Goal: Feedback & Contribution: Submit feedback/report problem

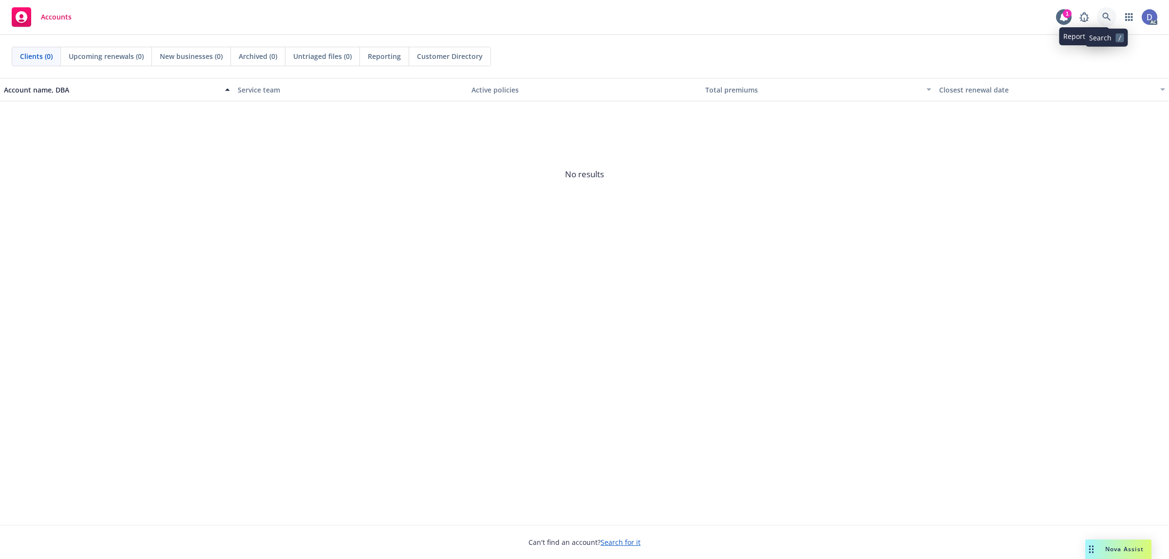
click at [935, 12] on link at bounding box center [1106, 16] width 19 height 19
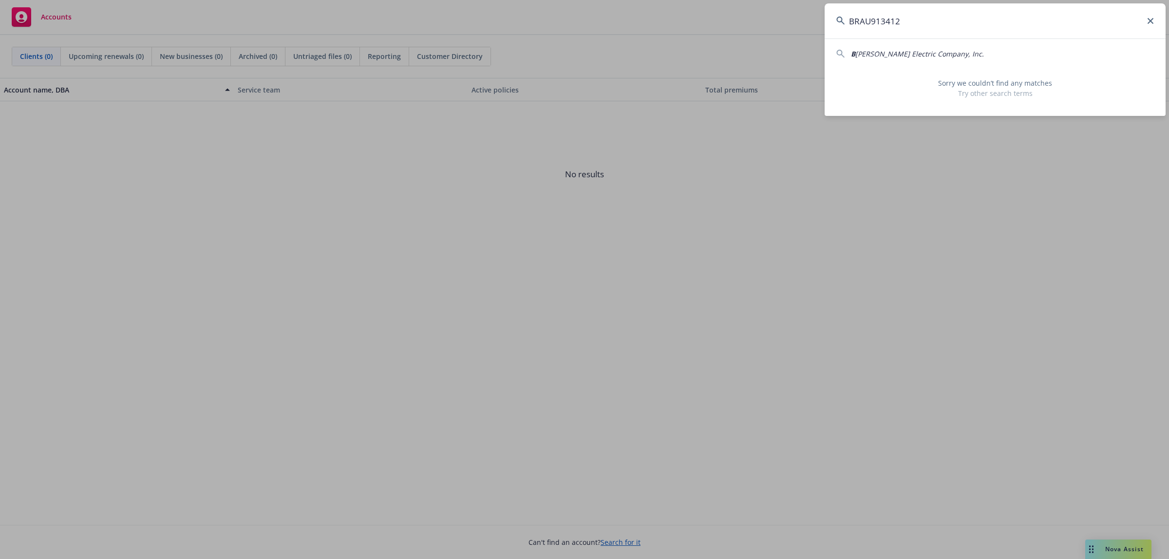
click at [935, 26] on input "BRAU913412" at bounding box center [994, 20] width 341 height 35
paste input "rady Air Conditioning Inc"
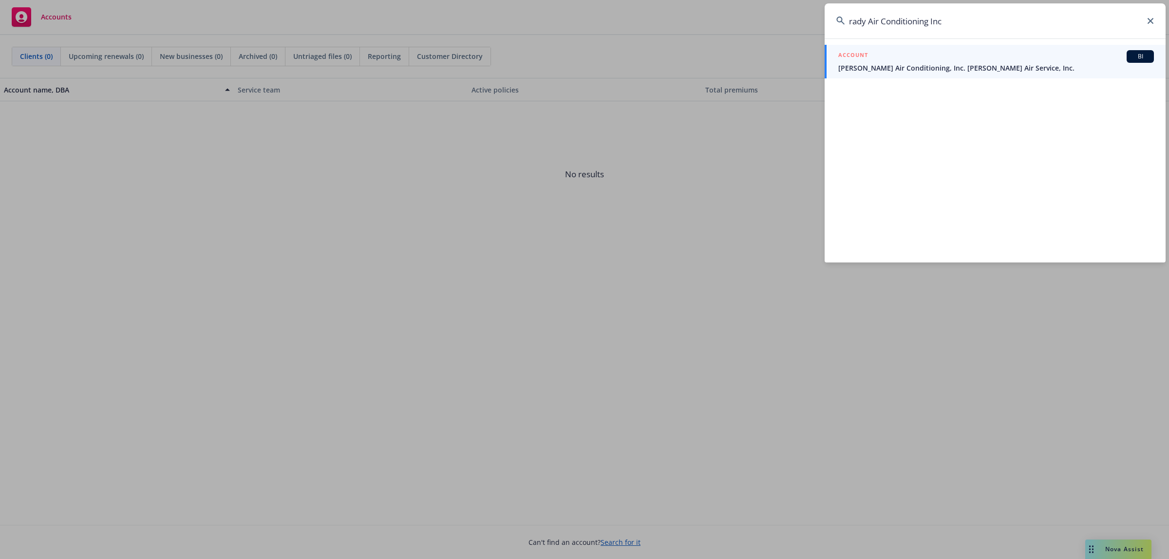
type input "rady Air Conditioning Inc"
click at [927, 59] on div "ACCOUNT BI" at bounding box center [996, 56] width 316 height 13
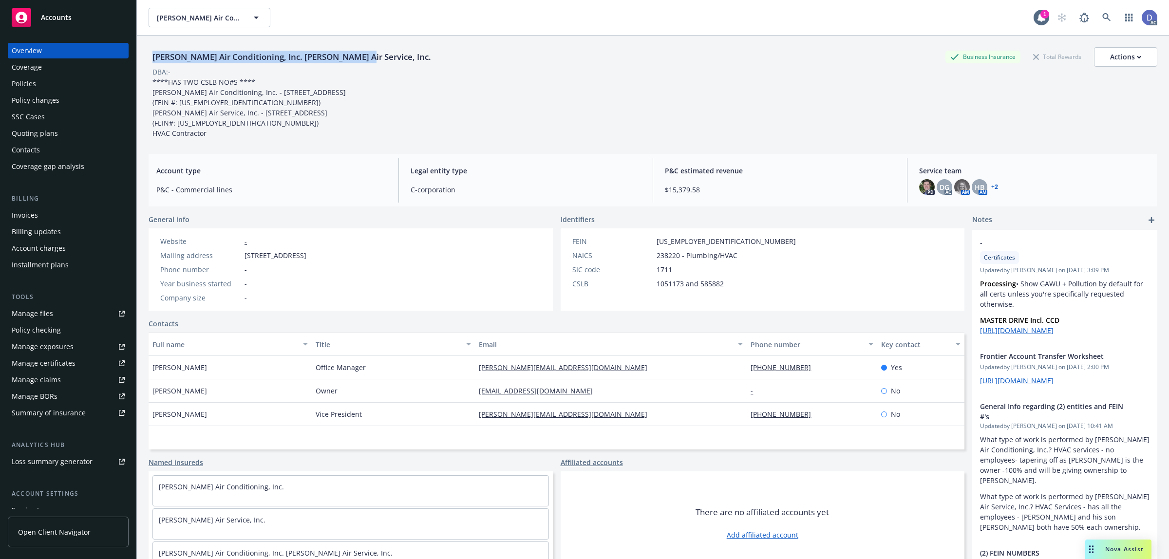
copy div "Brady Air Conditioning, Inc. Brady Air Service, Inc."
drag, startPoint x: 341, startPoint y: 59, endPoint x: 149, endPoint y: 59, distance: 191.9
click at [149, 59] on div "Brady Air Conditioning, Inc. Brady Air Service, Inc. Business Insurance Total R…" at bounding box center [653, 56] width 1009 height 19
click at [63, 386] on link "Manage claims" at bounding box center [68, 380] width 121 height 16
click at [43, 84] on div "Policies" at bounding box center [68, 84] width 113 height 16
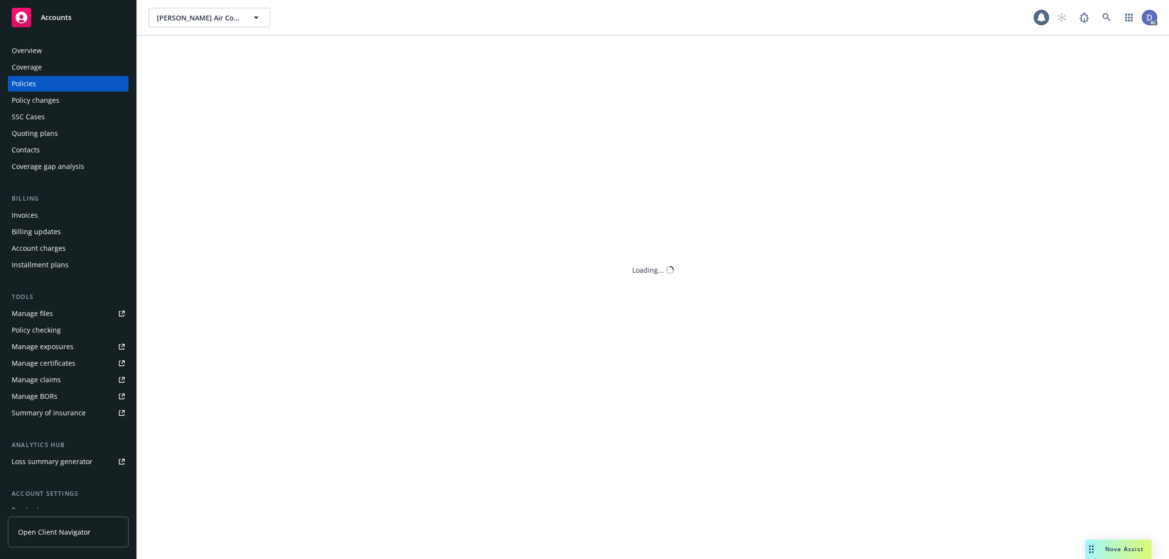
click at [23, 314] on div "Manage files" at bounding box center [32, 314] width 41 height 16
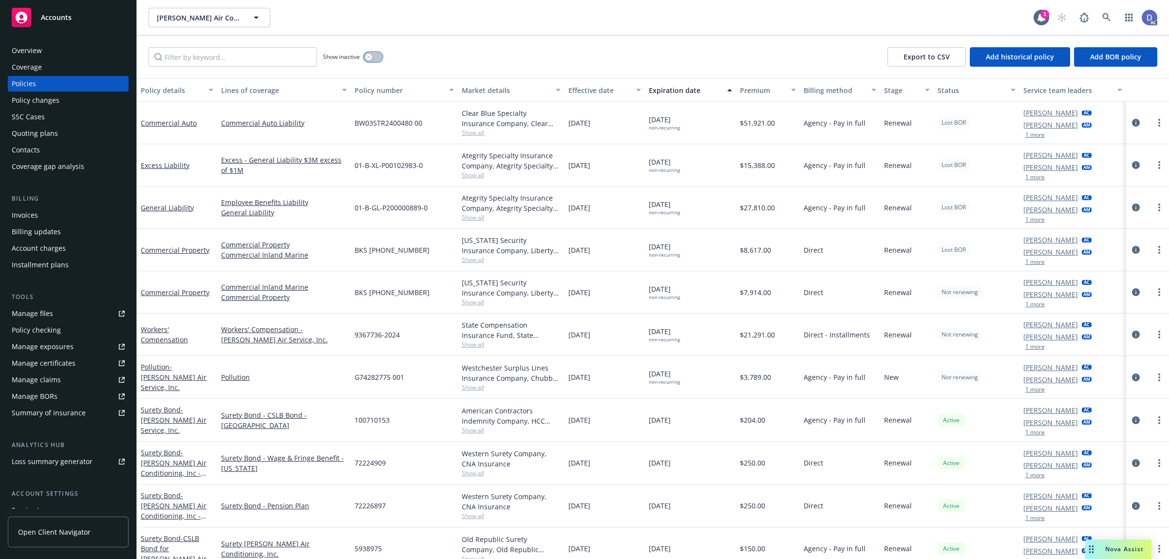
drag, startPoint x: 373, startPoint y: 56, endPoint x: 337, endPoint y: 57, distance: 35.6
click at [373, 57] on button "button" at bounding box center [373, 57] width 19 height 10
click at [263, 59] on input "Filter by keyword..." at bounding box center [233, 56] width 168 height 19
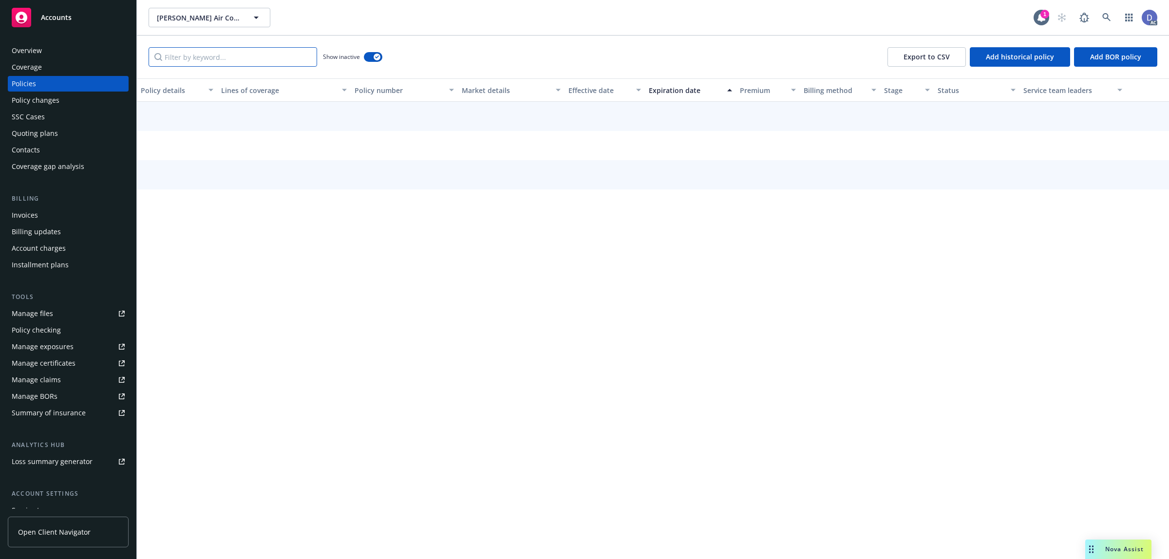
paste input "[PERSON_NAME] Air Conditioning, Inc. [PERSON_NAME] Air Service, Inc."
type input "[PERSON_NAME] Air Conditioning, Inc. [PERSON_NAME] Air Service, Inc."
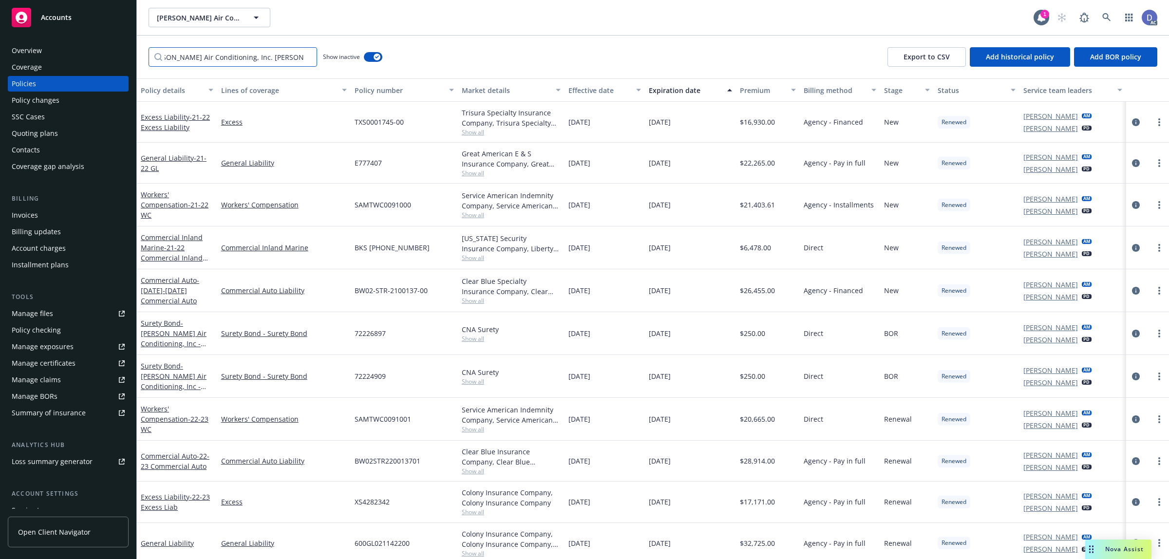
click at [307, 57] on input "[PERSON_NAME] Air Conditioning, Inc. [PERSON_NAME] Air Service, Inc." at bounding box center [233, 56] width 168 height 19
click at [290, 61] on input "Filter by keyword..." at bounding box center [233, 56] width 168 height 19
paste input "BRAU092101"
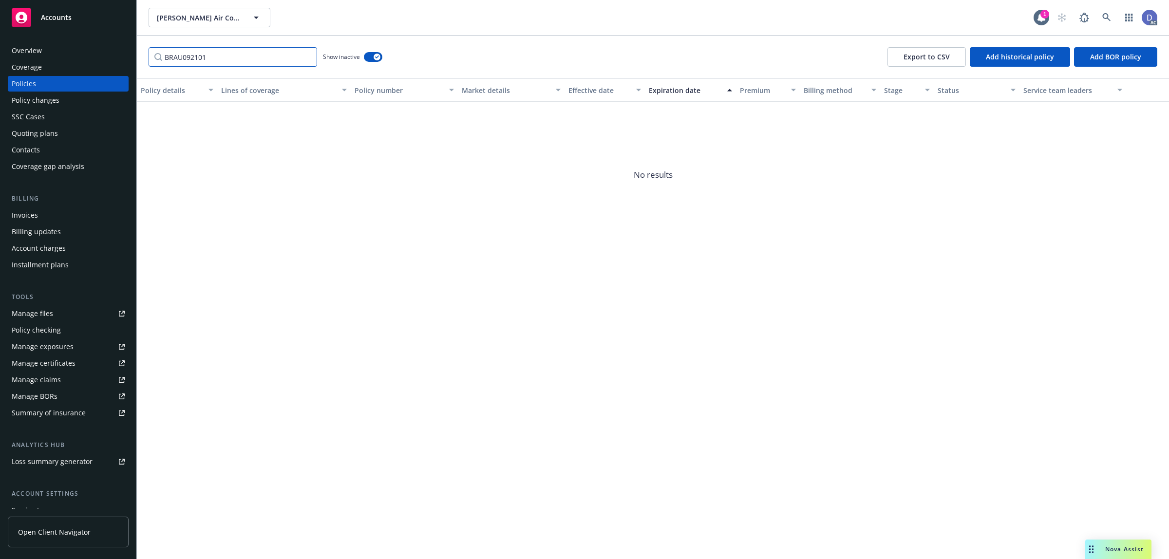
click at [290, 61] on input "BRAU092101" at bounding box center [233, 56] width 168 height 19
type input "g"
type input "guard"
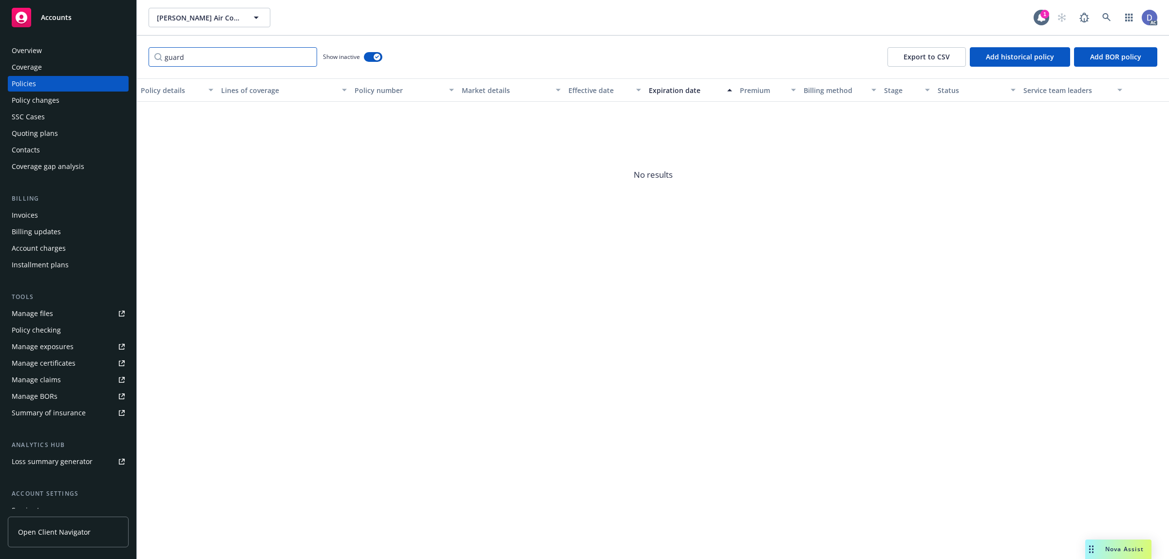
click at [305, 57] on input "guard" at bounding box center [233, 56] width 168 height 19
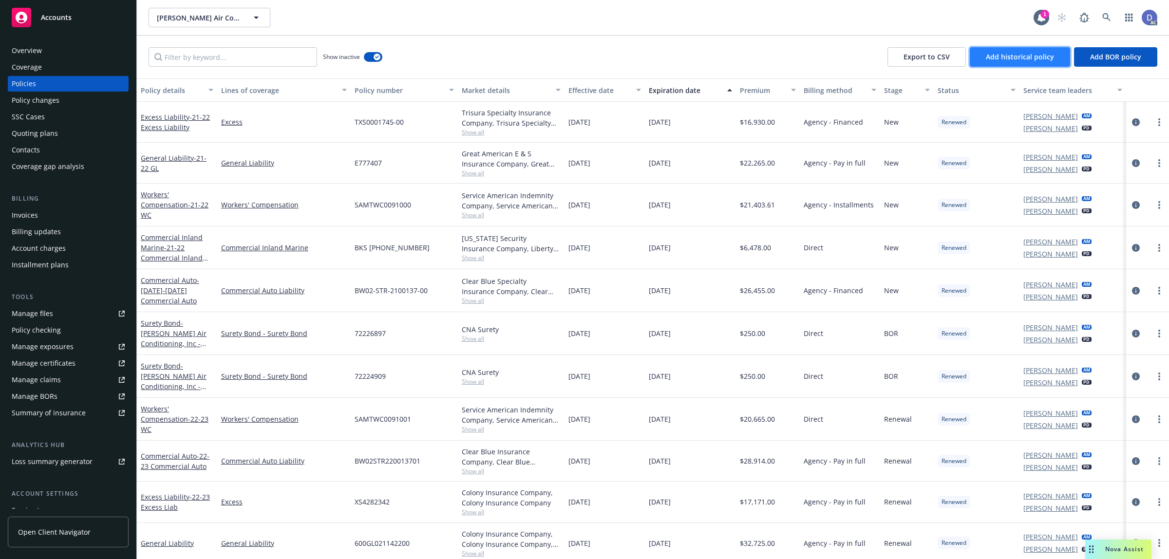
click at [935, 48] on button "Add historical policy" at bounding box center [1020, 56] width 100 height 19
select select "other"
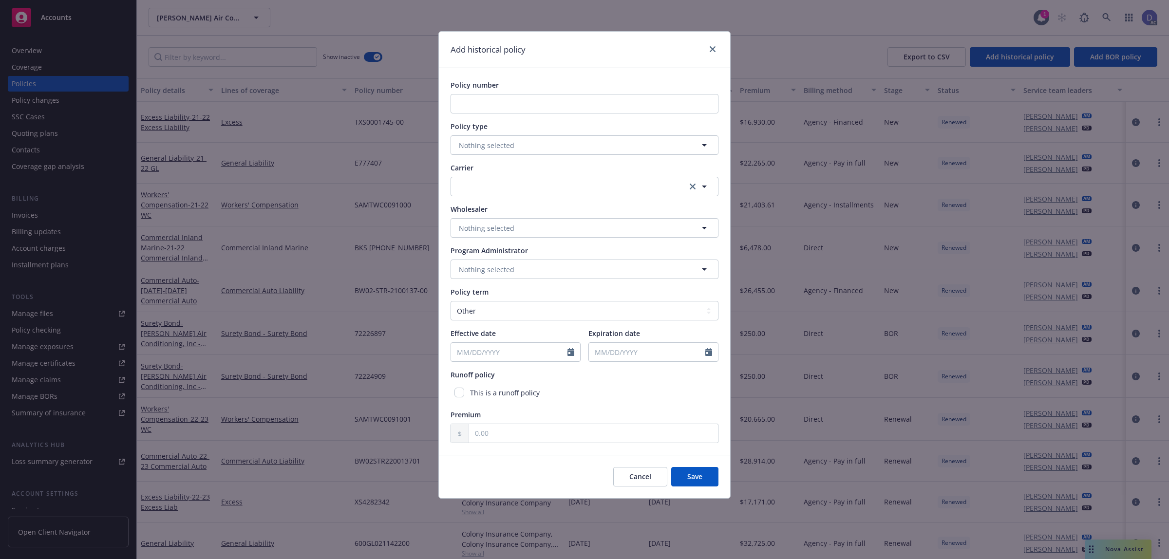
click at [514, 93] on div "Policy number" at bounding box center [584, 97] width 268 height 34
drag, startPoint x: 515, startPoint y: 96, endPoint x: 515, endPoint y: 104, distance: 7.3
click at [515, 96] on input "Policy number" at bounding box center [584, 103] width 268 height 19
paste input "BRAU092101"
type input "BRAU092101"
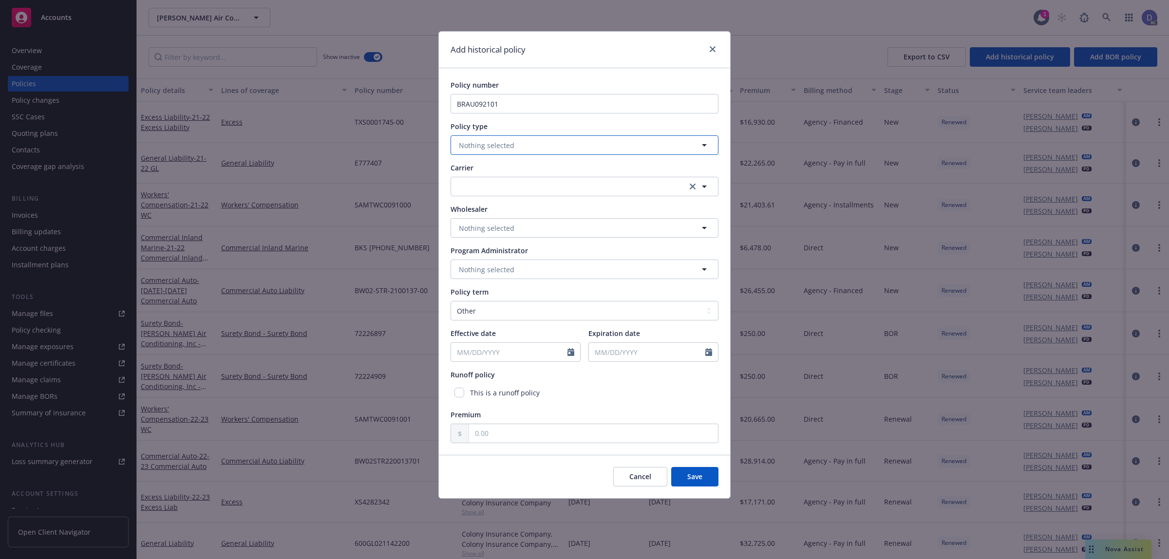
click at [496, 145] on span "Nothing selected" at bounding box center [487, 145] width 56 height 10
click at [531, 147] on button "Nothing selected" at bounding box center [584, 144] width 268 height 19
type input "commercial auto"
click at [529, 166] on div "Commercial Auto" at bounding box center [584, 173] width 254 height 14
click at [512, 183] on button "button" at bounding box center [584, 186] width 268 height 19
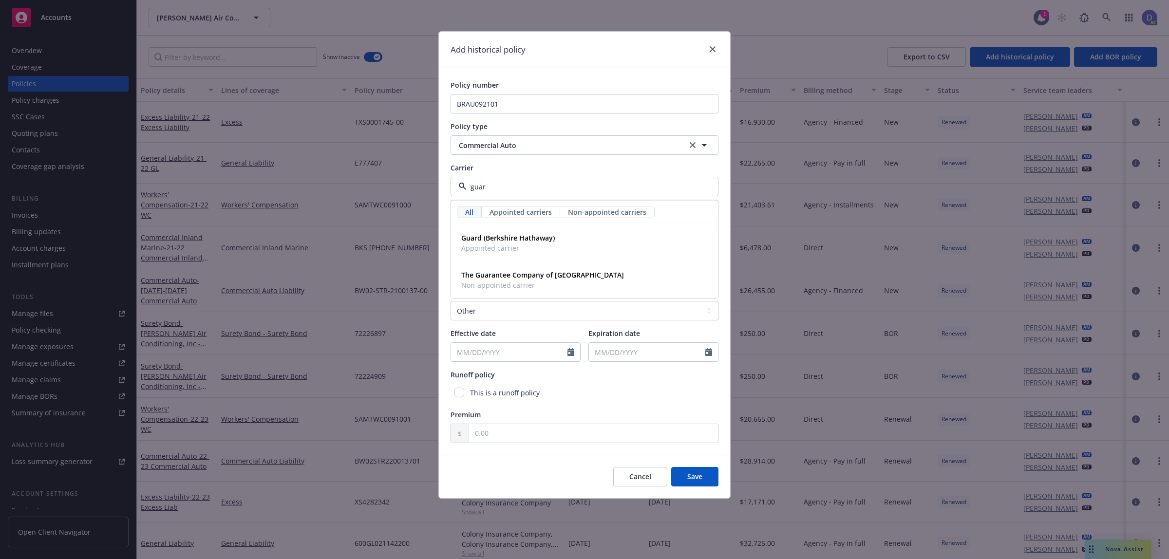
type input "guard"
click at [509, 237] on strong "Guard (Berkshire Hathaway)" at bounding box center [508, 237] width 94 height 9
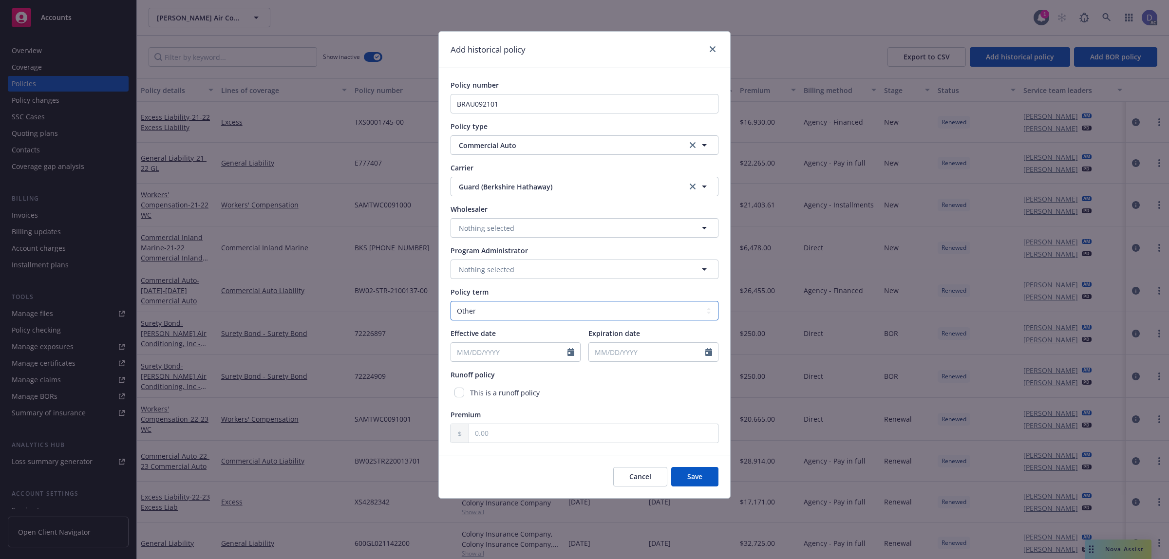
click at [488, 307] on select "Select policy term 12 Month 6 Month 4 Month 3 Month 2 Month 1 Month 36 Month (3…" at bounding box center [584, 310] width 268 height 19
select select "12"
click at [450, 301] on select "Select policy term 12 Month 6 Month 4 Month 3 Month 2 Month 1 Month 36 Month (3…" at bounding box center [584, 310] width 268 height 19
click at [575, 352] on div at bounding box center [573, 352] width 13 height 19
click at [571, 352] on icon "Calendar" at bounding box center [570, 352] width 7 height 8
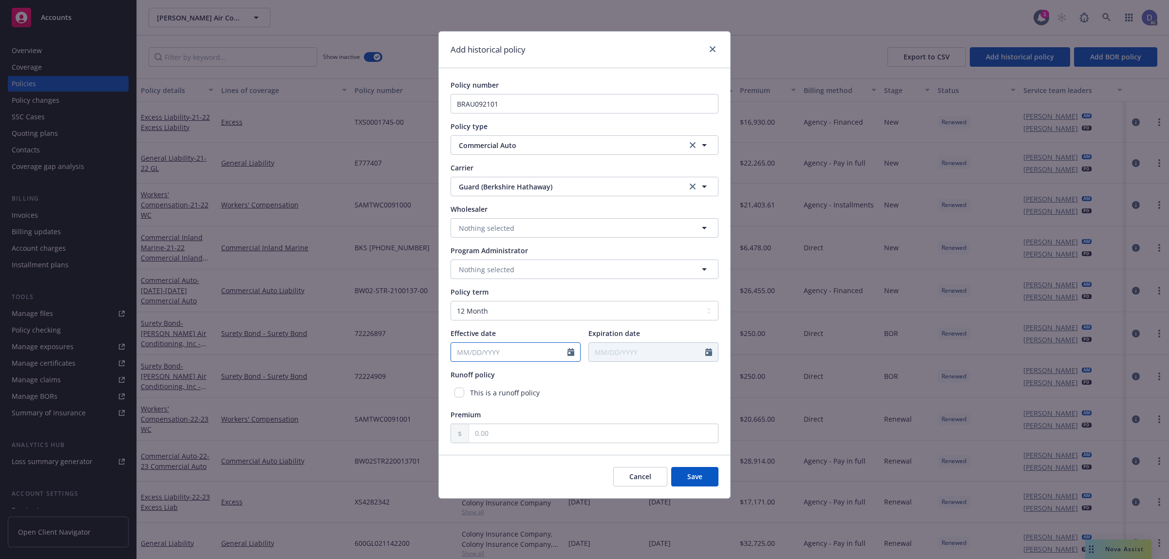
select select "9"
click at [539, 374] on input "2025" at bounding box center [535, 375] width 32 height 10
type input "2019"
click at [496, 373] on select "January February March April May June July August September October November De…" at bounding box center [493, 375] width 49 height 11
select select "10"
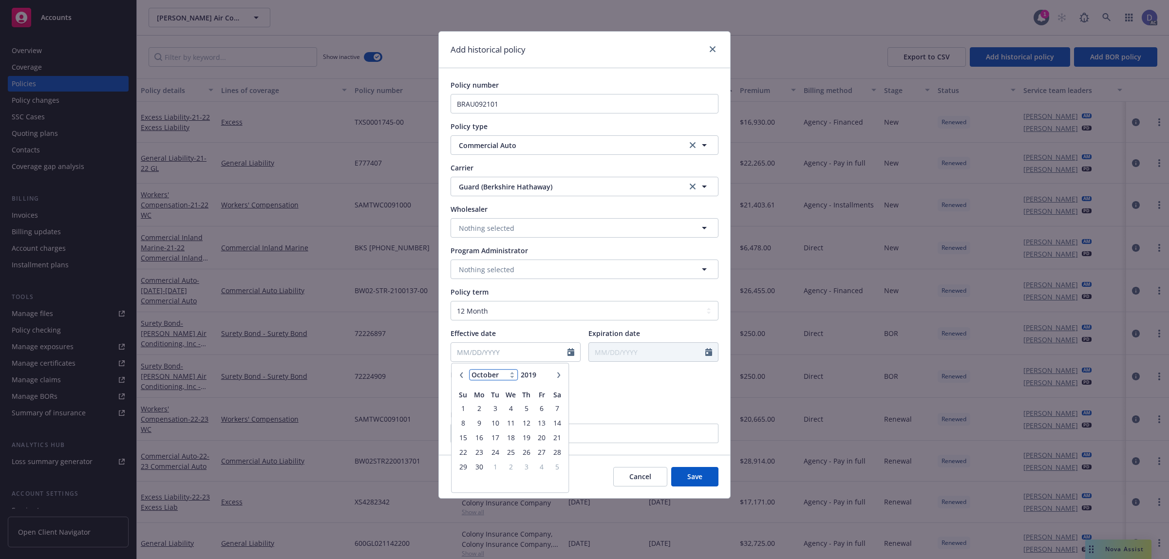
click at [469, 370] on select "January February March April May June July August September October November De…" at bounding box center [493, 375] width 49 height 11
click at [497, 411] on span "1" at bounding box center [494, 408] width 13 height 12
type input "10/01/2019"
type input "10/01/2020"
click at [648, 438] on input "text" at bounding box center [593, 433] width 249 height 19
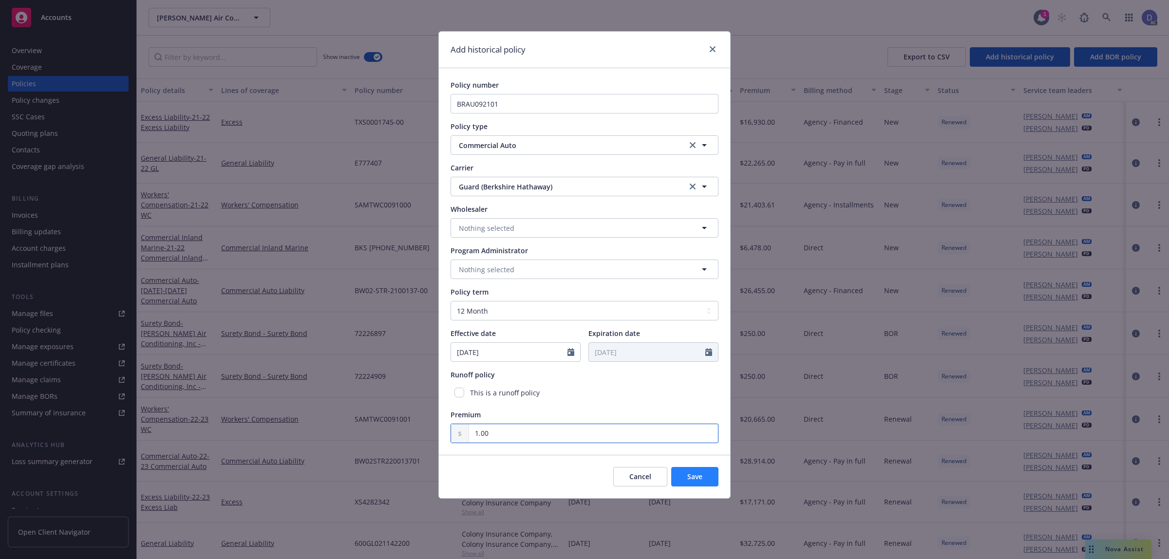
type input "1.00"
click at [689, 447] on span "Save" at bounding box center [694, 476] width 15 height 9
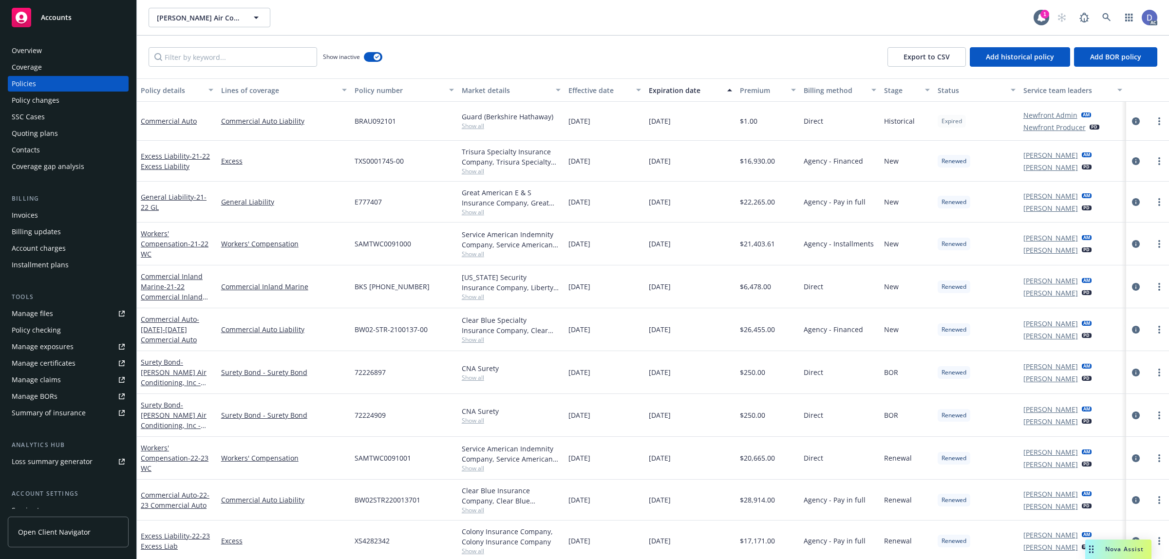
click at [935, 46] on div "Show inactive Export to CSV Add historical policy Add BOR policy" at bounding box center [653, 57] width 1032 height 43
click at [935, 50] on button "Add historical policy" at bounding box center [1020, 56] width 100 height 19
select select "other"
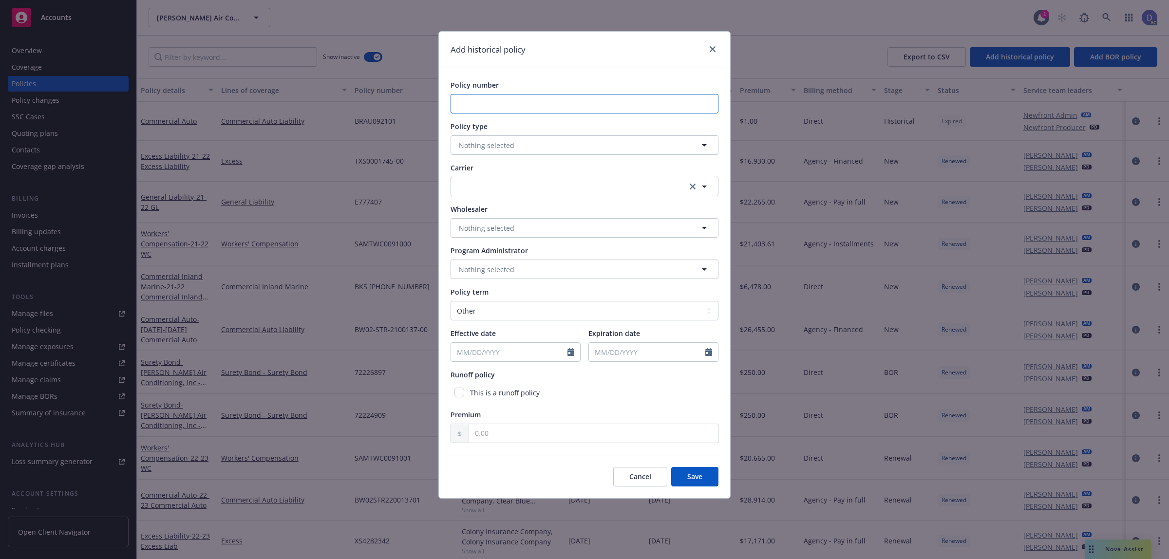
click at [578, 113] on input "Policy number" at bounding box center [584, 103] width 268 height 19
paste input "BRAU913412"
type input "BRAU913412"
click at [510, 145] on span "Nothing selected" at bounding box center [487, 145] width 56 height 10
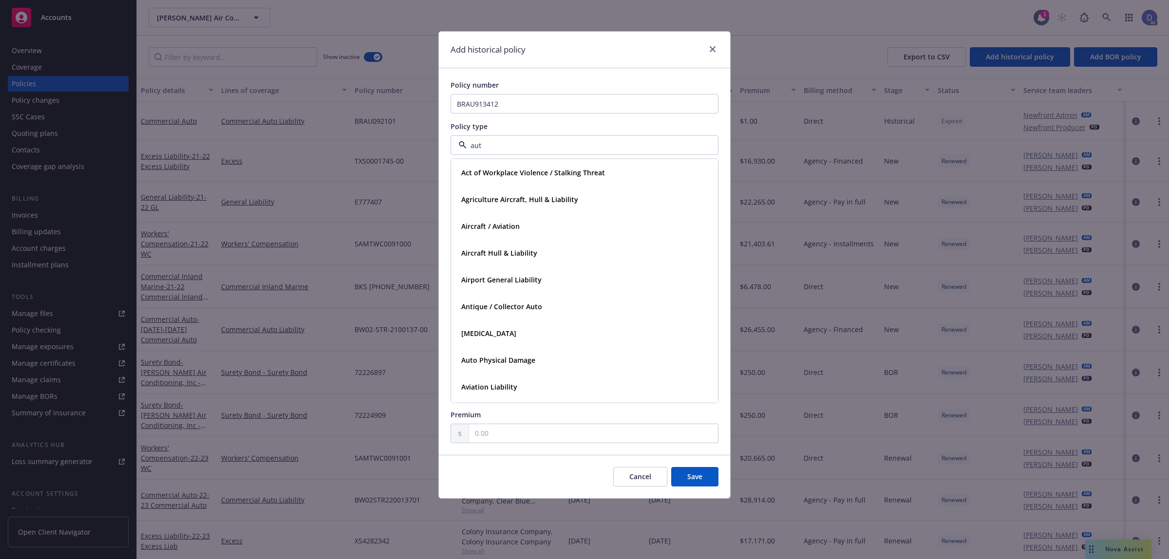
type input "auto"
click at [501, 196] on strong "Commercial Auto" at bounding box center [489, 199] width 57 height 9
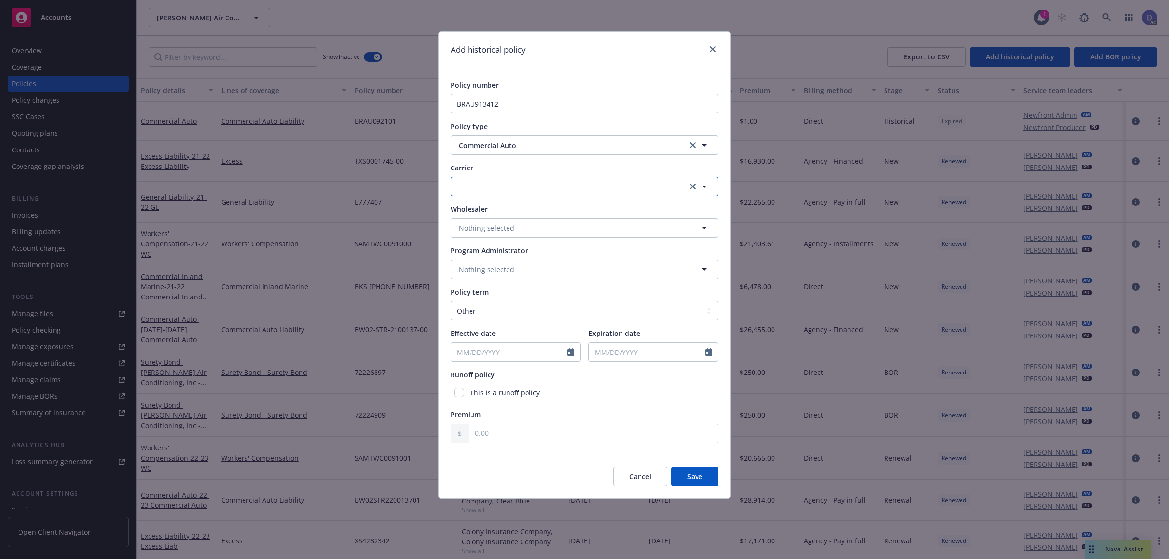
click at [505, 186] on button "button" at bounding box center [584, 186] width 268 height 19
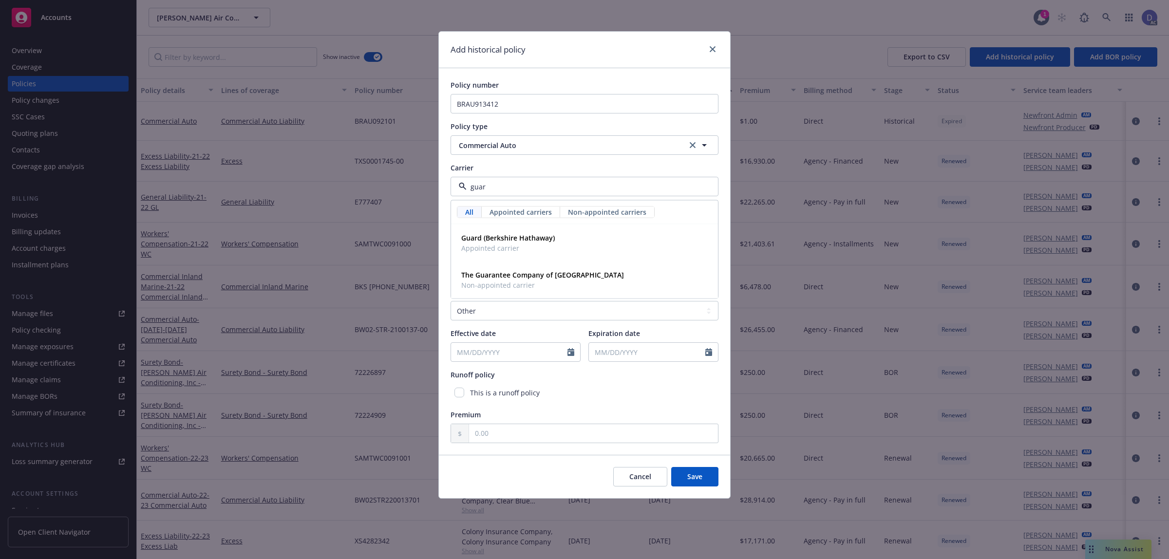
type input "guard"
click at [514, 236] on strong "Guard (Berkshire Hathaway)" at bounding box center [508, 237] width 94 height 9
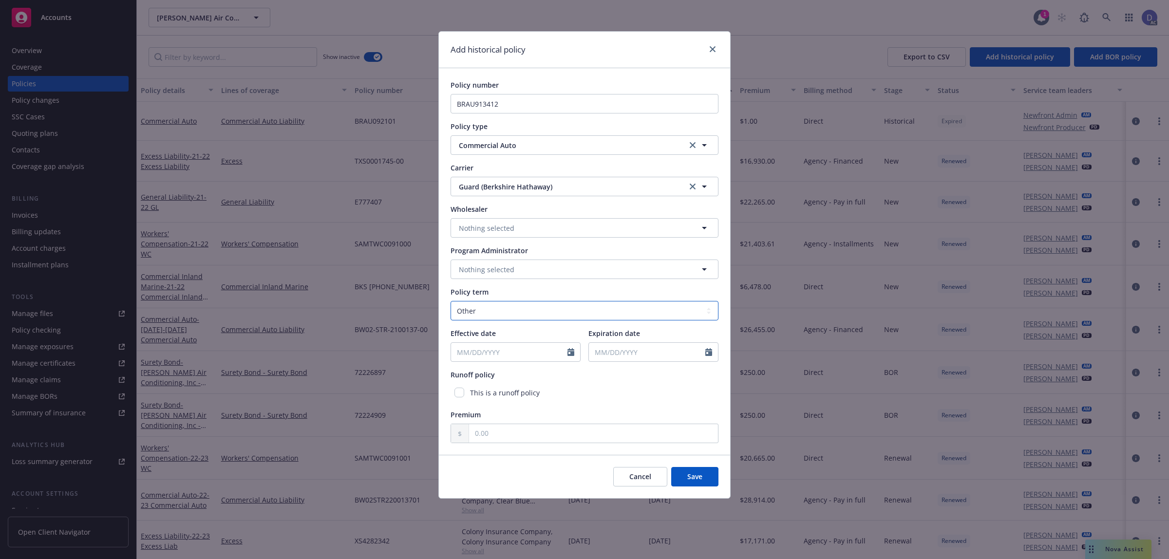
click at [524, 313] on select "Select policy term 12 Month 6 Month 4 Month 3 Month 2 Month 1 Month 36 Month (3…" at bounding box center [584, 310] width 268 height 19
select select "12"
click at [450, 301] on select "Select policy term 12 Month 6 Month 4 Month 3 Month 2 Month 1 Month 36 Month (3…" at bounding box center [584, 310] width 268 height 19
click at [571, 354] on icon "Calendar" at bounding box center [570, 352] width 7 height 8
select select "9"
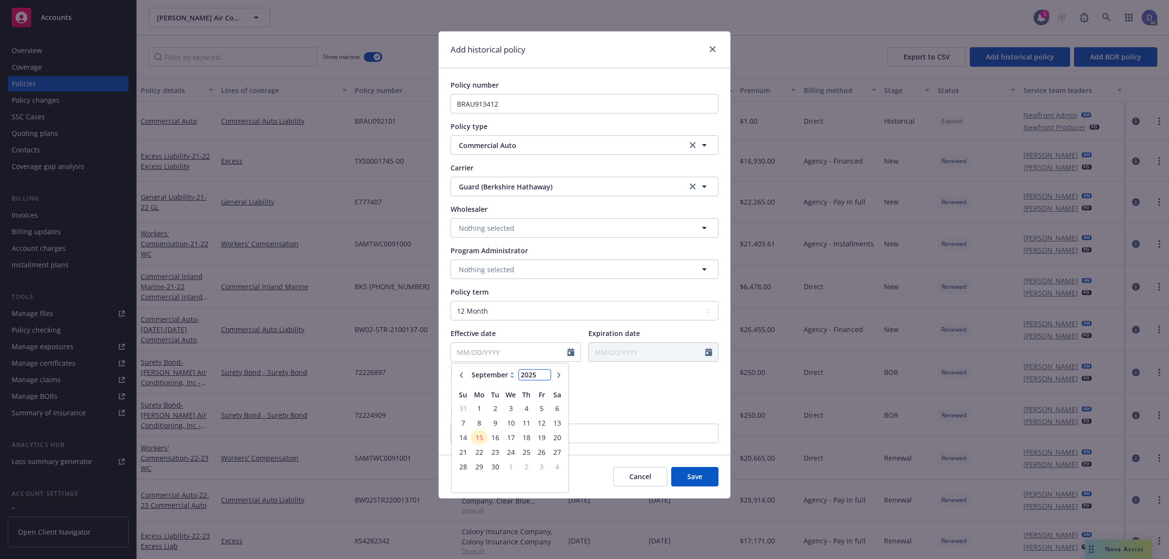
click at [538, 379] on input "2025" at bounding box center [535, 375] width 32 height 10
type input "2018"
click at [507, 379] on select "January February March April May June July August September October November De…" at bounding box center [493, 375] width 49 height 11
select select "10"
click at [469, 370] on select "January February March April May June July August September October November De…" at bounding box center [493, 375] width 49 height 11
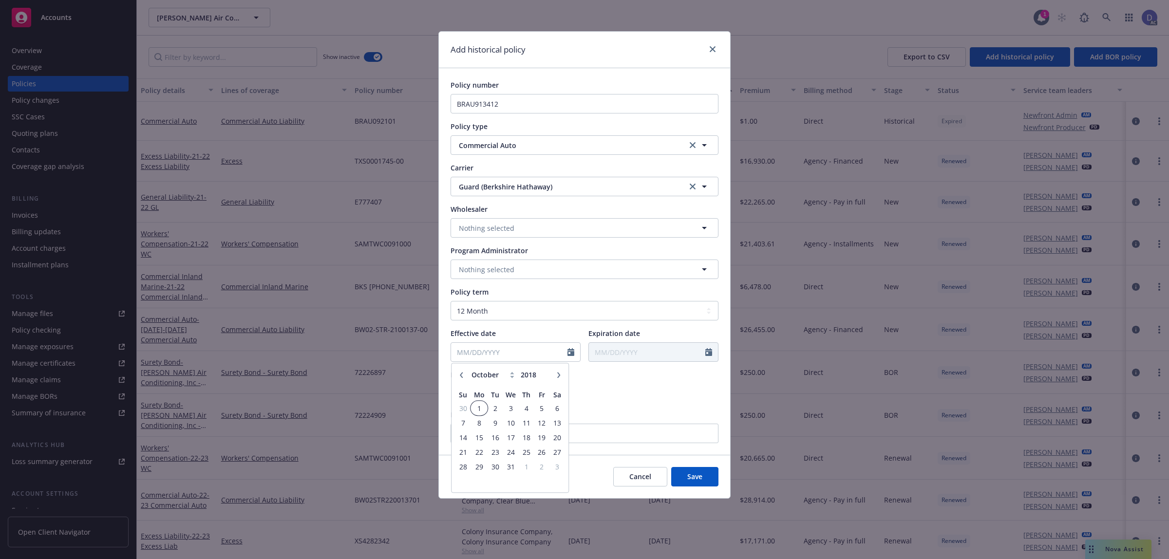
click at [480, 411] on span "1" at bounding box center [479, 408] width 15 height 12
type input "10/01/2018"
type input "10/01/2019"
click at [675, 438] on input "text" at bounding box center [593, 433] width 249 height 19
type input "1.00"
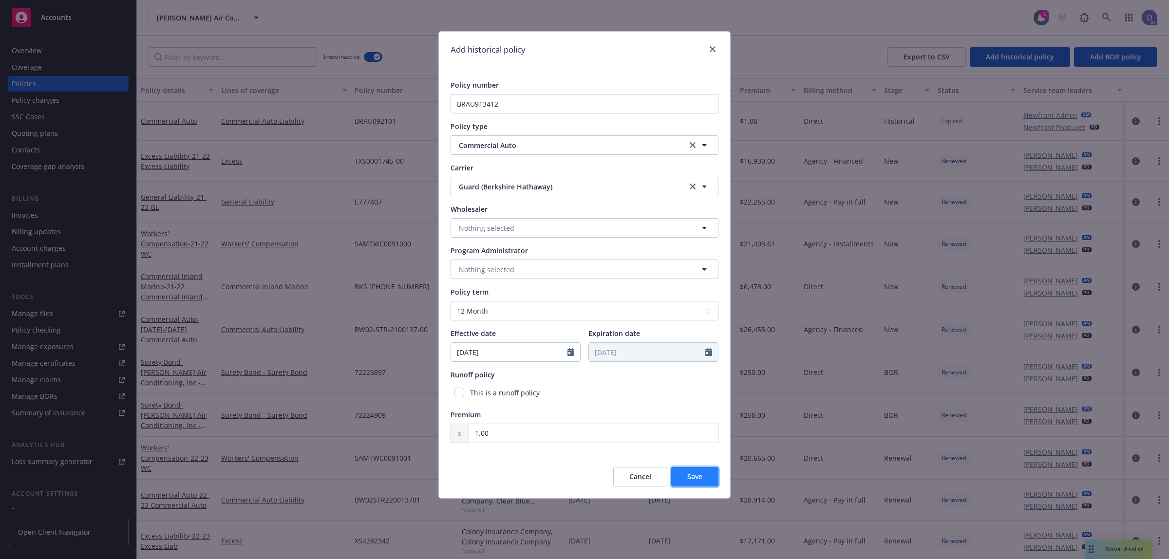
click at [703, 447] on button "Save" at bounding box center [694, 476] width 47 height 19
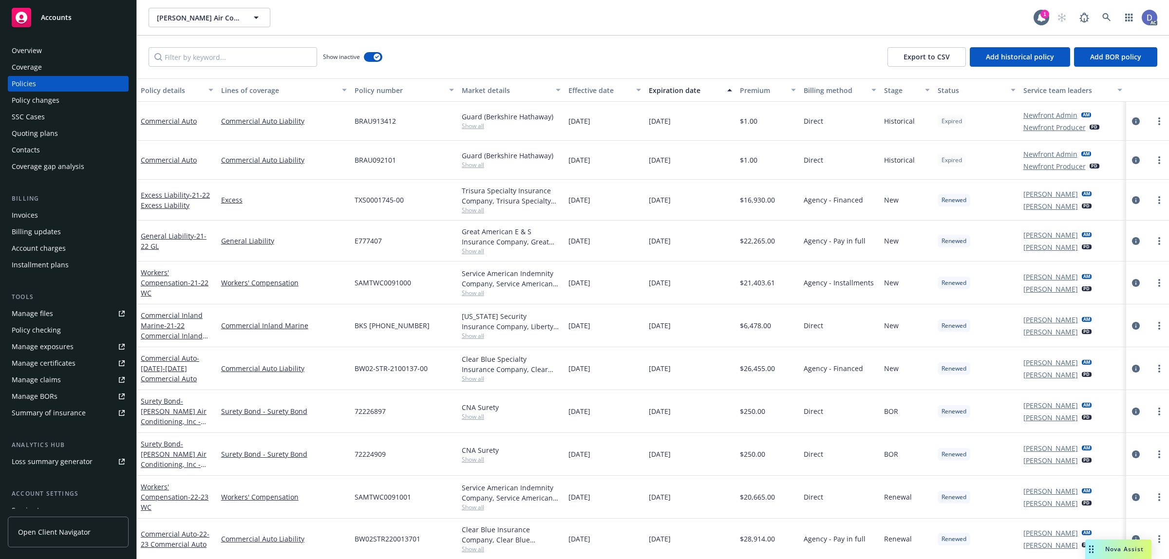
click at [285, 45] on div "Show inactive Export to CSV Add historical policy Add BOR policy" at bounding box center [653, 57] width 1032 height 43
click at [279, 49] on input "Filter by keyword..." at bounding box center [233, 56] width 168 height 19
paste input "BRAU143680"
type input "BRAU143680"
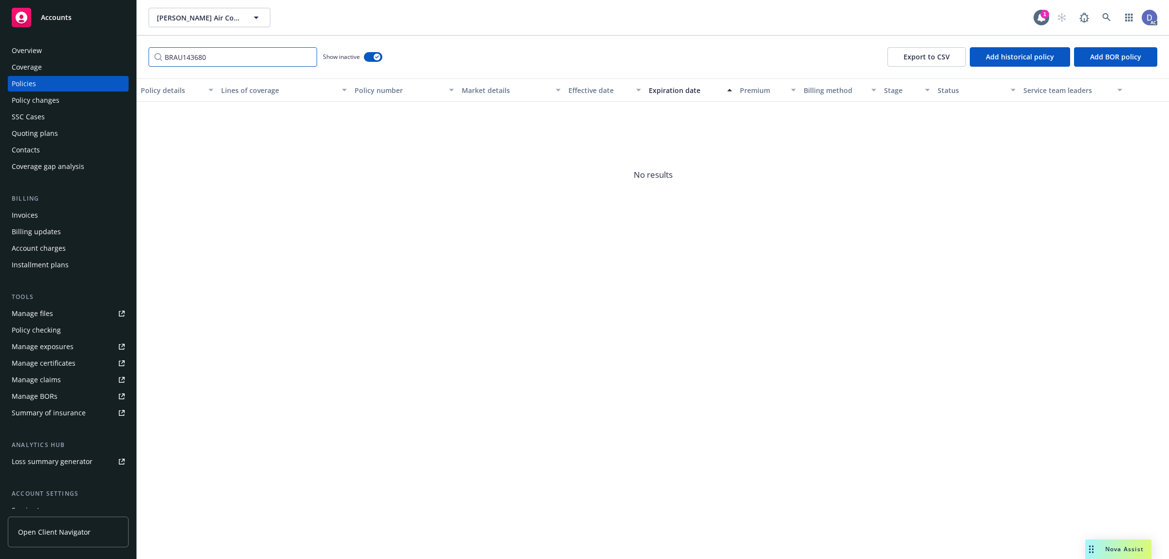
click at [305, 58] on input "BRAU143680" at bounding box center [233, 56] width 168 height 19
click at [935, 47] on button "Add historical policy" at bounding box center [1020, 56] width 100 height 19
select select "other"
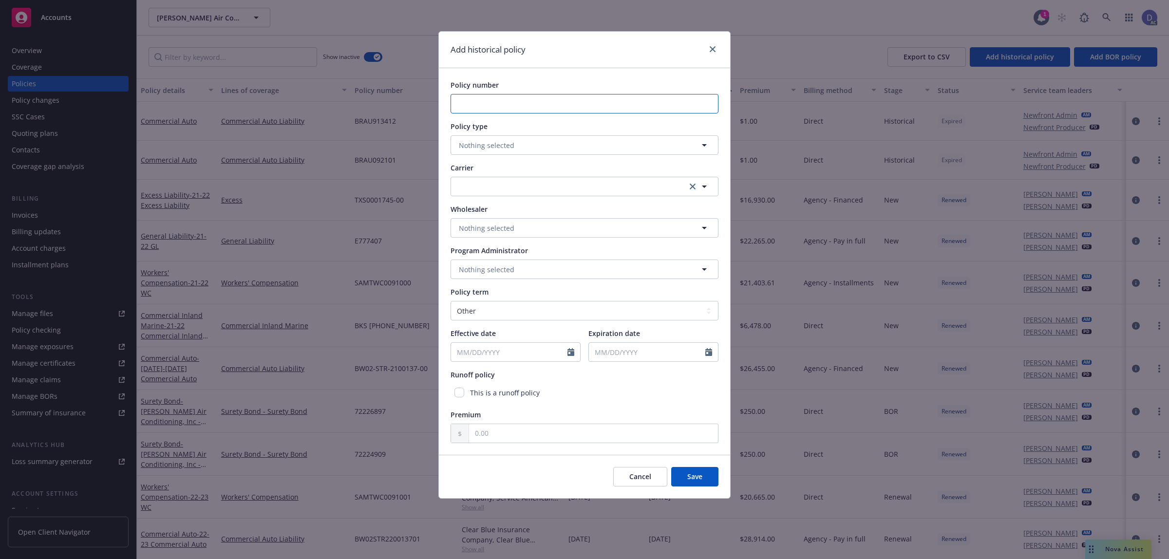
click at [558, 103] on input "Policy number" at bounding box center [584, 103] width 268 height 19
paste input "BRAU143680"
type input "BRAU143680"
click at [499, 151] on button "Nothing selected" at bounding box center [584, 144] width 268 height 19
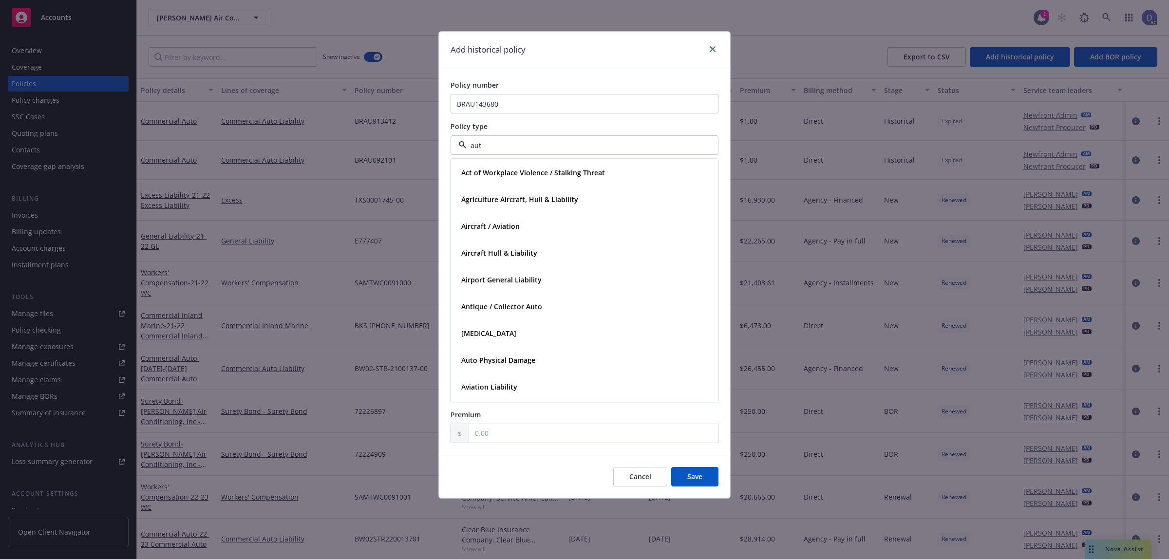
type input "auto"
click at [500, 195] on strong "Commercial Auto" at bounding box center [489, 199] width 57 height 9
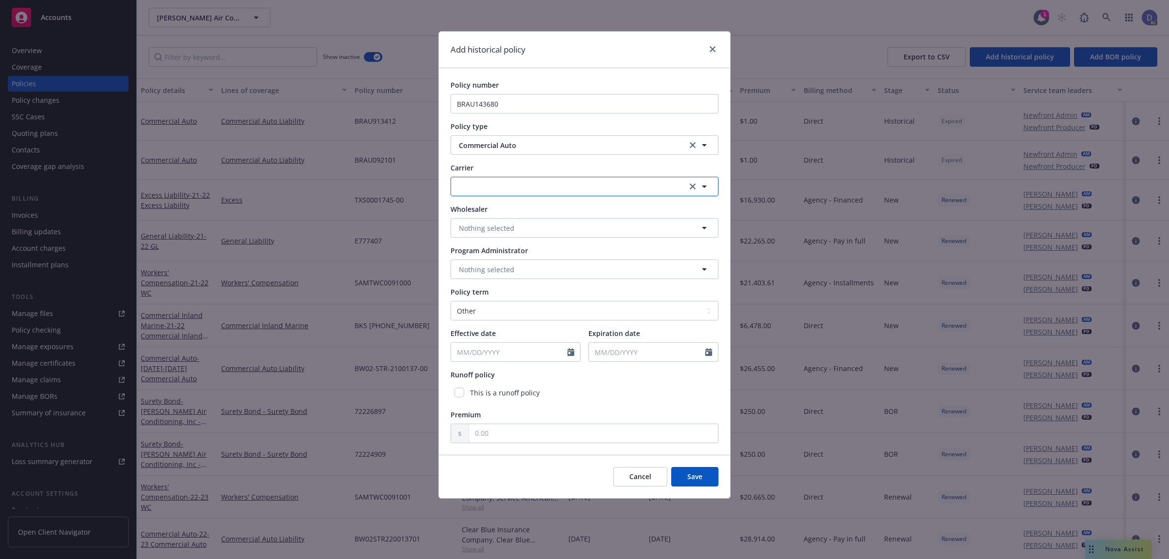
click at [505, 180] on button "button" at bounding box center [584, 186] width 268 height 19
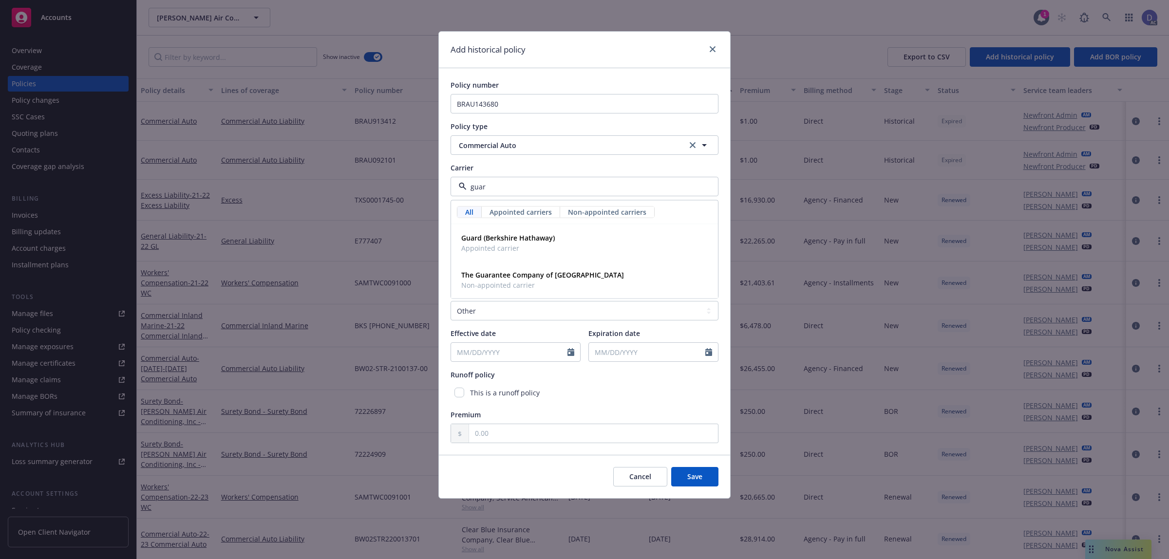
type input "guard"
click at [515, 249] on span "Appointed carrier" at bounding box center [508, 248] width 94 height 10
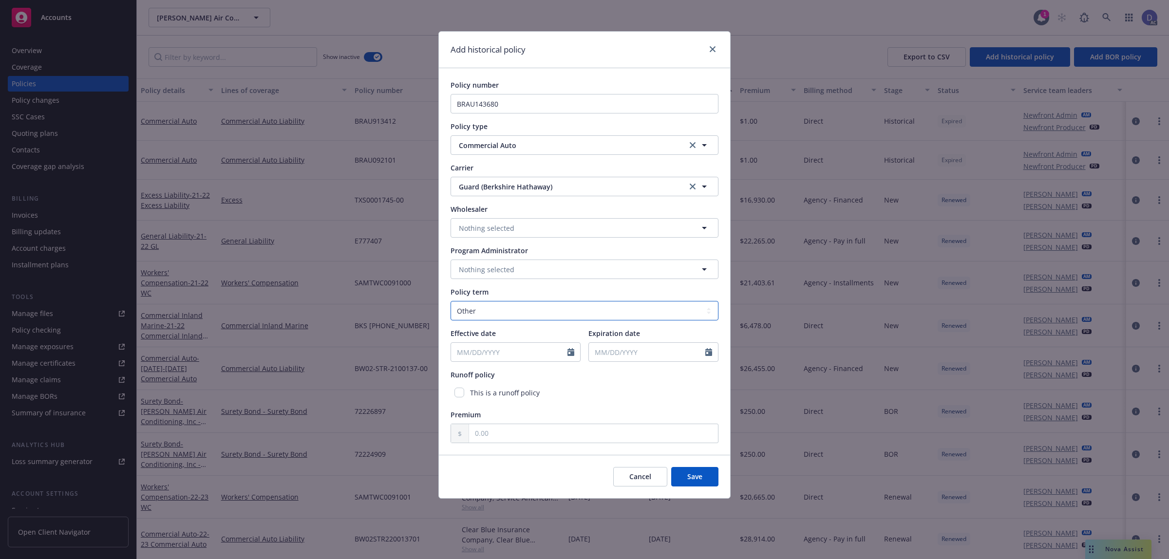
click at [480, 310] on select "Select policy term 12 Month 6 Month 4 Month 3 Month 2 Month 1 Month 36 Month (3…" at bounding box center [584, 310] width 268 height 19
click at [450, 301] on select "Select policy term 12 Month 6 Month 4 Month 3 Month 2 Month 1 Month 36 Month (3…" at bounding box center [584, 310] width 268 height 19
click at [492, 320] on div "Policy term Select policy term 12 Month 6 Month 4 Month 3 Month 2 Month 1 Month…" at bounding box center [584, 324] width 268 height 75
drag, startPoint x: 494, startPoint y: 308, endPoint x: 486, endPoint y: 319, distance: 13.9
click at [494, 308] on select "Select policy term 12 Month 6 Month 4 Month 3 Month 2 Month 1 Month 36 Month (3…" at bounding box center [584, 310] width 268 height 19
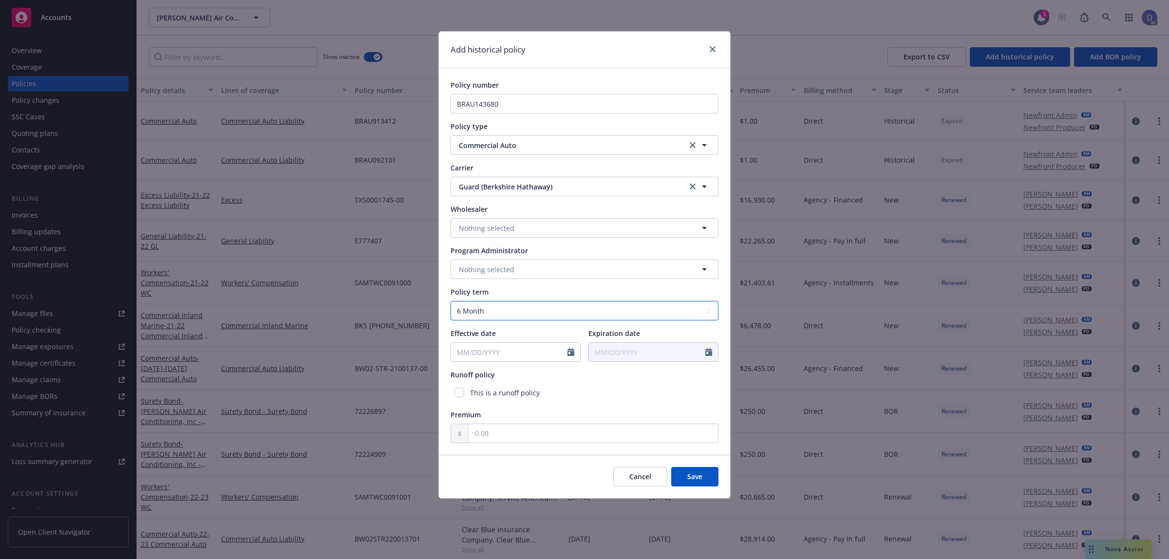
select select "12"
click at [450, 301] on select "Select policy term 12 Month 6 Month 4 Month 3 Month 2 Month 1 Month 36 Month (3…" at bounding box center [584, 310] width 268 height 19
click at [567, 345] on div at bounding box center [573, 352] width 13 height 19
click at [572, 350] on icon "Calendar" at bounding box center [570, 352] width 7 height 8
select select "9"
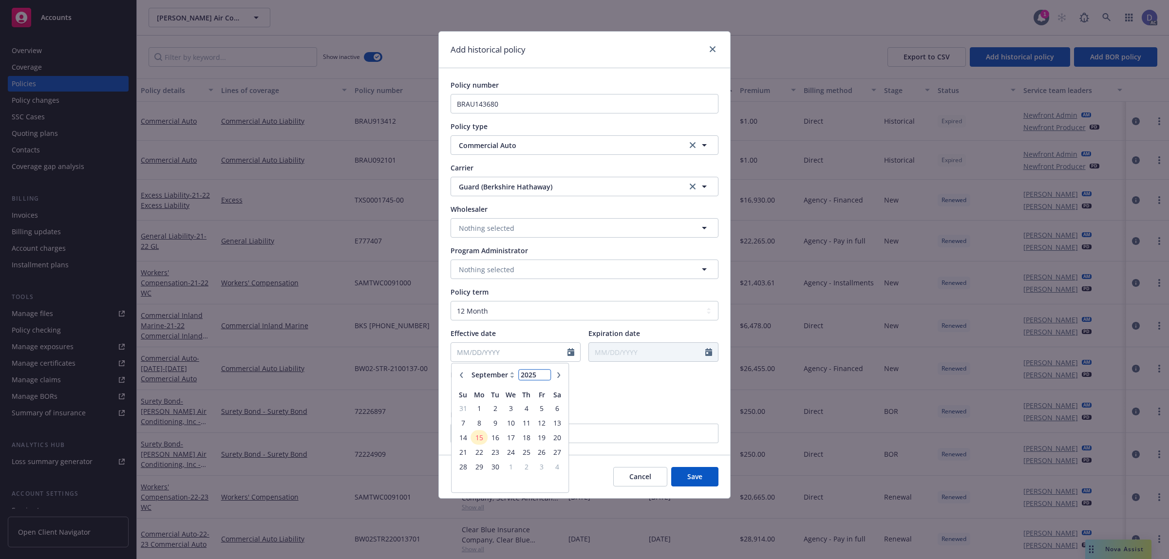
click at [538, 376] on input "2025" at bounding box center [535, 375] width 32 height 10
type input "2020"
click at [497, 374] on select "January February March April May June July August September October November De…" at bounding box center [493, 375] width 49 height 11
select select "10"
click at [469, 370] on select "January February March April May June July August September October November De…" at bounding box center [493, 375] width 49 height 11
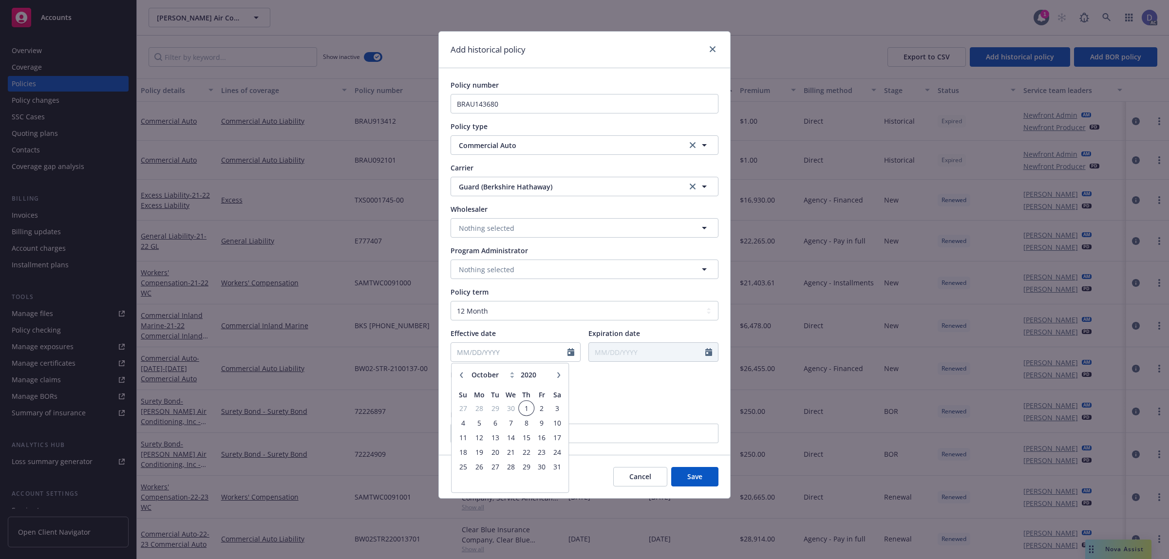
click at [528, 409] on span "1" at bounding box center [526, 408] width 13 height 12
type input "10/01/2020"
type input "10/01/2021"
click at [700, 435] on input "text" at bounding box center [593, 433] width 249 height 19
type input "1.00"
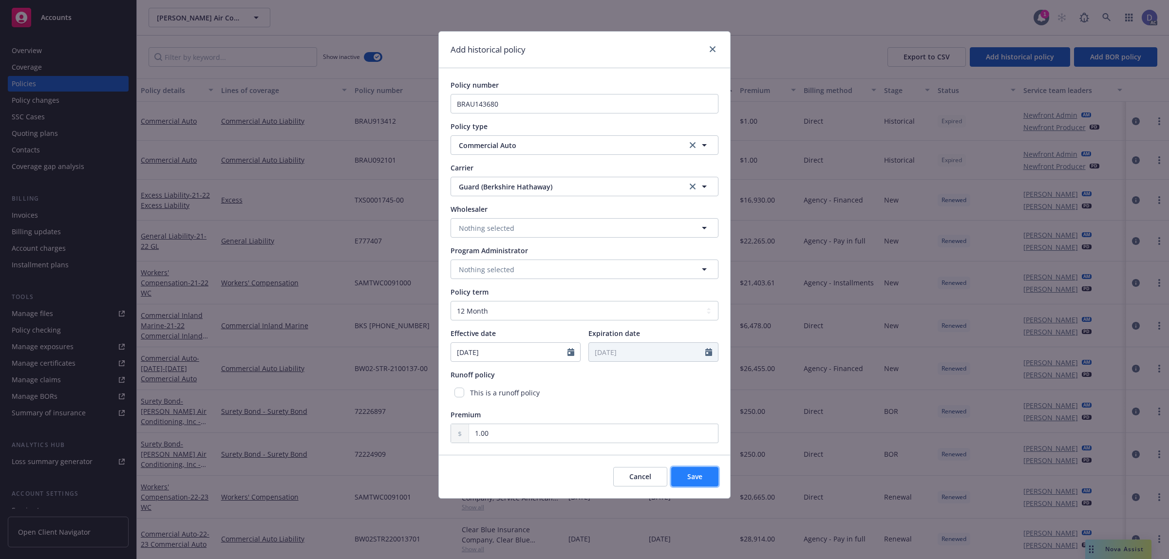
click at [707, 447] on button "Save" at bounding box center [694, 476] width 47 height 19
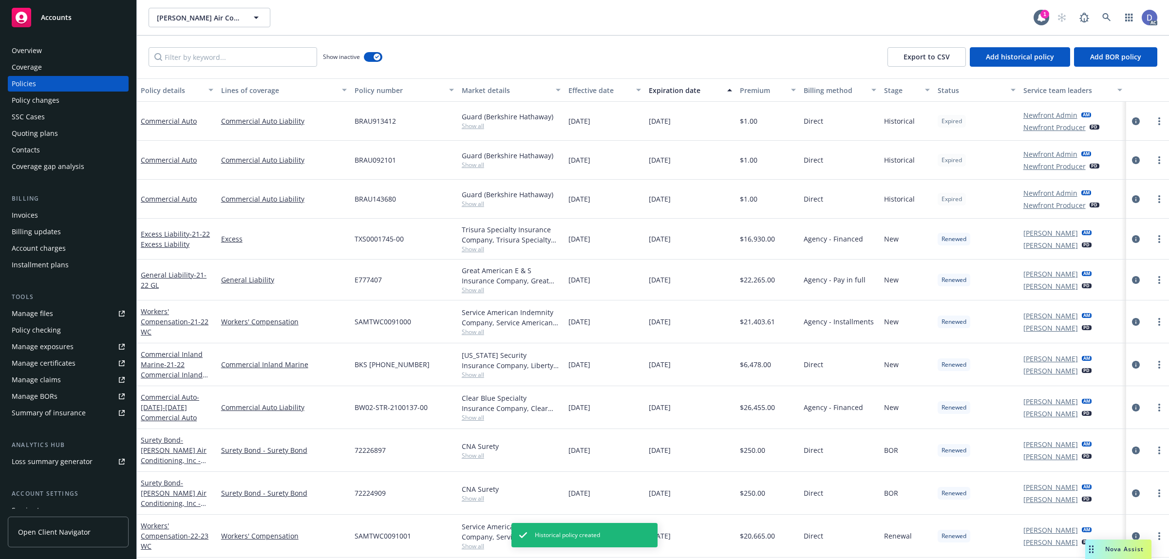
click at [74, 45] on div "Overview" at bounding box center [68, 51] width 113 height 16
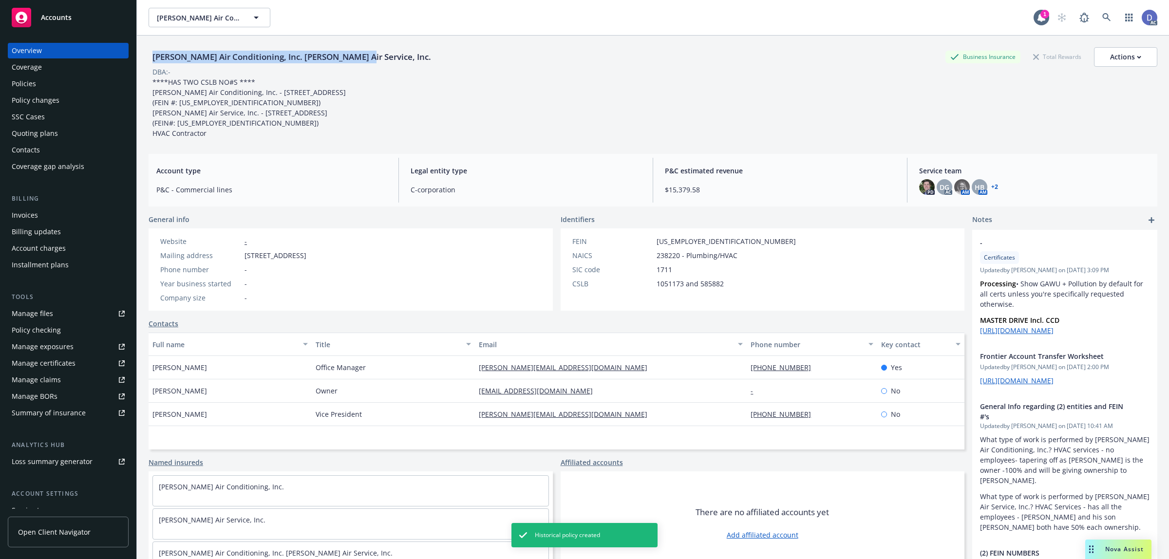
copy div "Brady Air Conditioning, Inc. Brady Air Service, Inc."
drag, startPoint x: 358, startPoint y: 62, endPoint x: 148, endPoint y: 63, distance: 210.4
click at [148, 63] on div "Brady Air Conditioning, Inc. Brady Air Service, Inc. Business Insurance Total R…" at bounding box center [653, 315] width 1032 height 559
click at [31, 80] on div "Policies" at bounding box center [24, 84] width 24 height 16
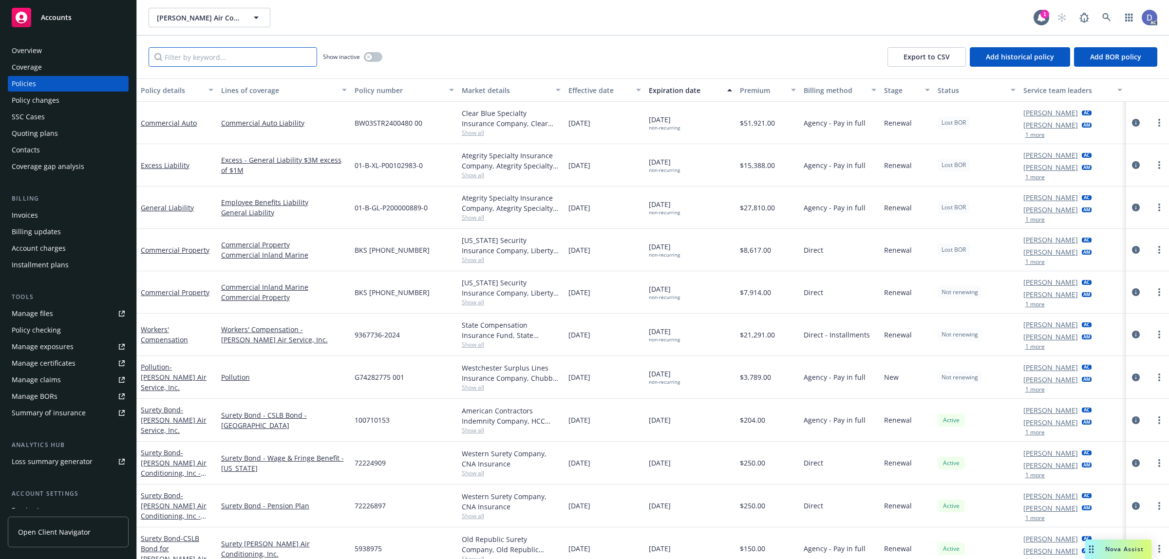
click at [296, 55] on input "Filter by keyword..." at bounding box center [233, 56] width 168 height 19
click at [363, 56] on div "Show inactive" at bounding box center [352, 56] width 59 height 19
click at [363, 57] on div "Show inactive" at bounding box center [352, 56] width 59 height 19
click at [371, 59] on div "button" at bounding box center [368, 57] width 7 height 7
click at [306, 57] on input "Filter by keyword..." at bounding box center [233, 56] width 168 height 19
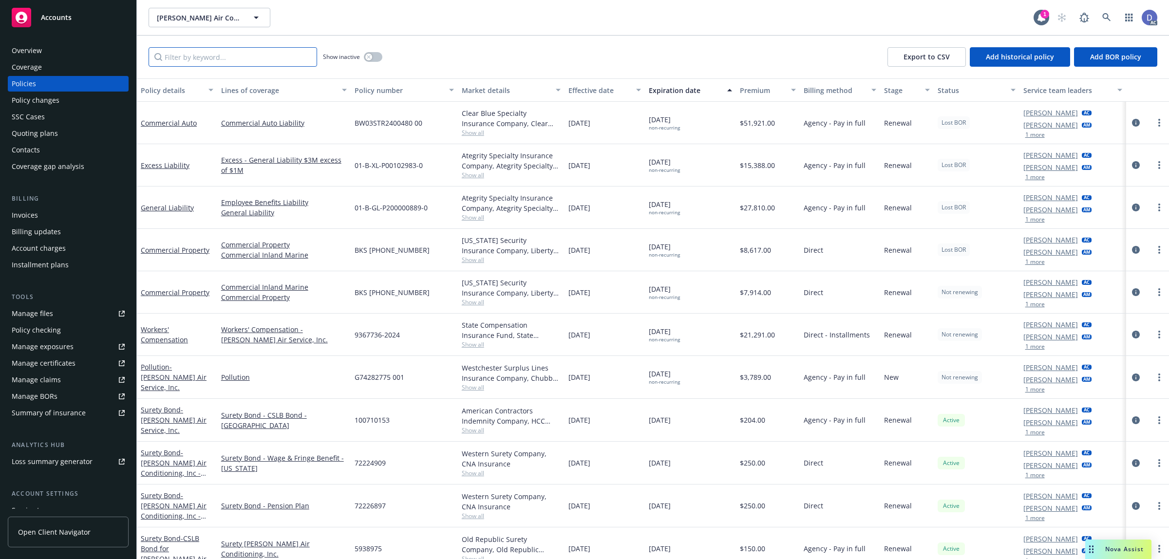
paste input "BRAU143680"
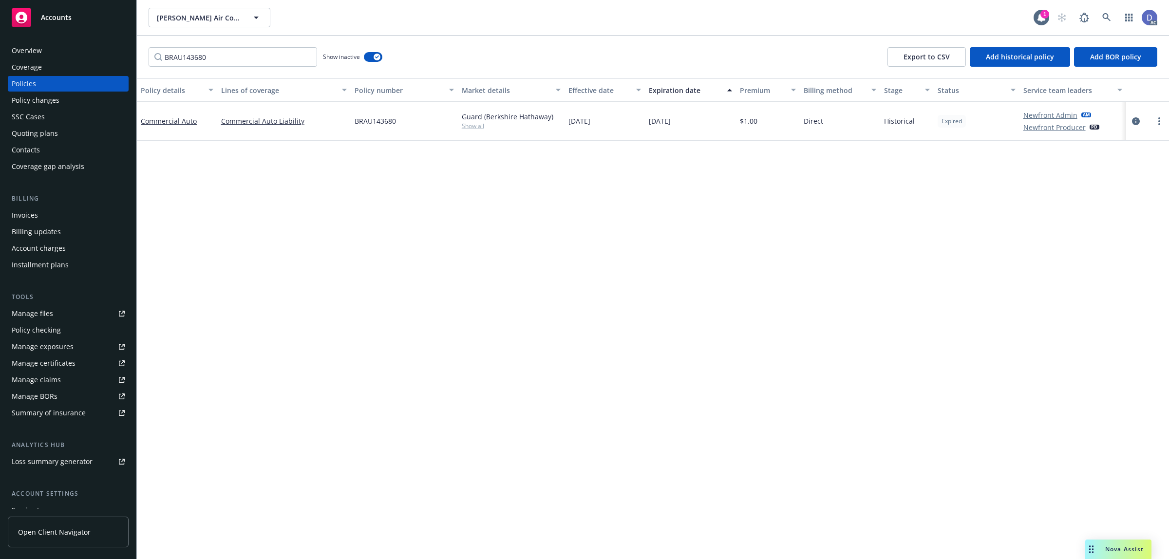
click at [372, 123] on span "BRAU143680" at bounding box center [375, 121] width 41 height 10
copy span "BRAU143680"
click at [281, 57] on input "BRAU143680" at bounding box center [233, 56] width 168 height 19
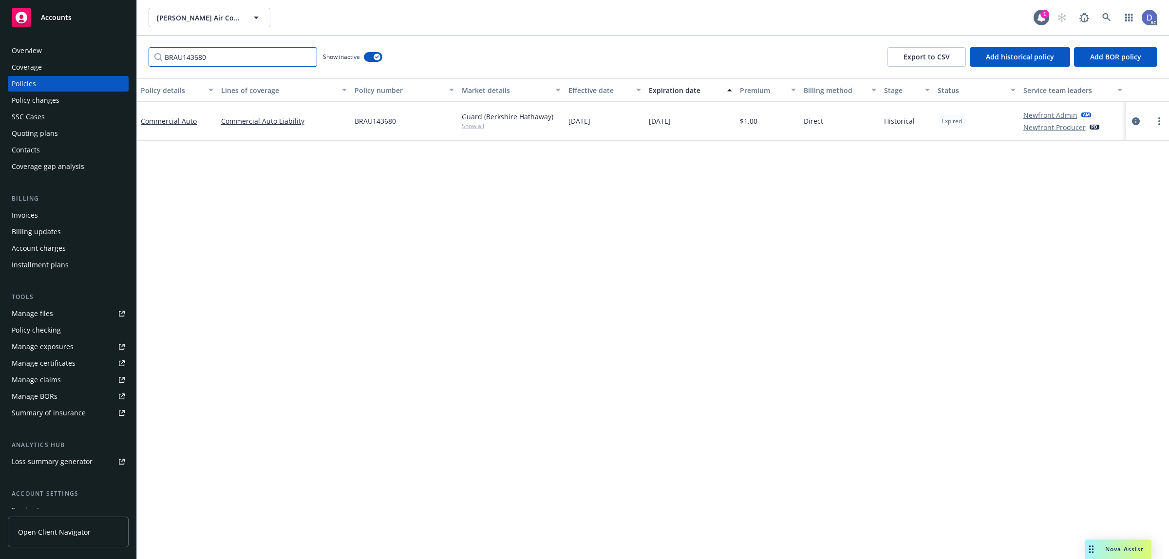
paste input "092101"
click at [217, 52] on input "BRAU092101" at bounding box center [233, 56] width 168 height 19
paste input "913412"
type input "BRAU913412"
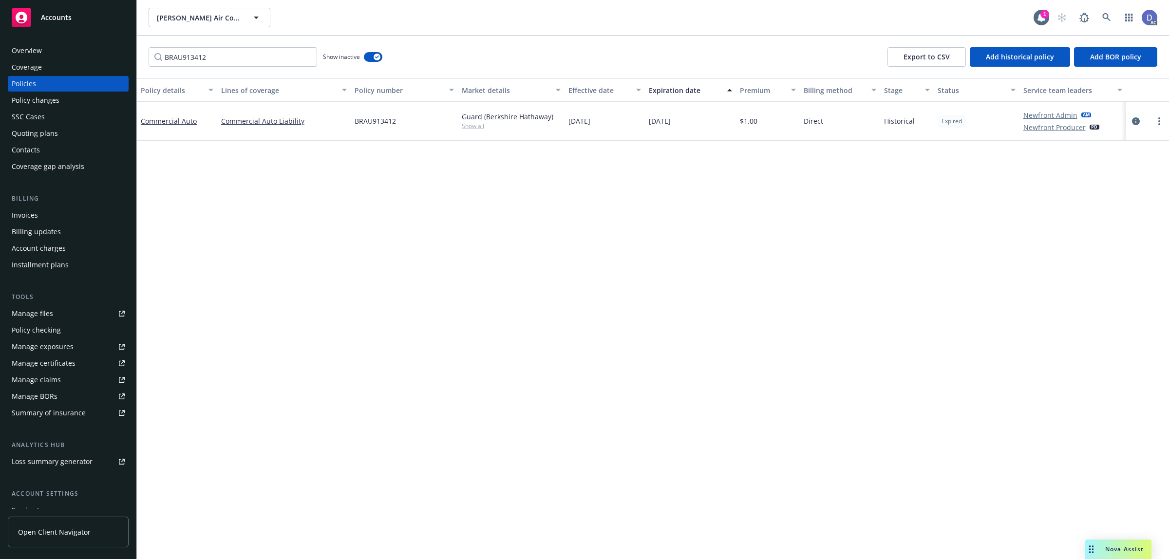
click at [50, 57] on div "Overview" at bounding box center [68, 51] width 113 height 16
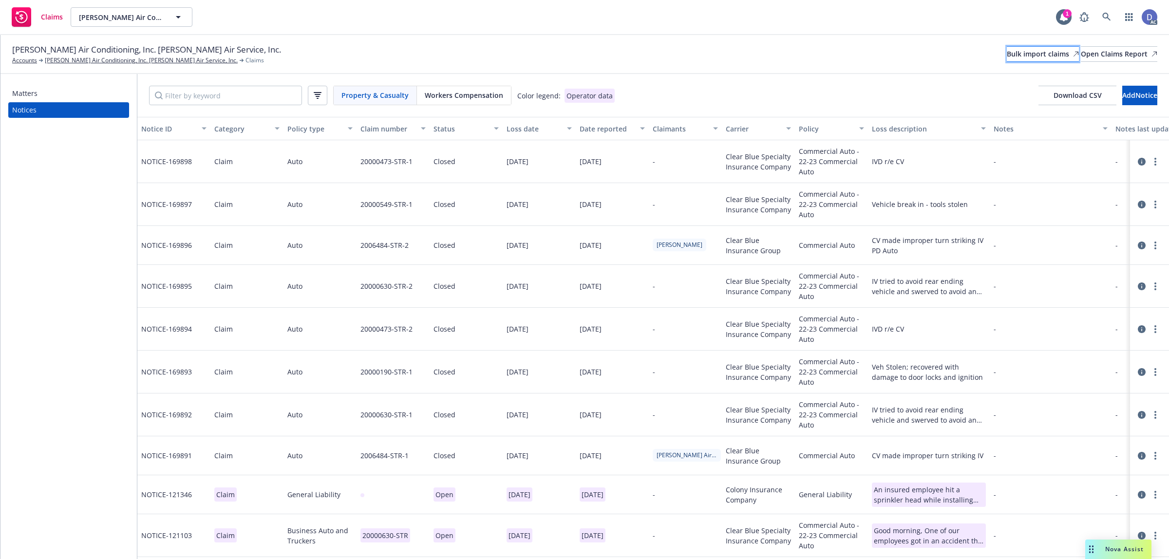
click at [1007, 54] on div "Bulk import claims" at bounding box center [1043, 54] width 72 height 15
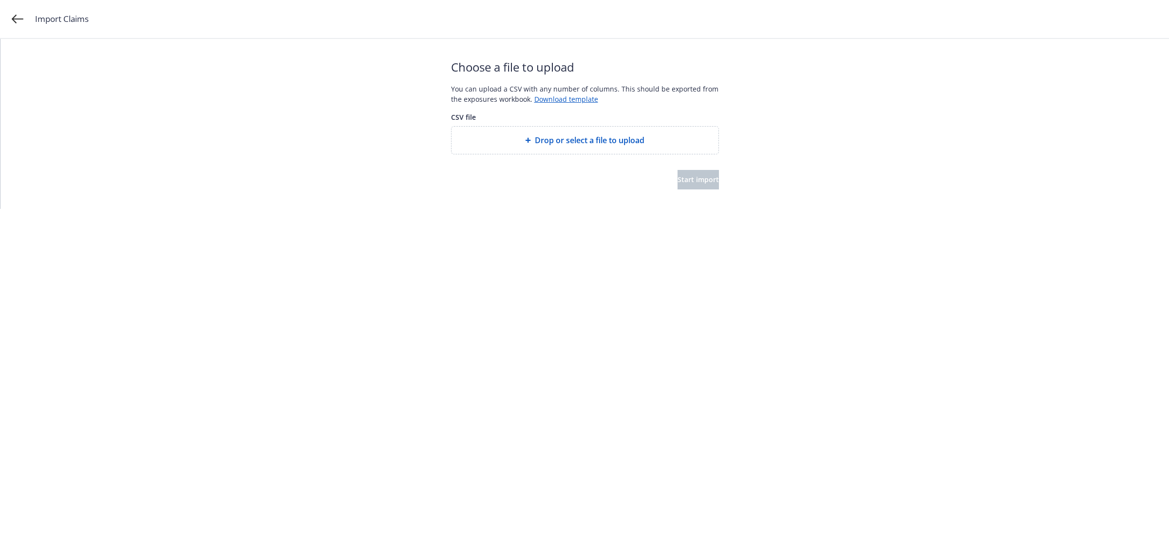
click at [552, 142] on span "Drop or select a file to upload" at bounding box center [590, 140] width 110 height 12
click at [700, 184] on button "Start import" at bounding box center [697, 189] width 41 height 19
click at [709, 25] on div "Import Claims Start over" at bounding box center [596, 19] width 1122 height 16
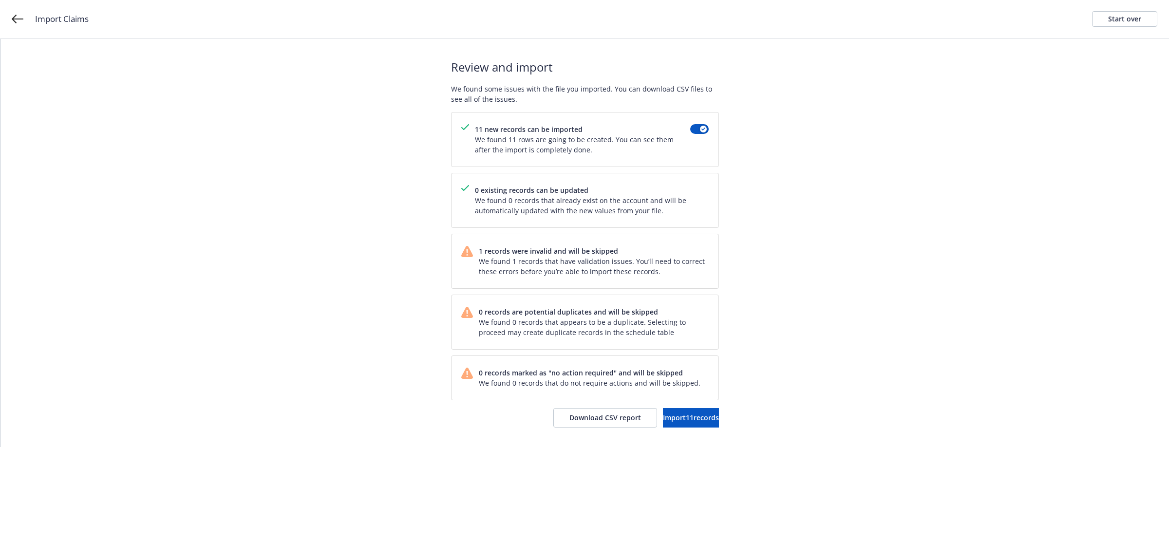
click at [580, 407] on div "Review and import We found some issues with the file you imported. You can down…" at bounding box center [585, 243] width 268 height 408
click at [580, 419] on span "Download CSV report" at bounding box center [605, 417] width 72 height 9
click at [1104, 21] on link "Start over" at bounding box center [1124, 19] width 65 height 16
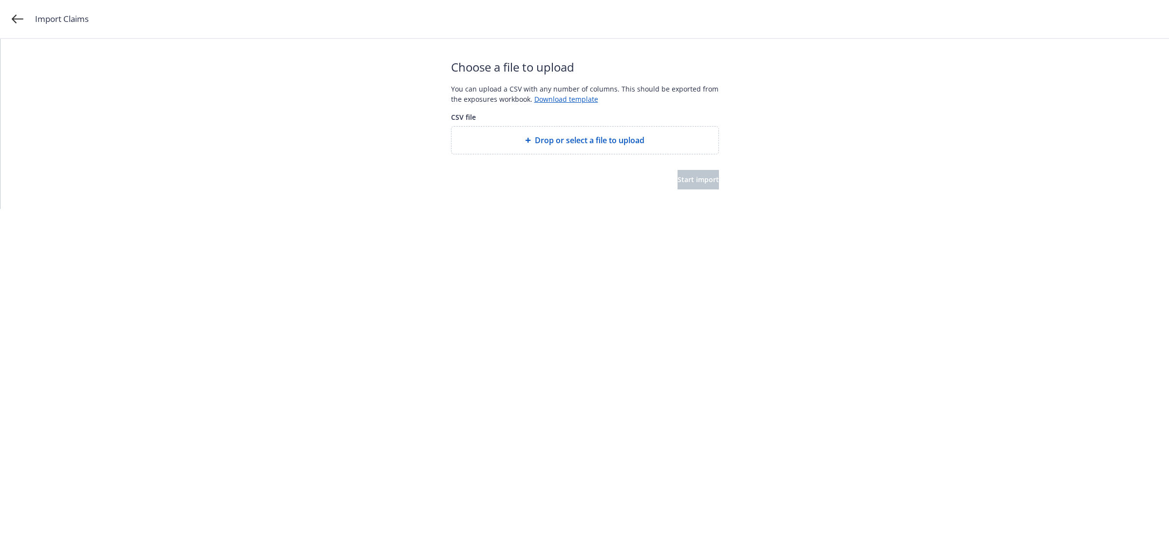
click at [499, 147] on div "Drop or select a file to upload" at bounding box center [584, 140] width 267 height 27
click at [692, 198] on button "Start import" at bounding box center [697, 189] width 41 height 19
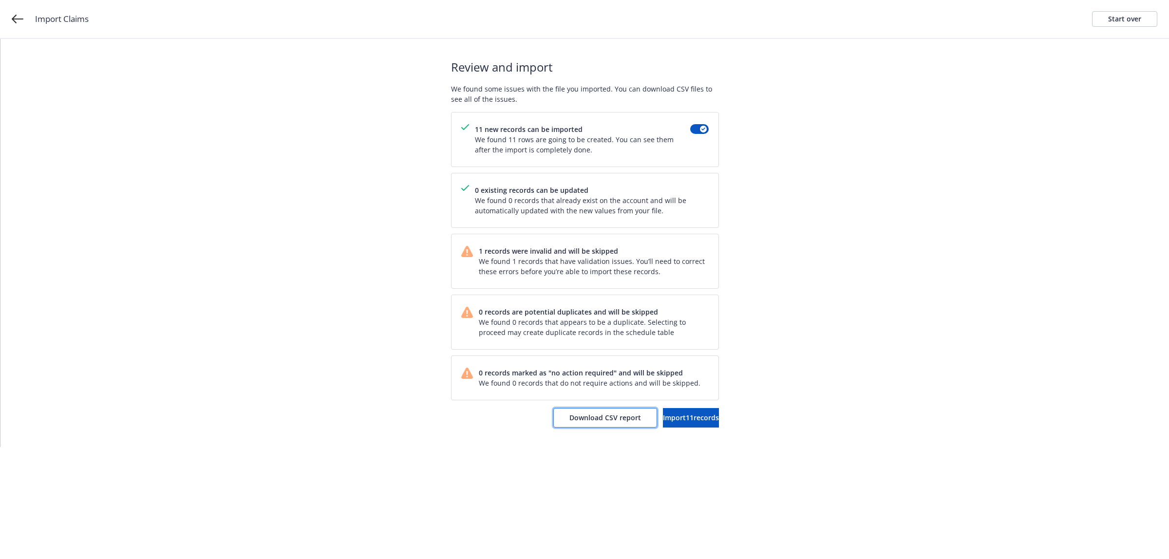
click at [575, 421] on span "Download CSV report" at bounding box center [605, 417] width 72 height 9
click at [1101, 15] on link "Start over" at bounding box center [1124, 19] width 65 height 16
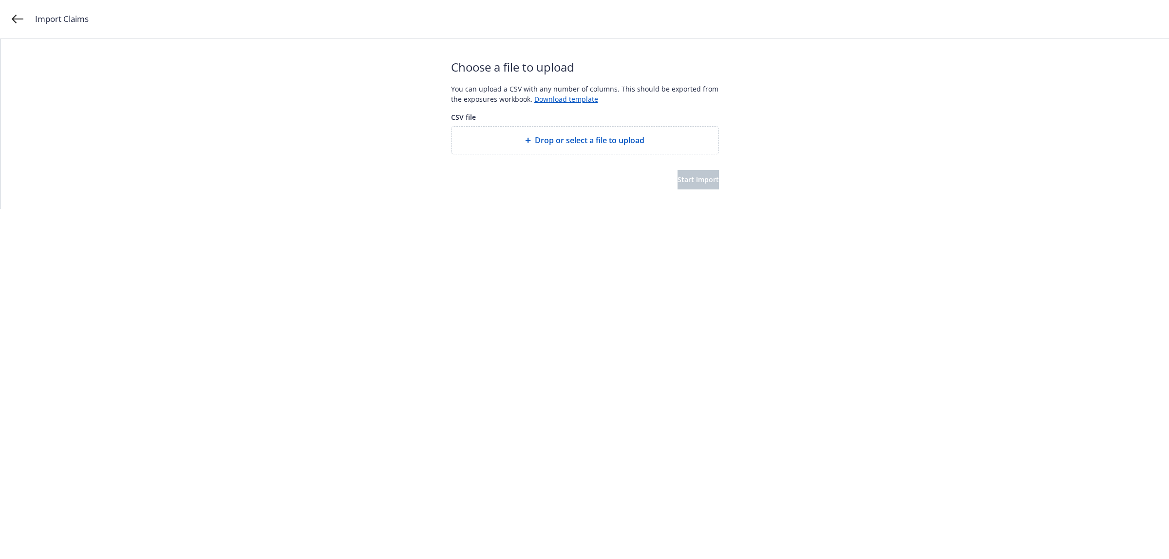
click at [569, 139] on span "Drop or select a file to upload" at bounding box center [590, 140] width 110 height 12
click at [677, 181] on button "Start import" at bounding box center [697, 189] width 41 height 19
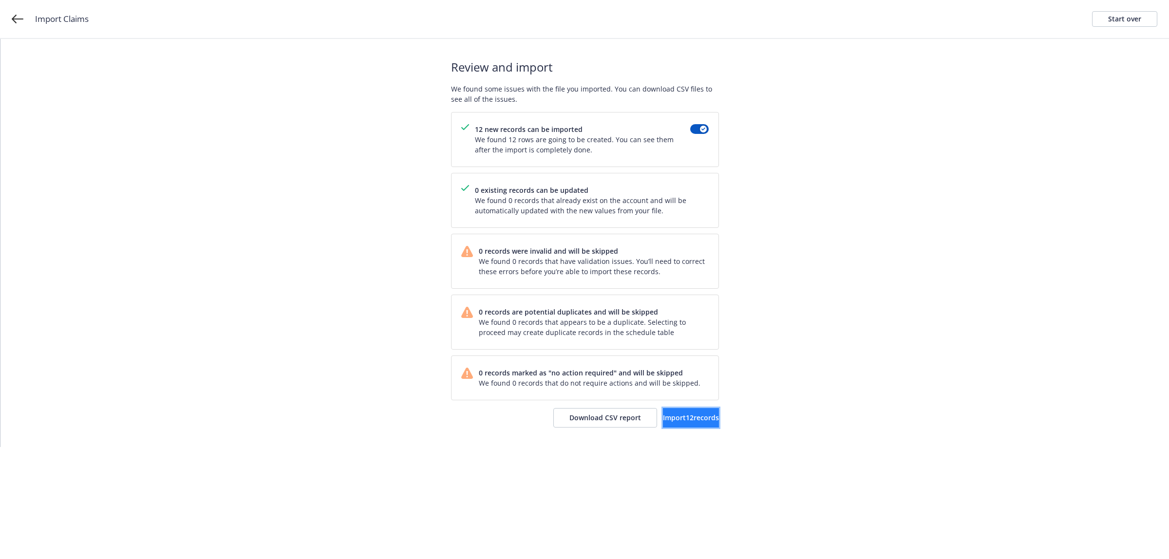
click at [676, 422] on span "Import 12 records" at bounding box center [691, 417] width 56 height 9
click at [671, 409] on link "View accounts" at bounding box center [679, 417] width 80 height 19
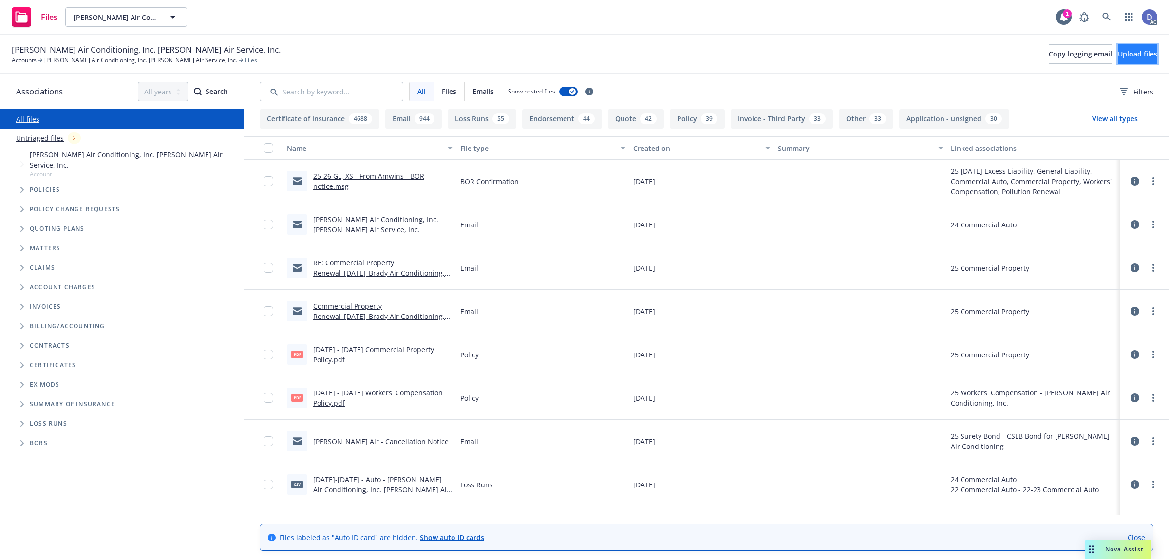
click at [1128, 51] on span "Upload files" at bounding box center [1137, 53] width 39 height 9
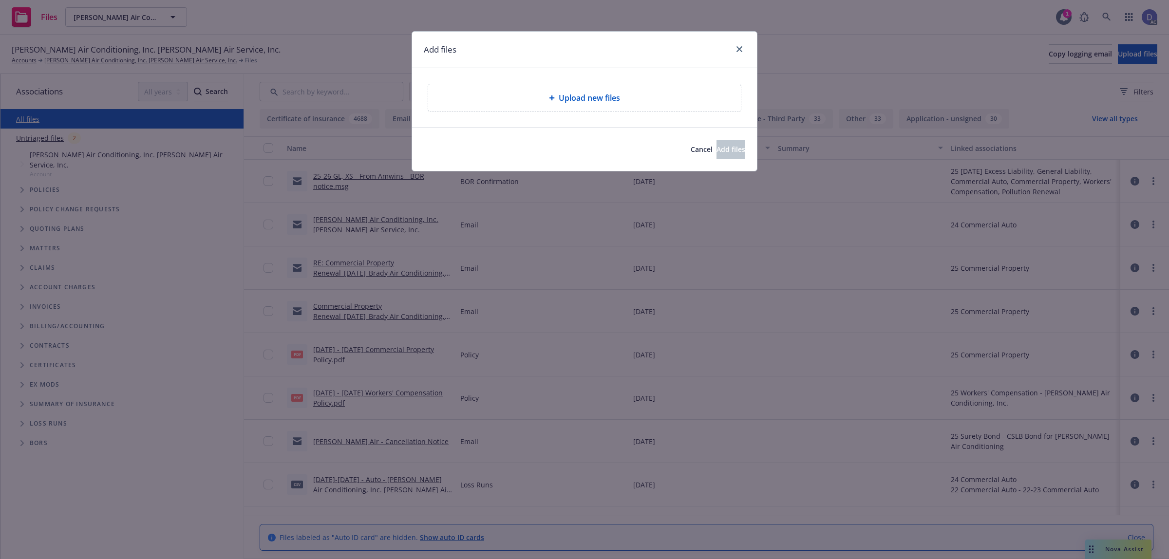
click at [574, 91] on div "Upload new files" at bounding box center [584, 97] width 313 height 27
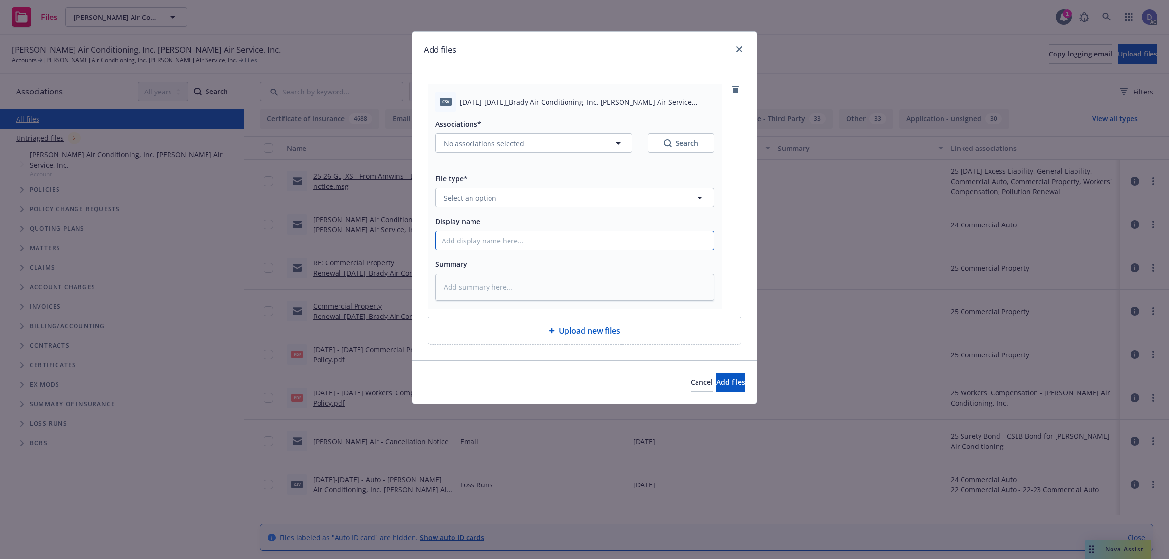
click at [572, 245] on input "Display name" at bounding box center [575, 240] width 278 height 19
paste input "2018-2021_Brady Air Conditioning, Inc. Brady Air Service, Inc._8-1-2024"
type input "2018-2021_Brady Air Conditioning, Inc. Brady Air Service, Inc._8-1-2024"
type textarea "x"
type input "2018-2021_Brady Air Conditioning, Inc. Brady Air Service, Inc._8-1-2024"
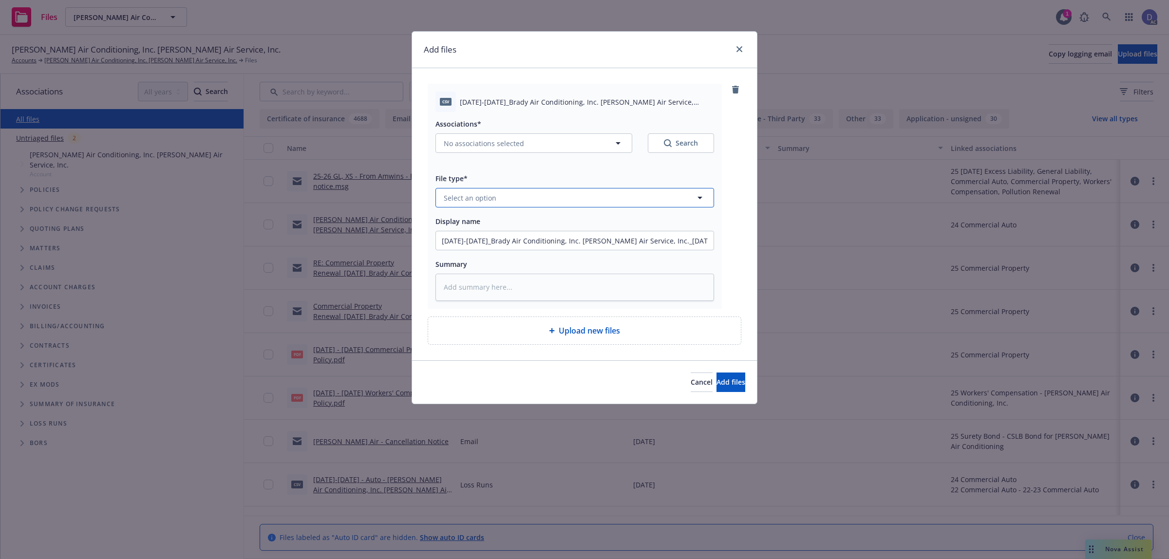
click at [610, 201] on button "Select an option" at bounding box center [574, 197] width 279 height 19
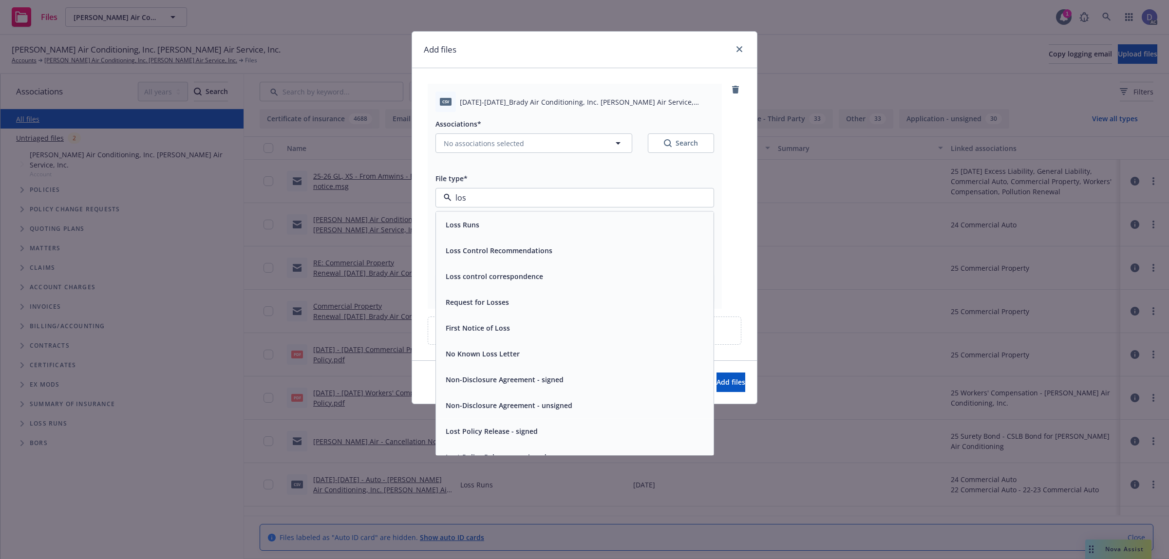
type input "loss"
click at [594, 220] on div "Loss Runs" at bounding box center [575, 225] width 266 height 14
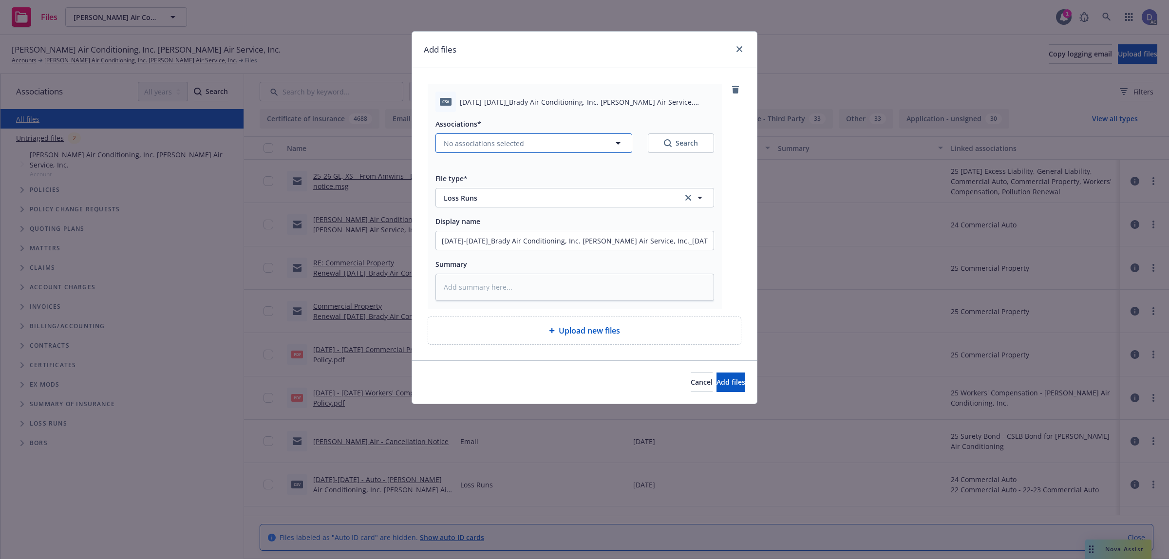
click at [529, 139] on button "No associations selected" at bounding box center [533, 142] width 197 height 19
type textarea "x"
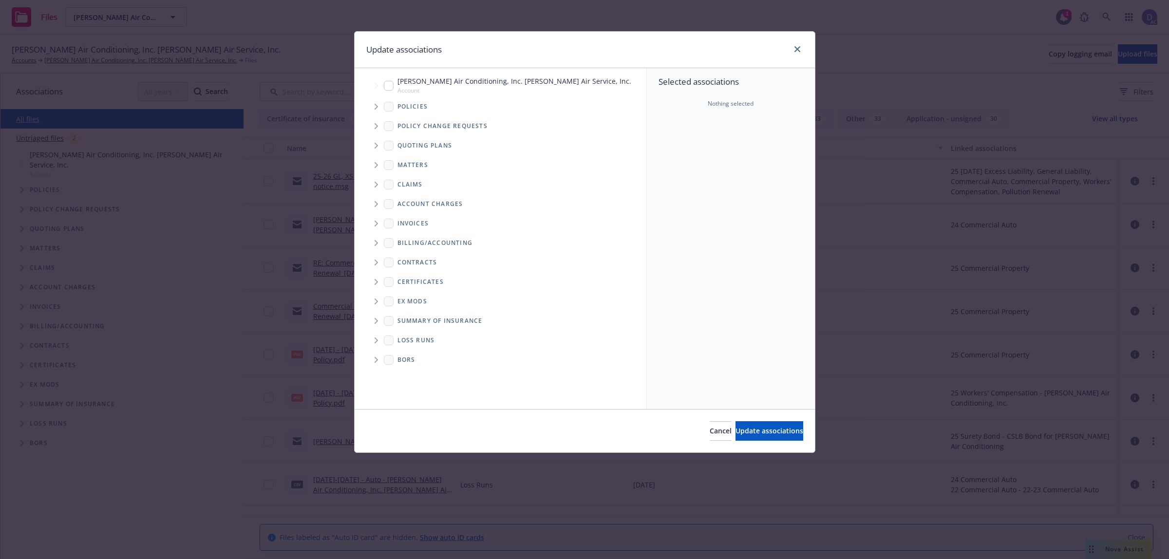
click at [375, 105] on icon "Tree Example" at bounding box center [376, 107] width 4 height 6
click at [734, 155] on div "Selected associations Nothing selected" at bounding box center [731, 238] width 168 height 341
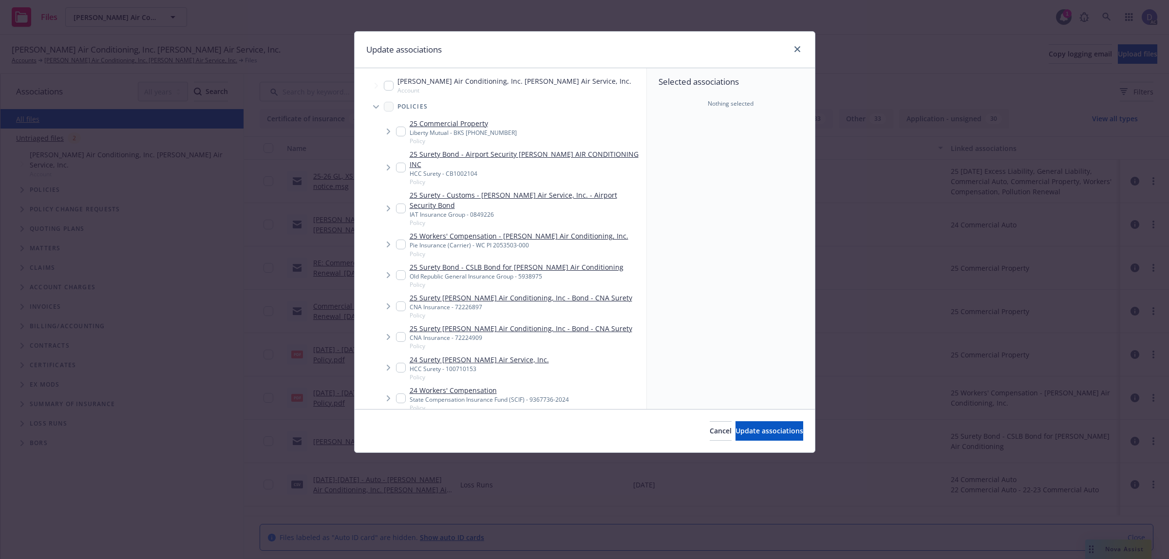
scroll to position [1258, 0]
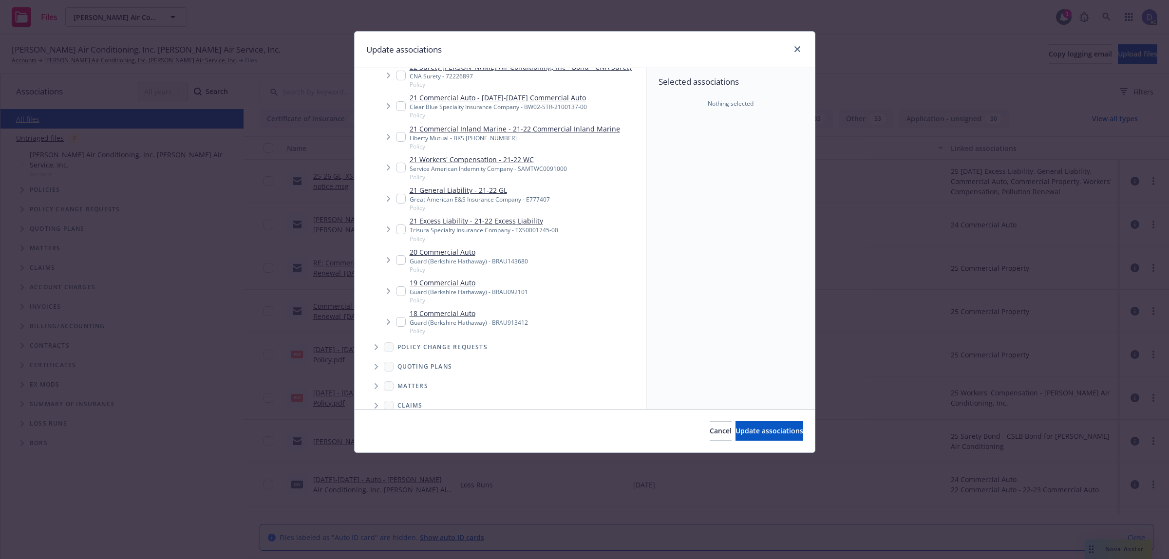
click at [456, 257] on div "Guard (Berkshire Hathaway) - BRAU143680" at bounding box center [469, 261] width 118 height 8
checkbox input "true"
click at [773, 437] on button "Update associations" at bounding box center [769, 430] width 68 height 19
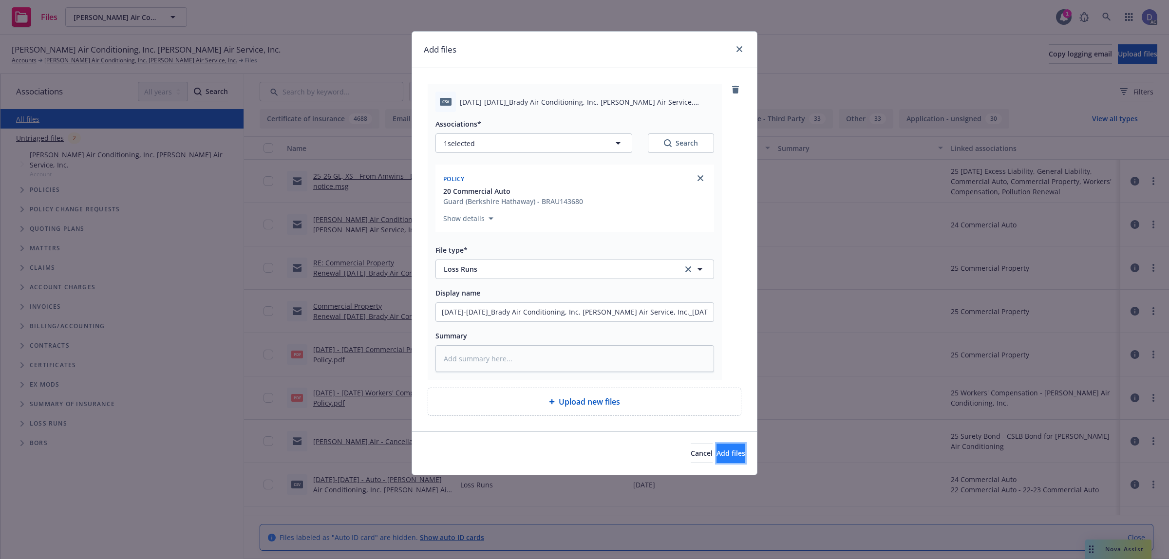
click at [716, 447] on button "Add files" at bounding box center [730, 453] width 29 height 19
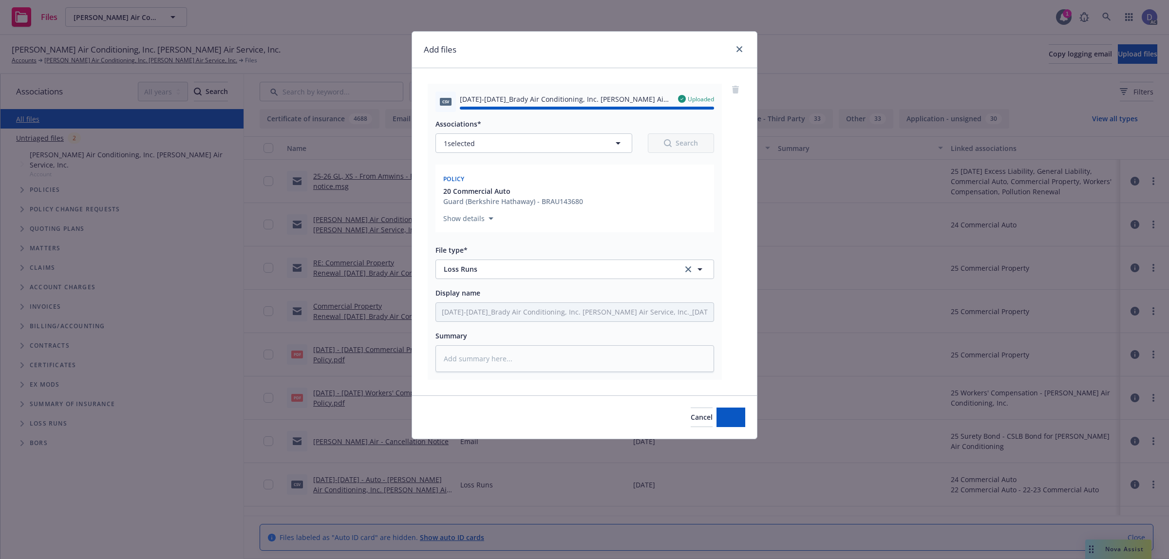
type textarea "x"
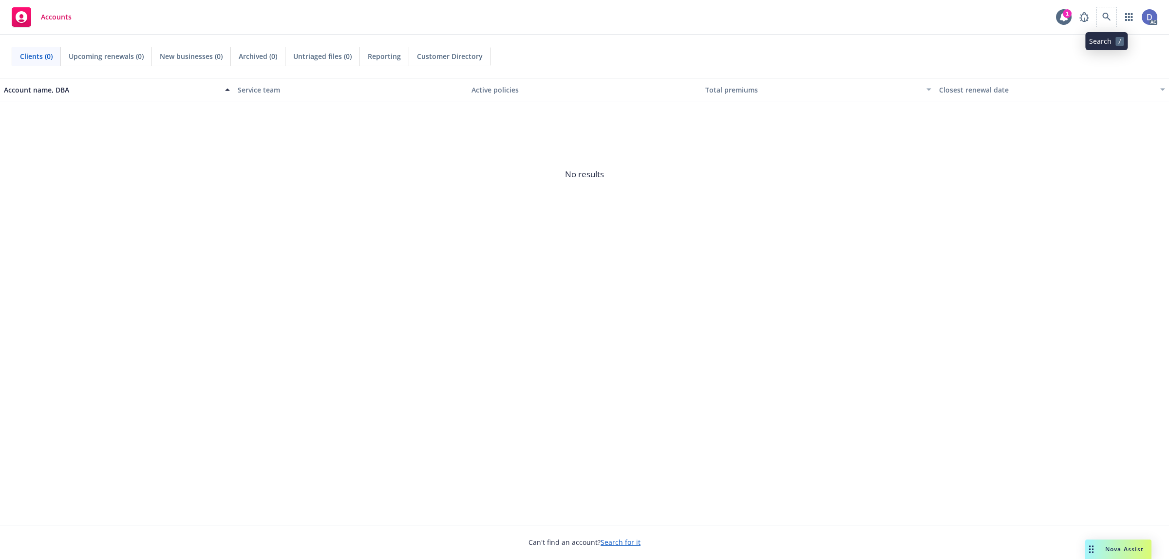
click at [1114, 23] on span at bounding box center [1106, 16] width 19 height 19
click at [1107, 15] on icon at bounding box center [1106, 17] width 8 height 8
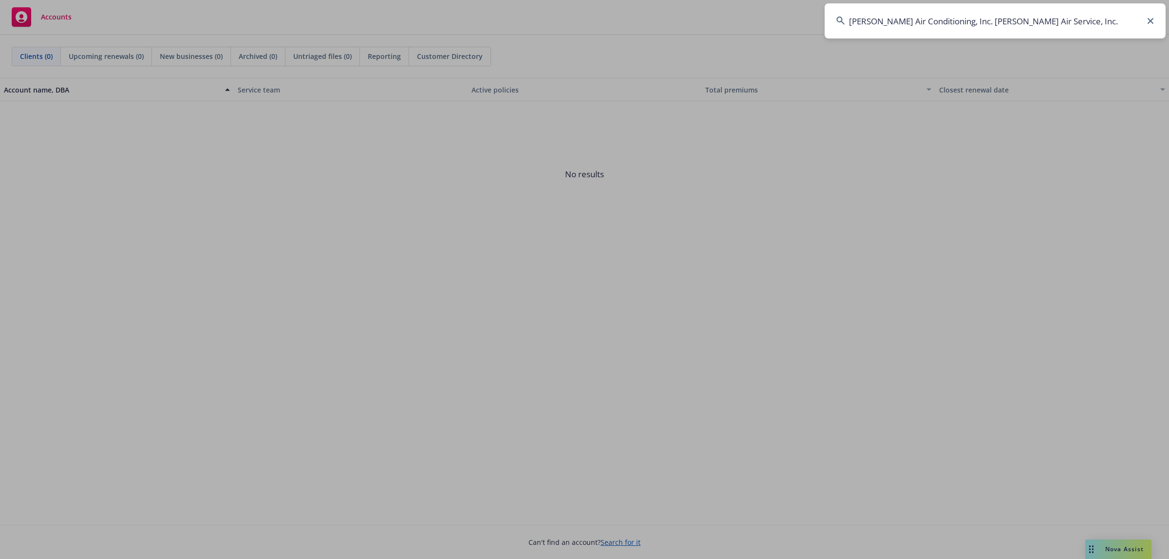
click at [1107, 15] on input "[PERSON_NAME] Air Conditioning, Inc. [PERSON_NAME] Air Service, Inc." at bounding box center [994, 20] width 341 height 35
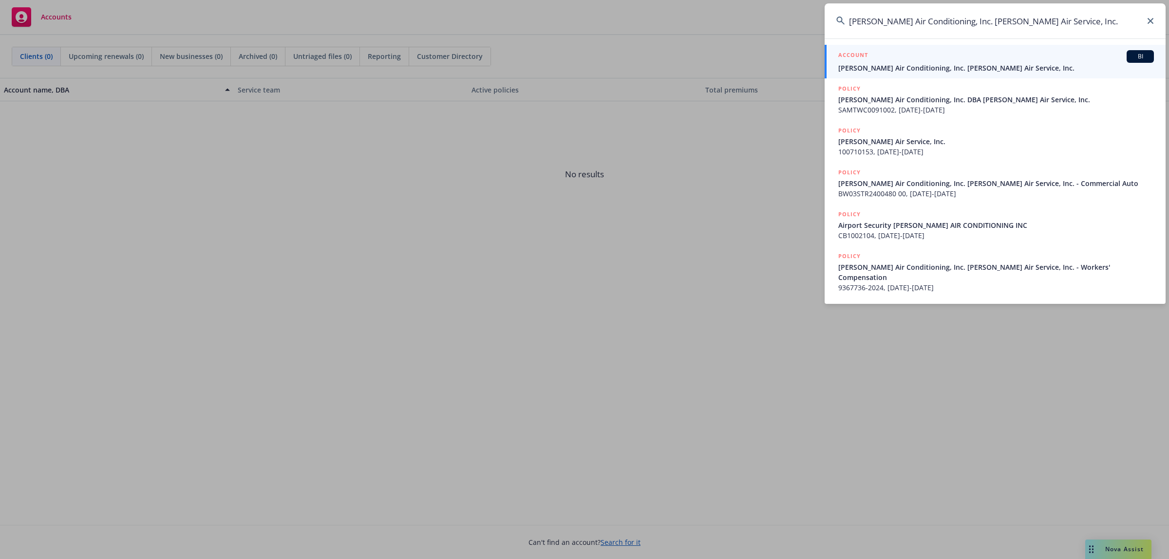
type input "[PERSON_NAME] Air Conditioning, Inc. [PERSON_NAME] Air Service, Inc."
click at [982, 72] on span "[PERSON_NAME] Air Conditioning, Inc. [PERSON_NAME] Air Service, Inc." at bounding box center [996, 68] width 316 height 10
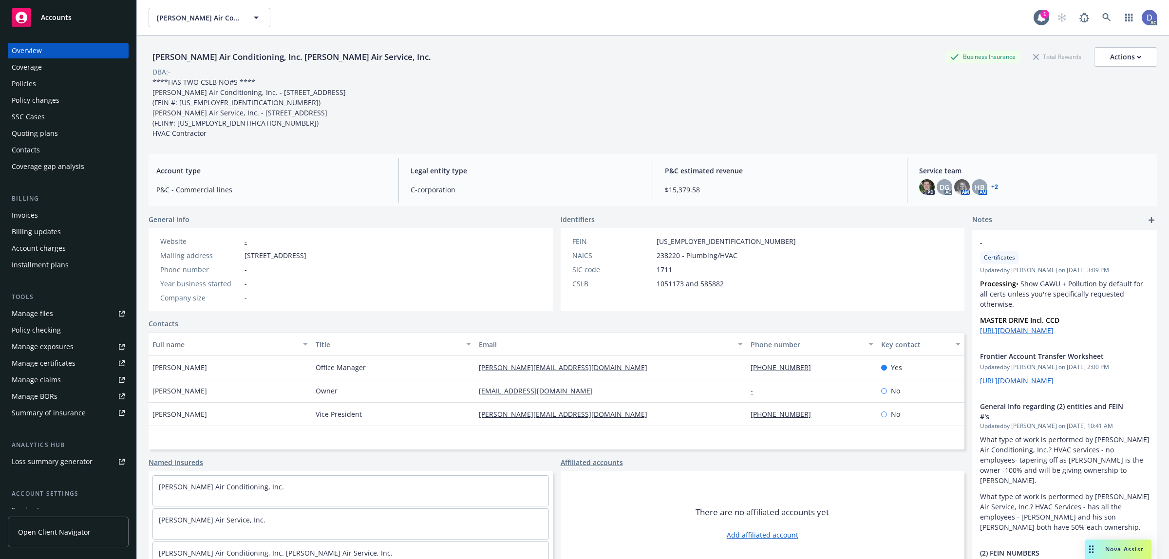
click at [49, 385] on div "Manage claims" at bounding box center [36, 380] width 49 height 16
click at [34, 320] on div "Manage files" at bounding box center [32, 314] width 41 height 16
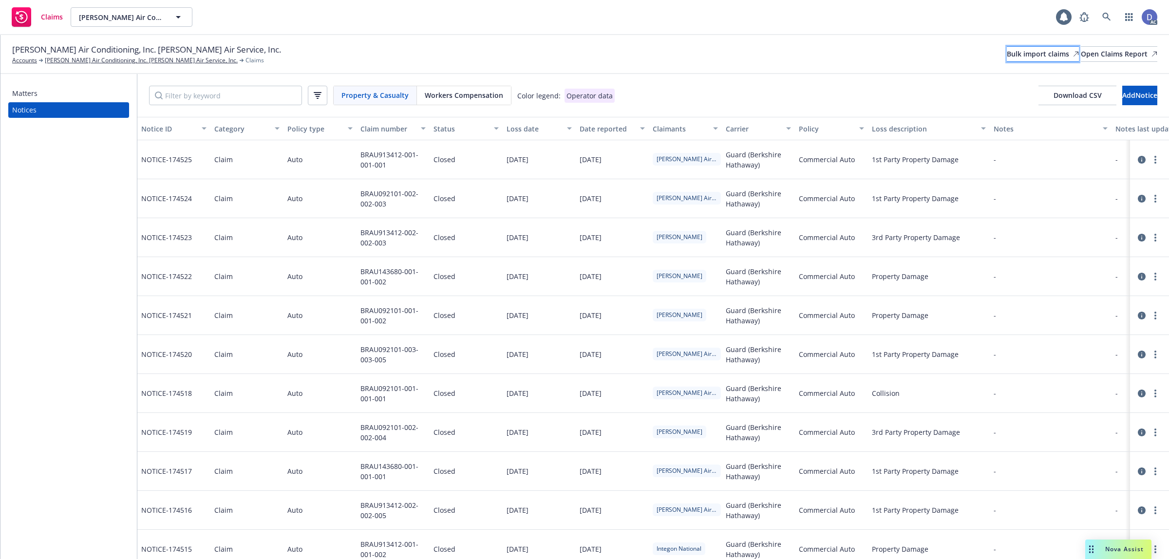
click at [1007, 57] on div "Bulk import claims" at bounding box center [1043, 54] width 72 height 15
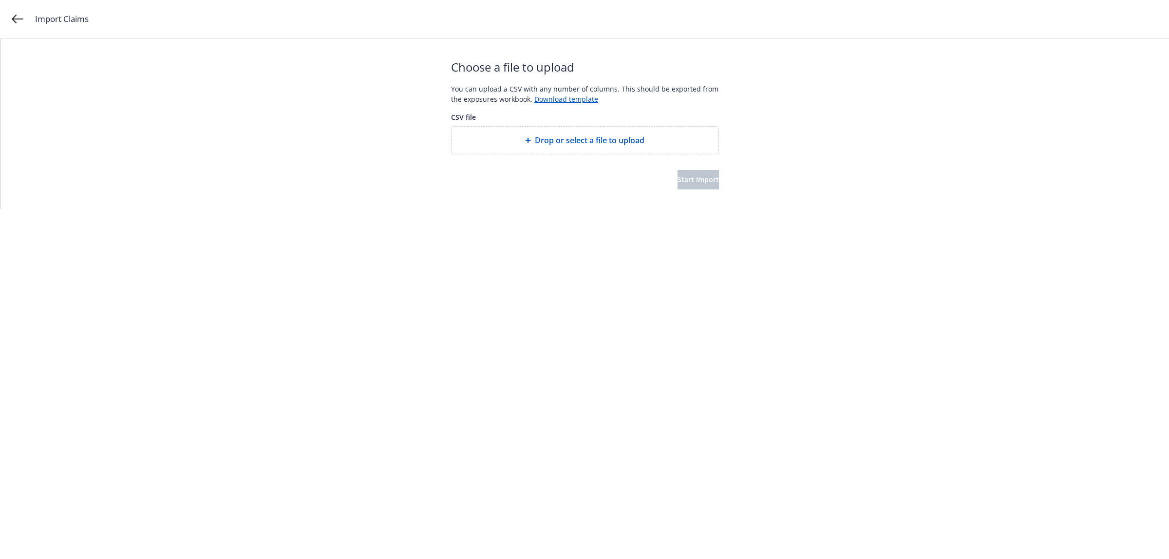
click at [576, 140] on span "Drop or select a file to upload" at bounding box center [590, 140] width 110 height 12
click at [687, 194] on button "Start import" at bounding box center [697, 189] width 41 height 19
click at [660, 143] on html "Import Claims Start over Your file is being processed... Depending on the size …" at bounding box center [584, 71] width 1169 height 143
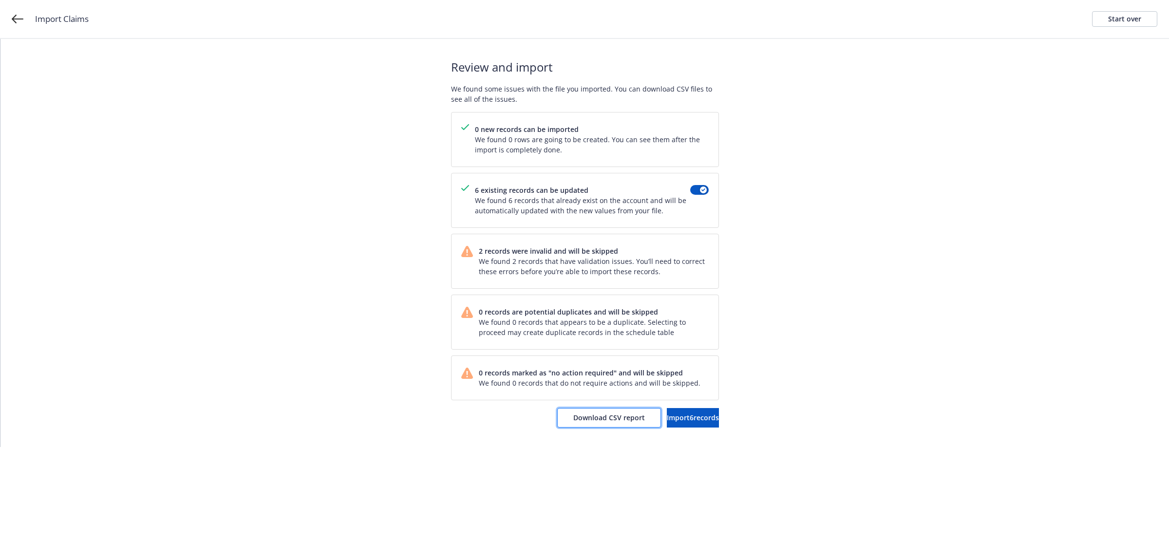
click at [587, 419] on span "Download CSV report" at bounding box center [609, 417] width 72 height 9
click at [1142, 25] on link "Start over" at bounding box center [1124, 19] width 65 height 16
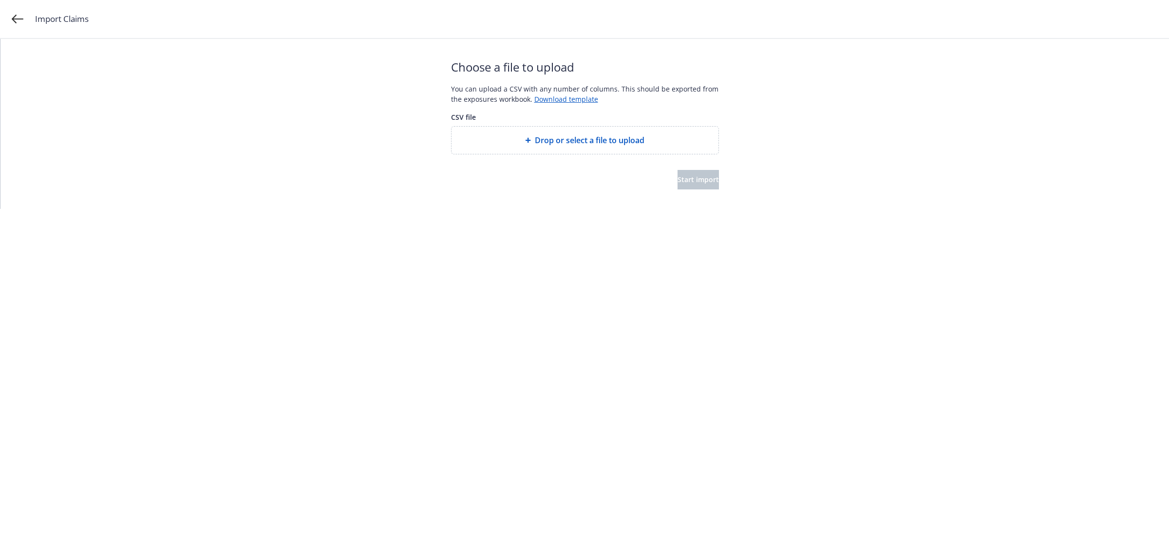
click at [574, 147] on div "Drop or select a file to upload" at bounding box center [584, 140] width 267 height 27
click at [690, 188] on span "Start import" at bounding box center [697, 189] width 41 height 9
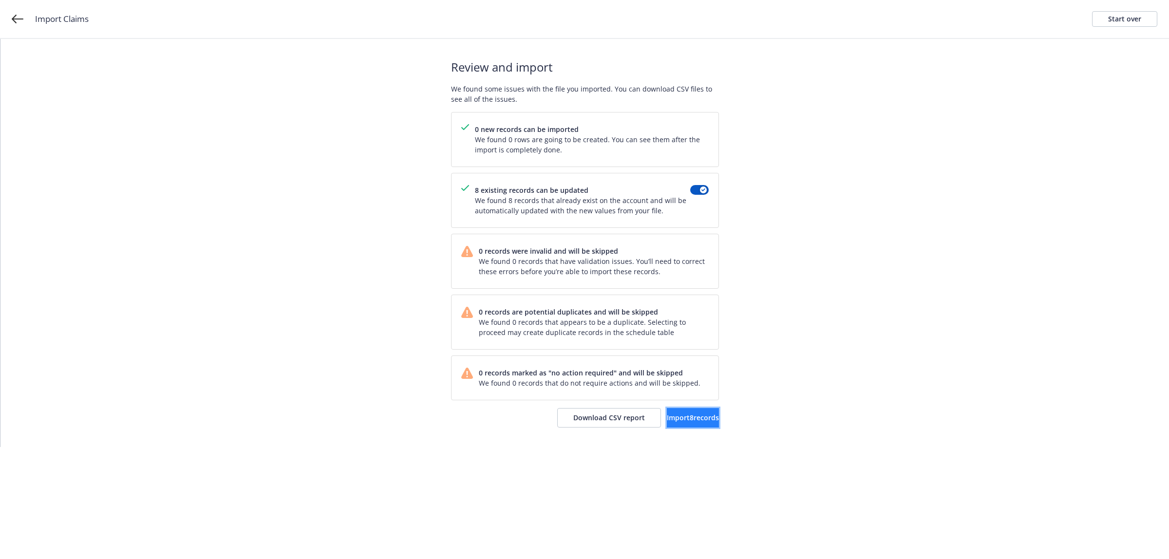
click at [667, 425] on button "Import 8 records" at bounding box center [693, 417] width 52 height 19
click at [676, 414] on span "View accounts" at bounding box center [679, 417] width 48 height 9
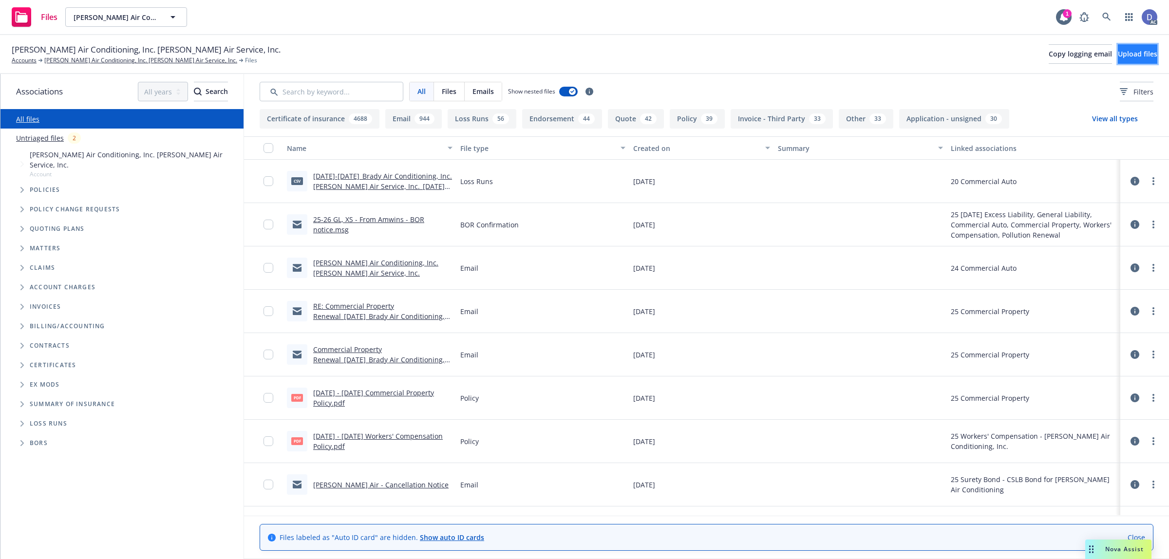
click at [1147, 55] on button "Upload files" at bounding box center [1137, 53] width 39 height 19
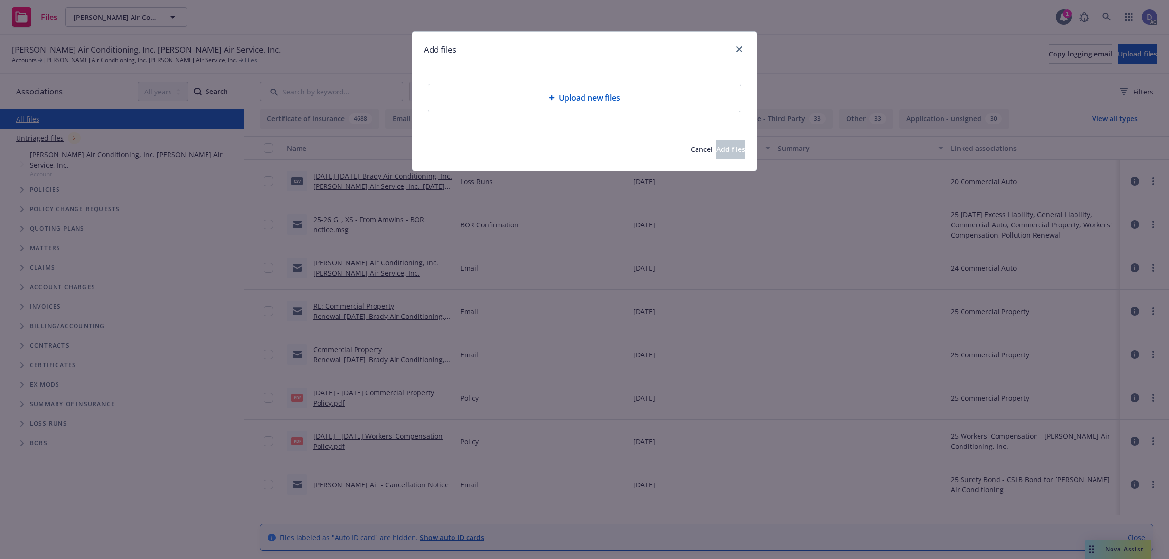
click at [531, 95] on div "Upload new files" at bounding box center [584, 98] width 297 height 12
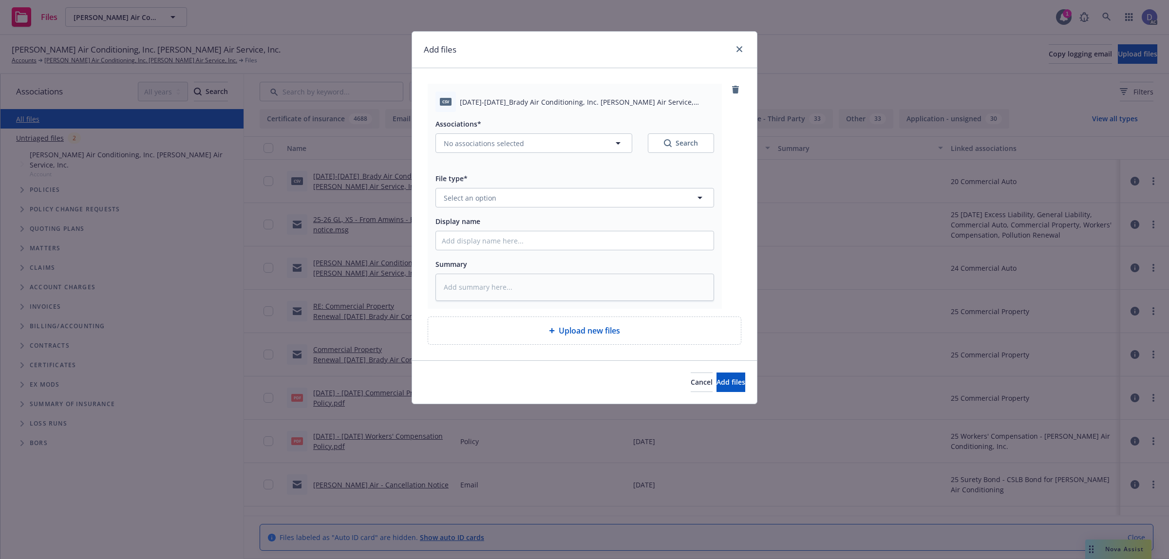
click at [617, 228] on div "Display name" at bounding box center [574, 232] width 279 height 35
click at [614, 231] on input "Display name" at bounding box center [575, 240] width 278 height 19
paste input "2022-2025_Brady Air Conditioning, Inc. Brady Air Service, Inc._9-5-2025"
type input "2022-2025_Brady Air Conditioning, Inc. Brady Air Service, Inc._9-5-2025"
type textarea "x"
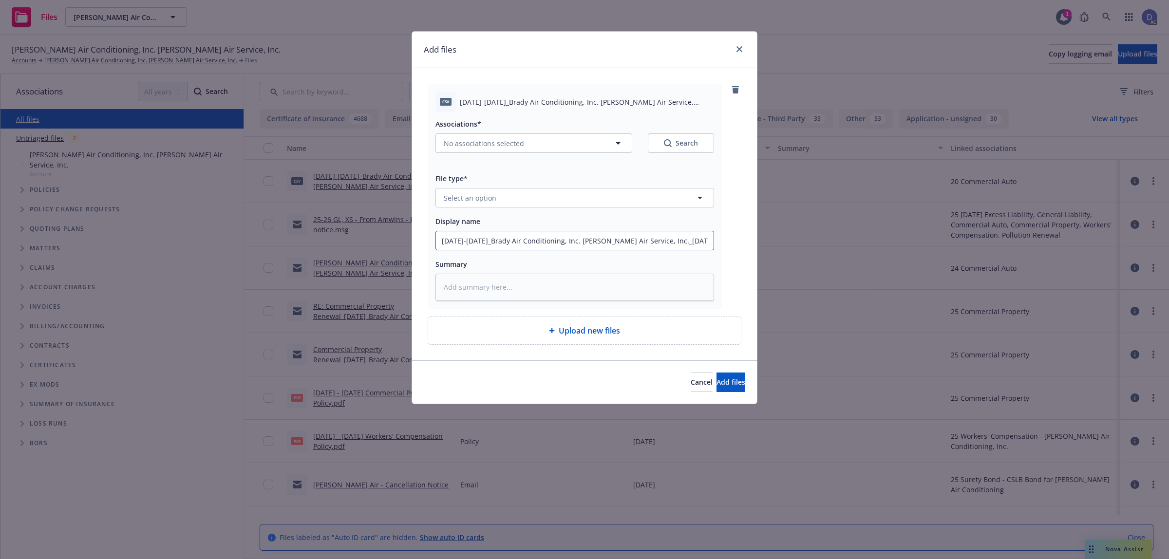
type input "2022-2025_Brady Air Conditioning, Inc. Brady Air Service, Inc._9-5-2025"
click at [642, 202] on button "Select an option" at bounding box center [574, 197] width 279 height 19
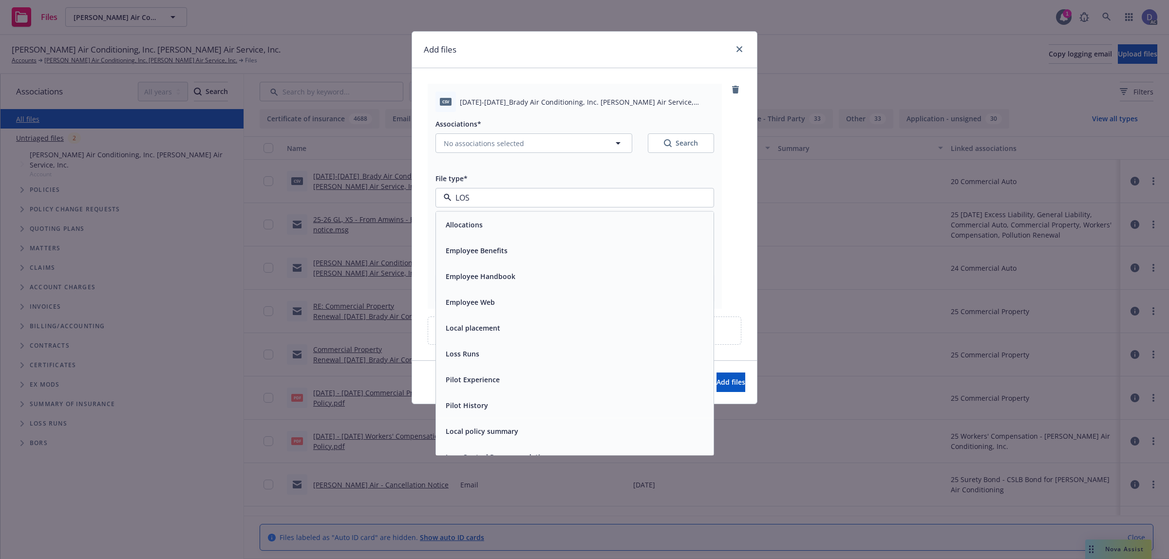
type input "LOSS"
click at [614, 213] on div "Loss Runs" at bounding box center [575, 225] width 278 height 26
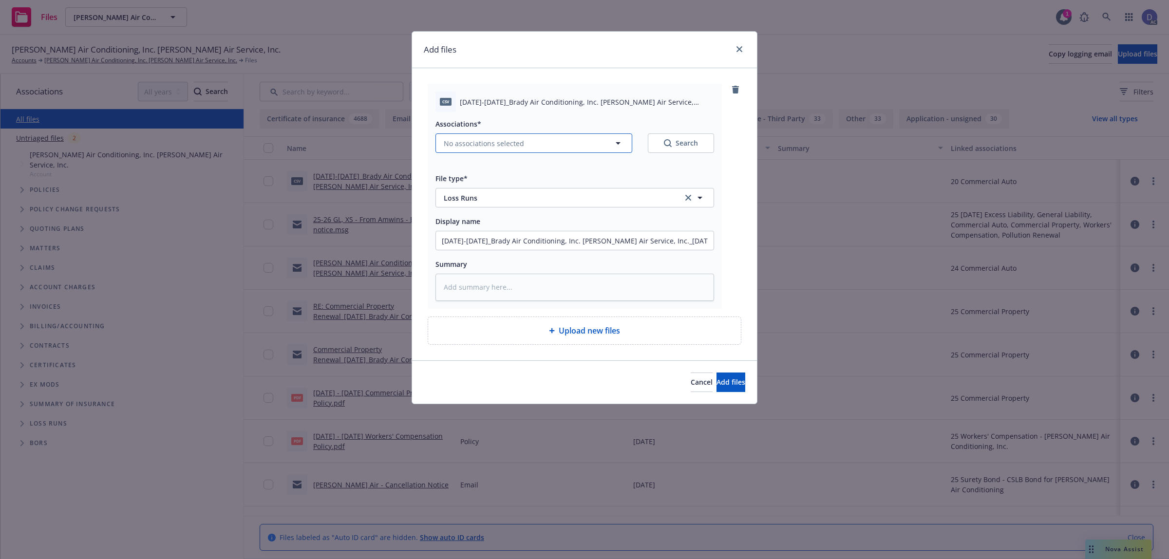
click at [527, 145] on button "No associations selected" at bounding box center [533, 142] width 197 height 19
type textarea "x"
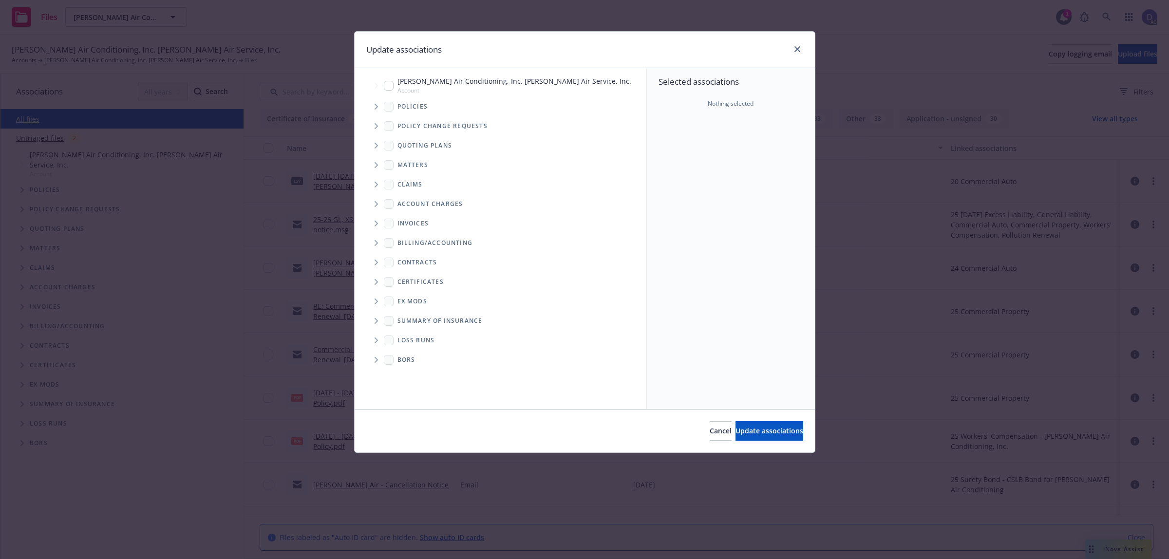
click at [374, 106] on icon "Tree Example" at bounding box center [376, 107] width 4 height 6
click at [636, 140] on div "Quoting plans" at bounding box center [505, 145] width 282 height 19
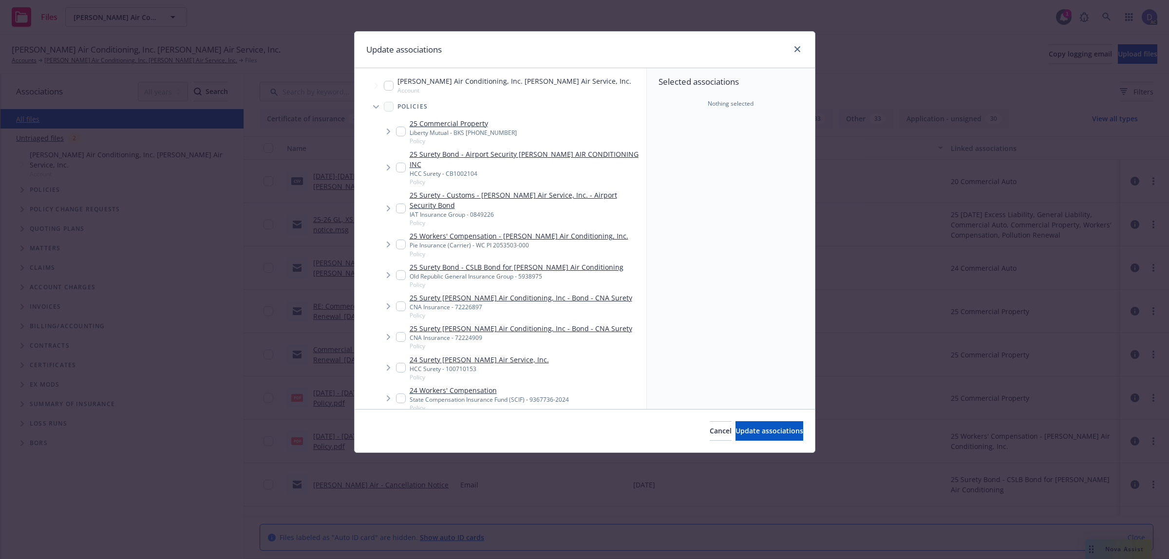
scroll to position [211, 0]
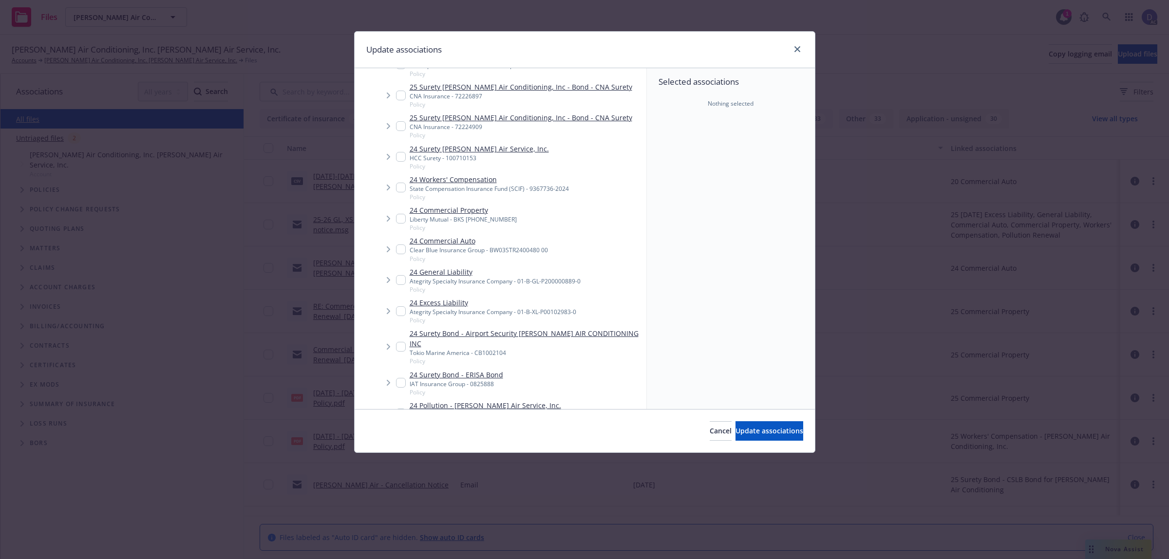
click at [408, 239] on div "24 Commercial Auto Clear Blue Insurance Group - BW03STR2400480 00 Policy" at bounding box center [472, 249] width 152 height 27
checkbox input "true"
click at [758, 427] on span "Update associations" at bounding box center [769, 430] width 68 height 9
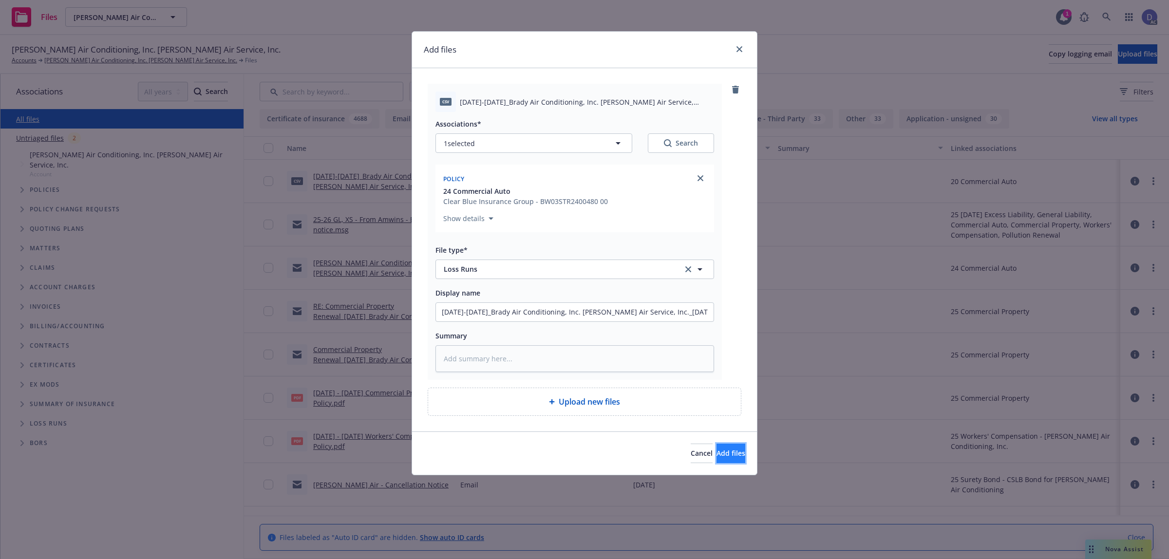
click at [716, 447] on button "Add files" at bounding box center [730, 453] width 29 height 19
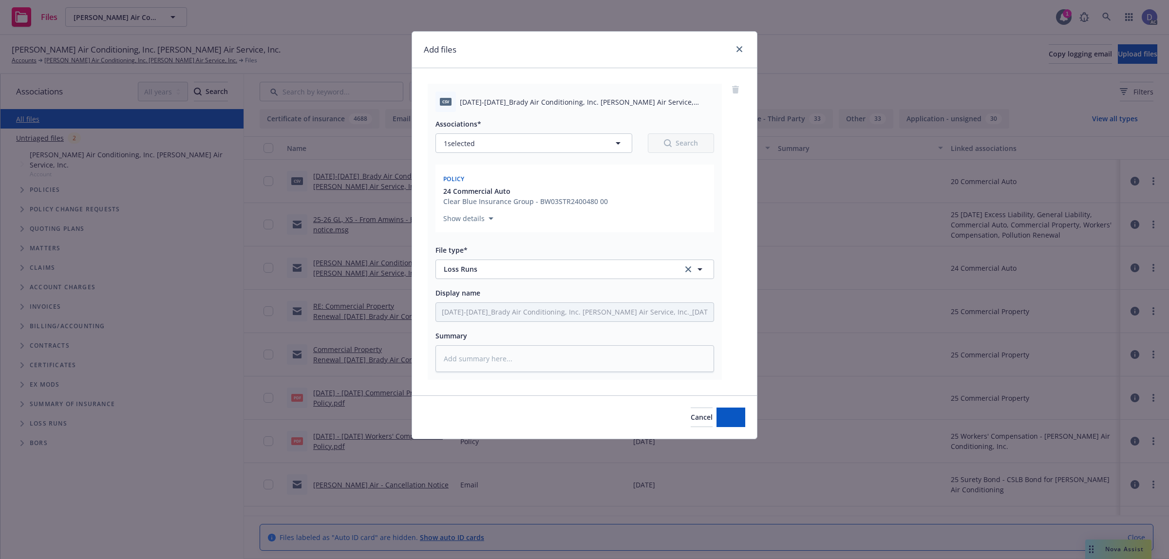
type textarea "x"
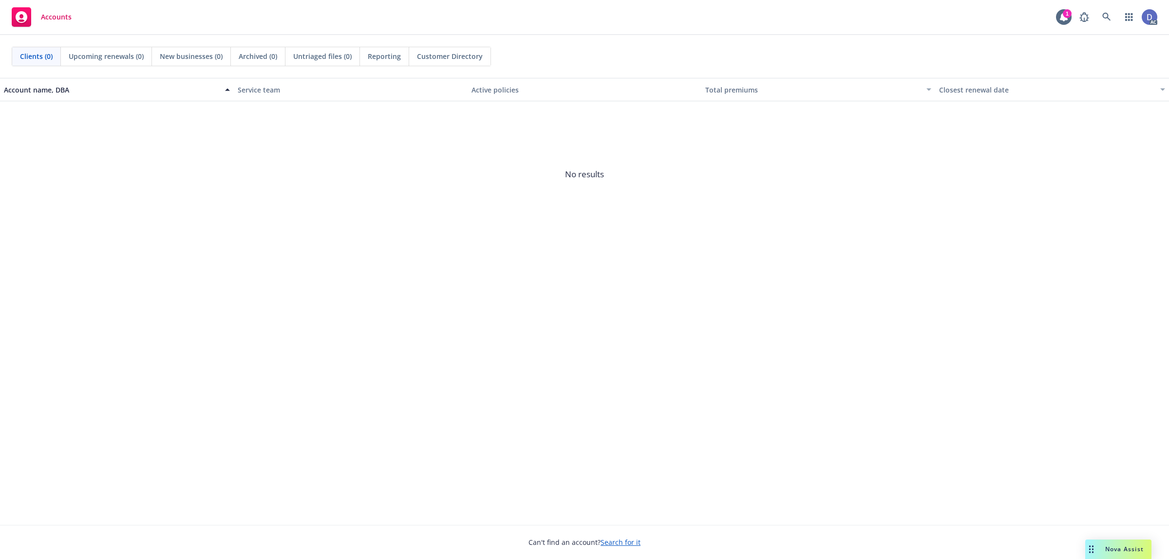
click at [1105, 6] on div "Accounts 1 AC" at bounding box center [584, 17] width 1169 height 35
click at [1105, 9] on link at bounding box center [1106, 16] width 19 height 19
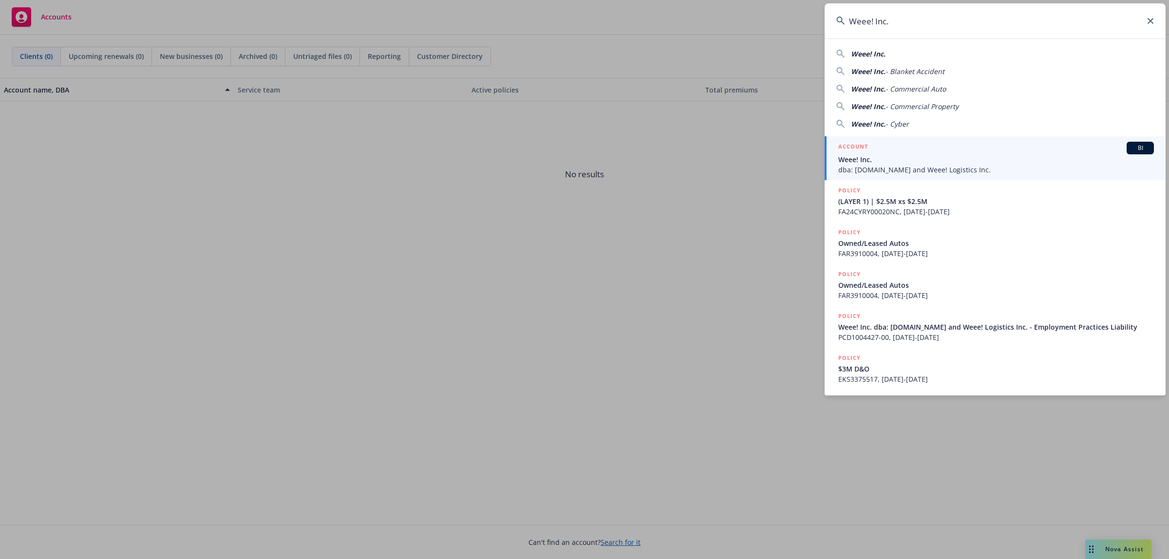
type input "Weee! Inc."
click at [950, 156] on span "Weee! Inc." at bounding box center [996, 159] width 316 height 10
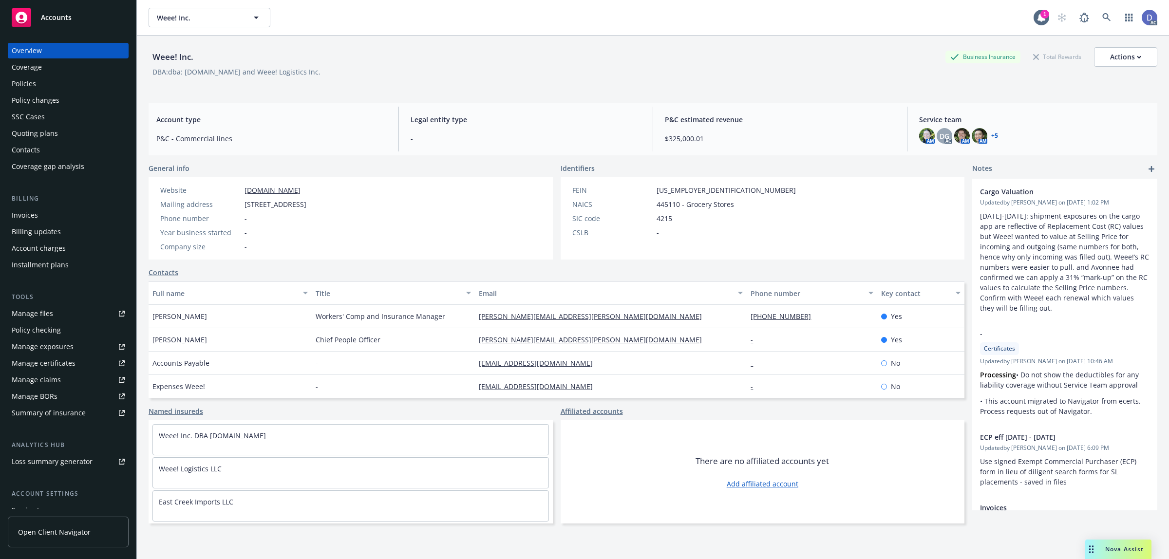
click at [53, 383] on div "Manage claims" at bounding box center [36, 380] width 49 height 16
click at [47, 307] on div "Manage files" at bounding box center [32, 314] width 41 height 16
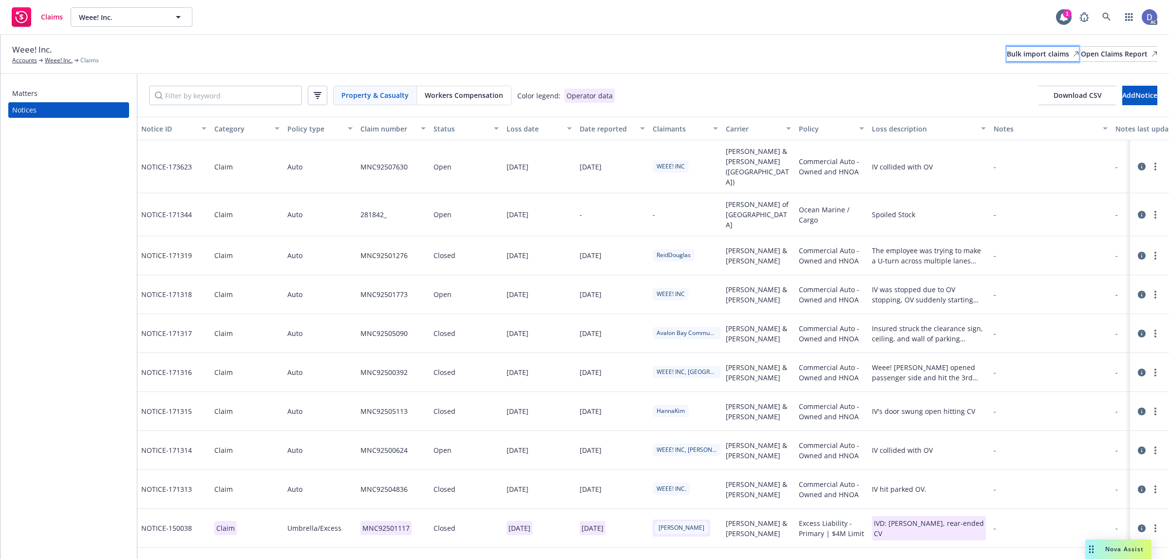
click at [1007, 51] on div "Bulk import claims" at bounding box center [1043, 54] width 72 height 15
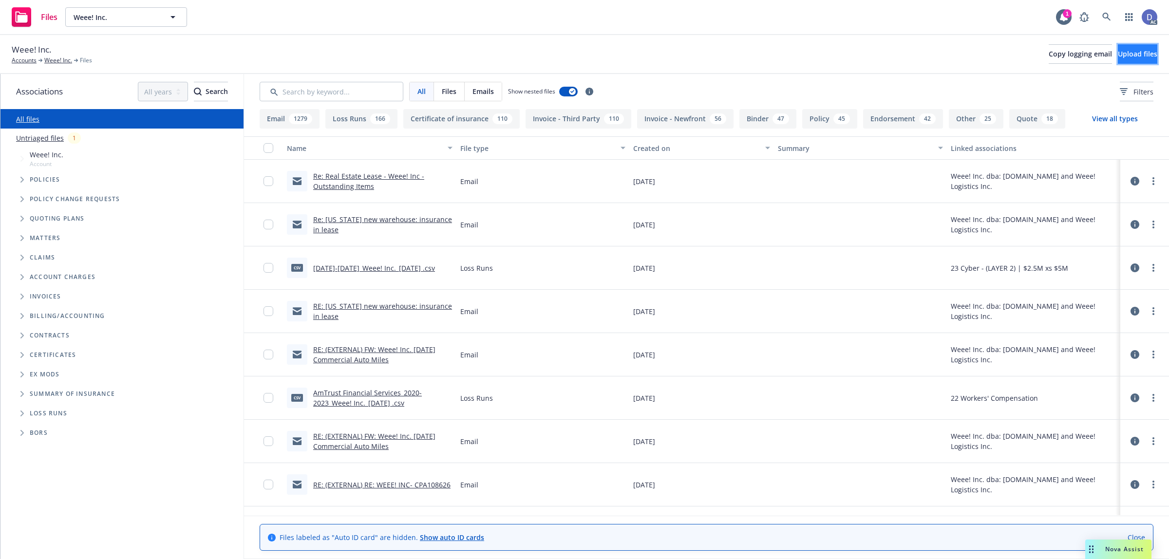
click at [1118, 64] on button "Upload files" at bounding box center [1137, 53] width 39 height 19
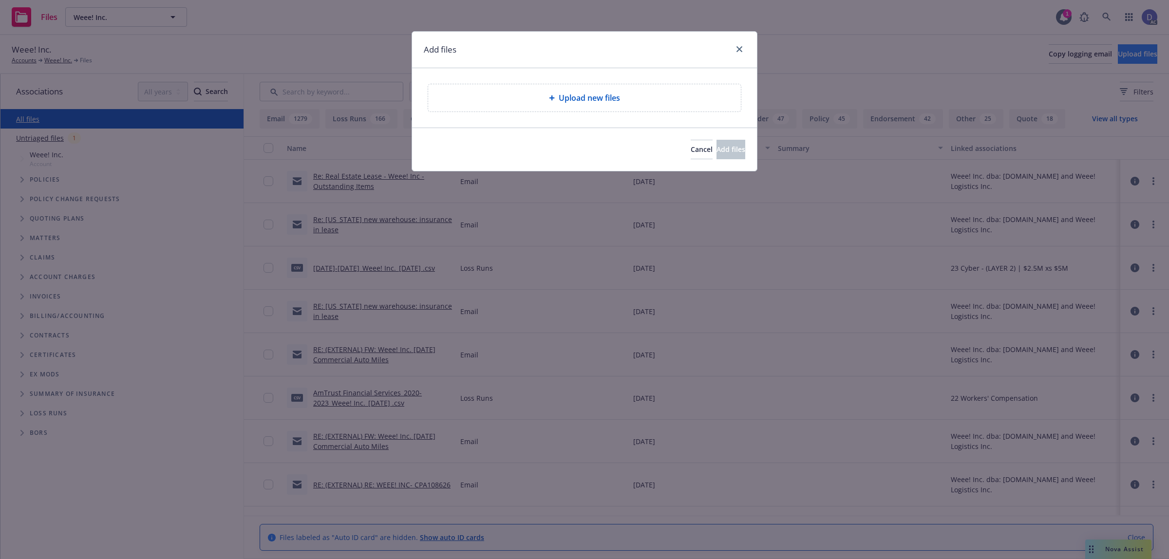
click at [561, 91] on div "Upload new files" at bounding box center [584, 97] width 313 height 27
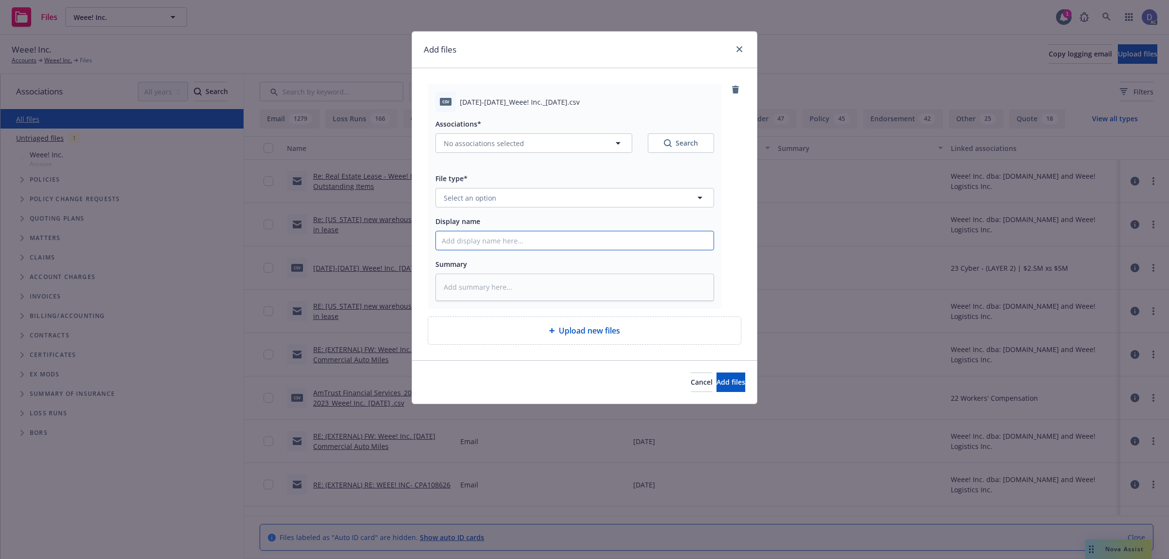
click at [514, 235] on input "Display name" at bounding box center [575, 240] width 278 height 19
paste input "2021-2024_Weee! Inc._9-11-2025"
type input "2021-2024_Weee! Inc._9-11-2025"
type textarea "x"
type input "2021-2024_Weee! Inc._9-11-2025"
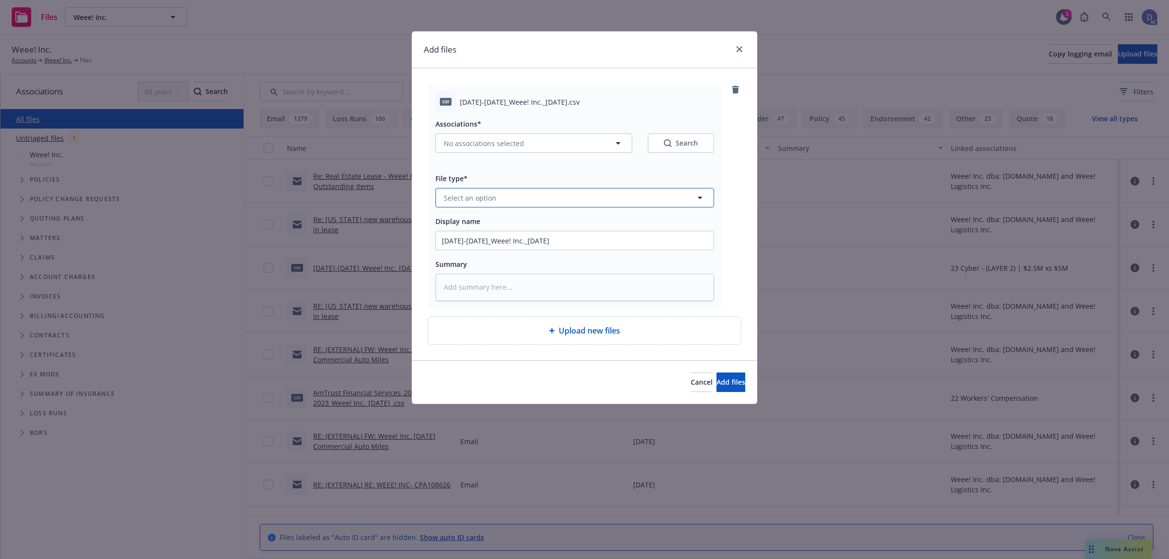
click at [559, 200] on button "Select an option" at bounding box center [574, 197] width 279 height 19
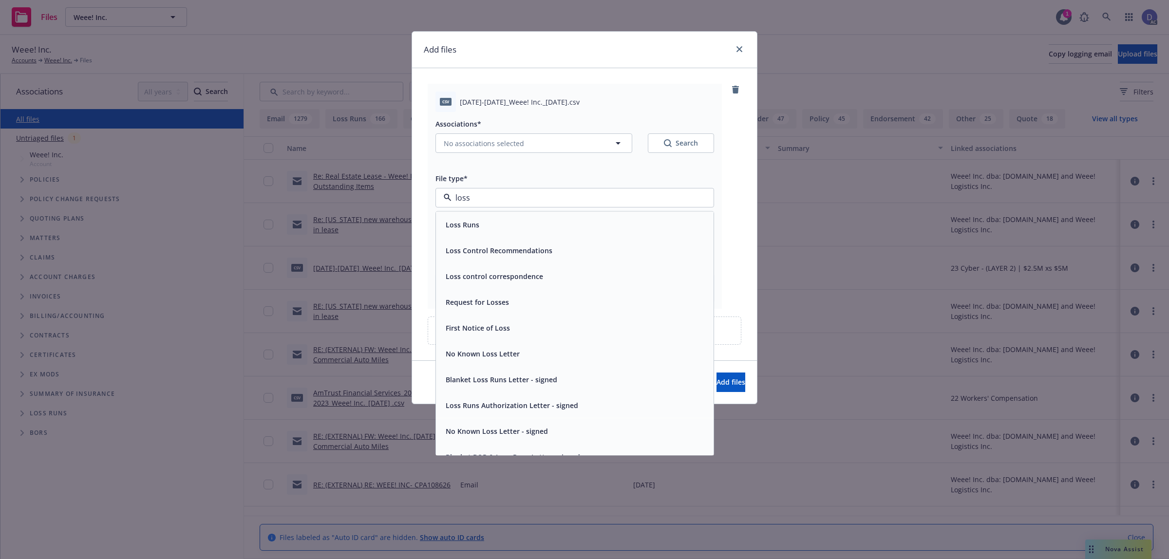
type input "loss"
click at [542, 211] on div "Loss Runs Loss Control Recommendations Loss control correspondence Request for …" at bounding box center [574, 333] width 279 height 244
click at [541, 213] on div "Loss Runs" at bounding box center [575, 225] width 278 height 26
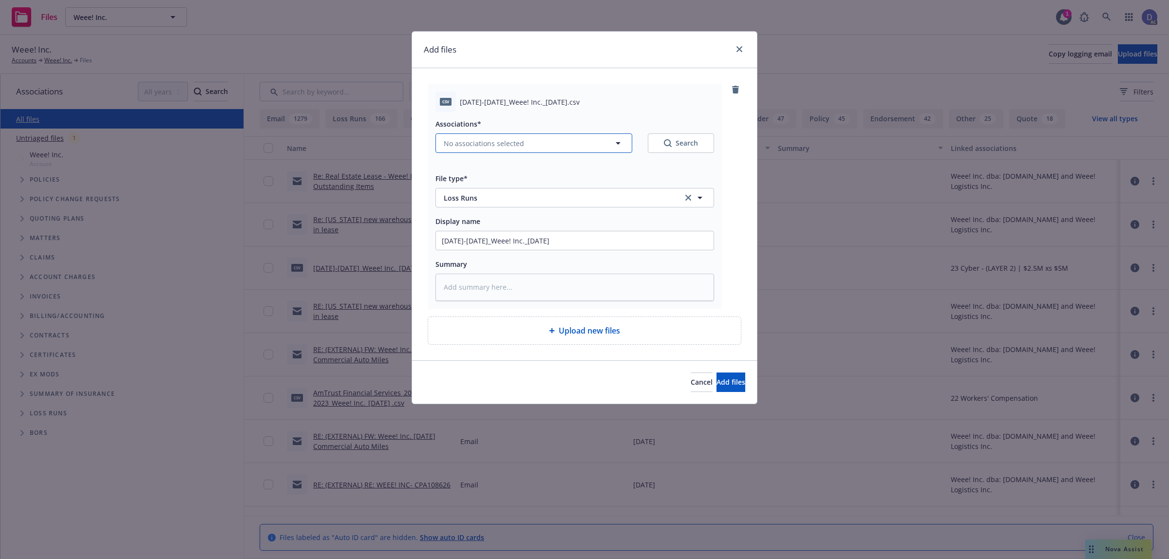
click at [483, 134] on button "No associations selected" at bounding box center [533, 142] width 197 height 19
type textarea "x"
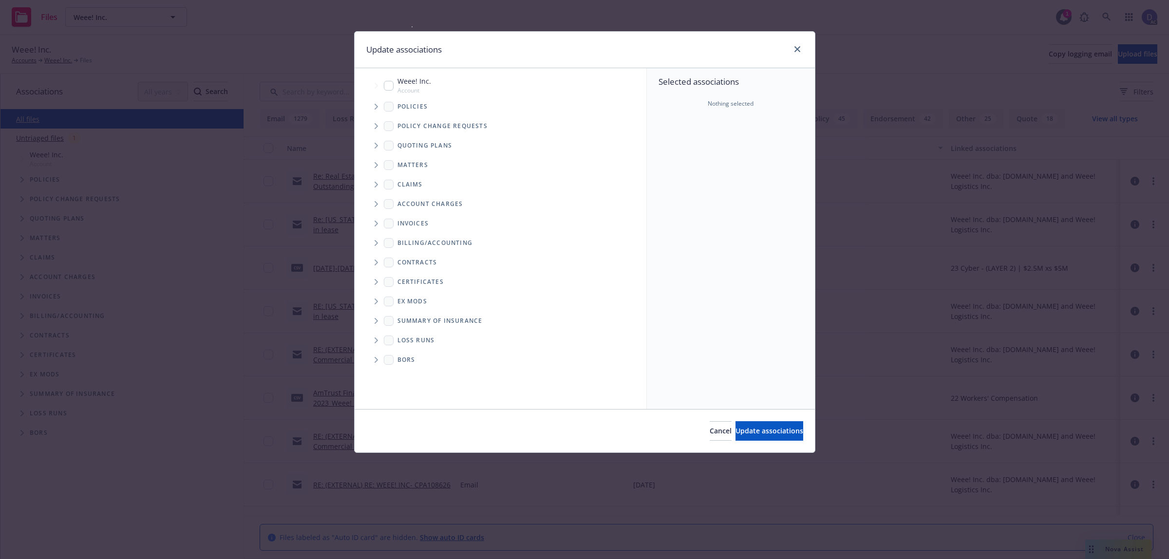
click at [375, 110] on span "Tree Example" at bounding box center [376, 107] width 16 height 16
click at [636, 134] on ul "Weee! Inc. Account Policies Policy change requests Quoting plans Matters Claims…" at bounding box center [501, 153] width 292 height 159
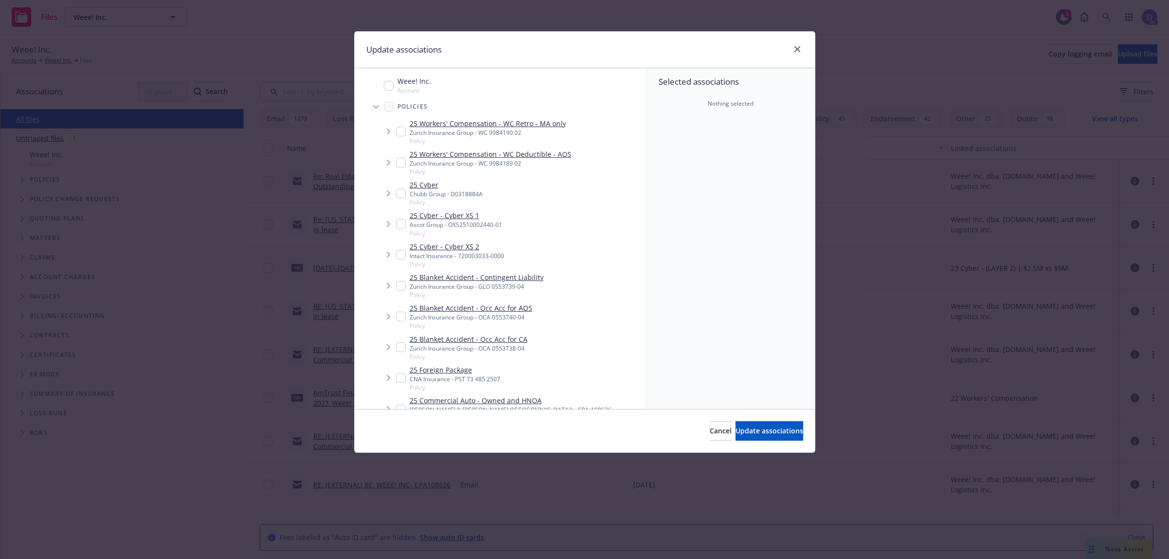
scroll to position [1227, 0]
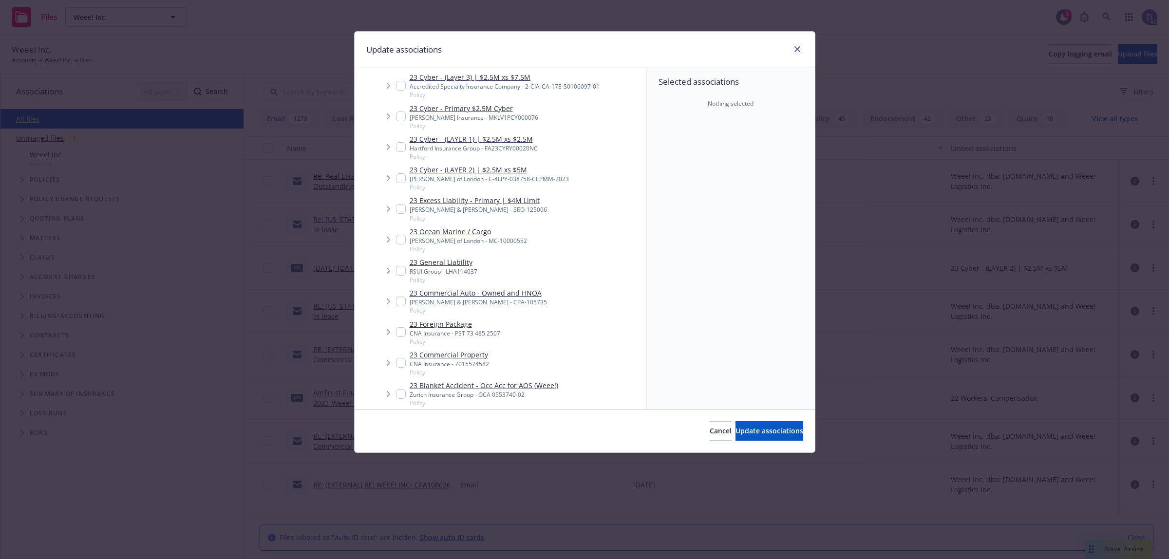
click at [477, 240] on div "Lloyd's of London - MC-10000552" at bounding box center [468, 241] width 117 height 8
checkbox input "true"
click at [763, 419] on div "Cancel Update associations" at bounding box center [585, 430] width 460 height 43
click at [766, 429] on span "Update associations" at bounding box center [769, 430] width 68 height 9
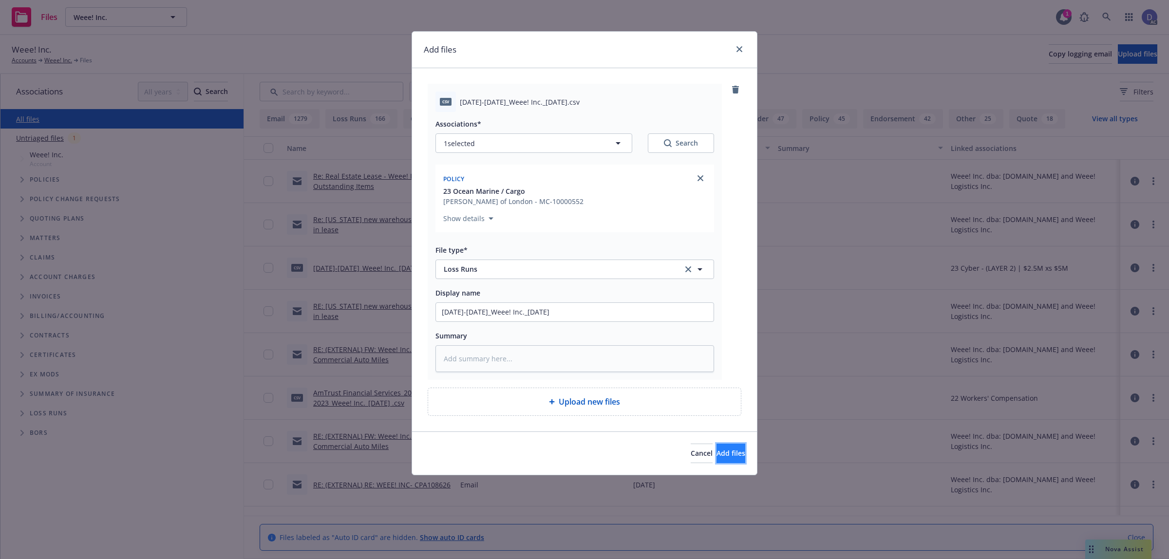
click at [720, 449] on span "Add files" at bounding box center [730, 453] width 29 height 9
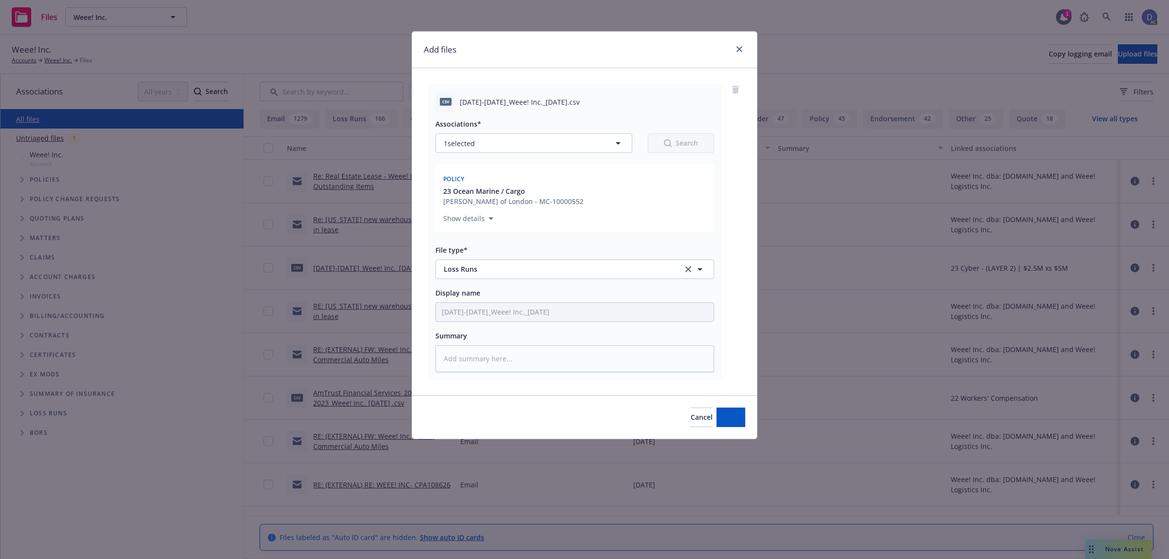
type textarea "x"
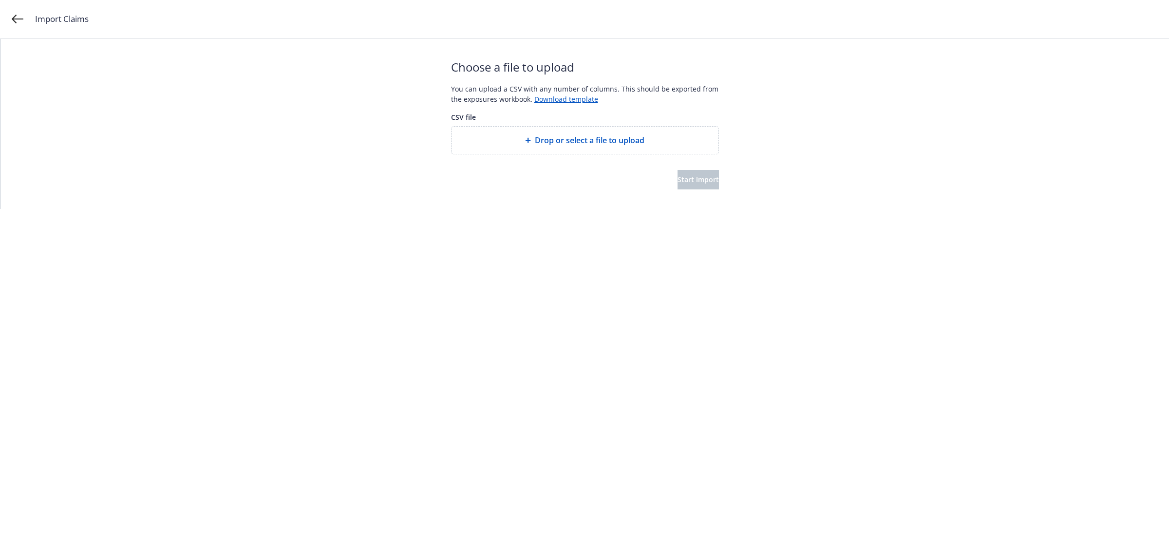
click at [542, 145] on span "Drop or select a file to upload" at bounding box center [590, 140] width 110 height 12
click at [677, 178] on button "Start import" at bounding box center [697, 179] width 41 height 19
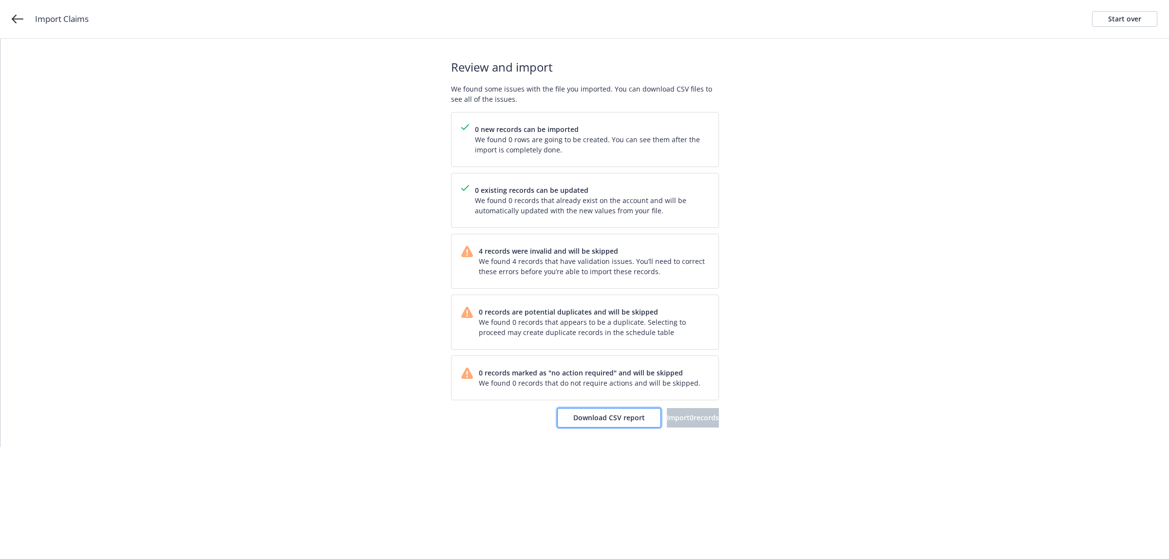
click at [597, 416] on span "Download CSV report" at bounding box center [609, 417] width 72 height 9
click at [1123, 19] on div "Start over" at bounding box center [1124, 19] width 33 height 15
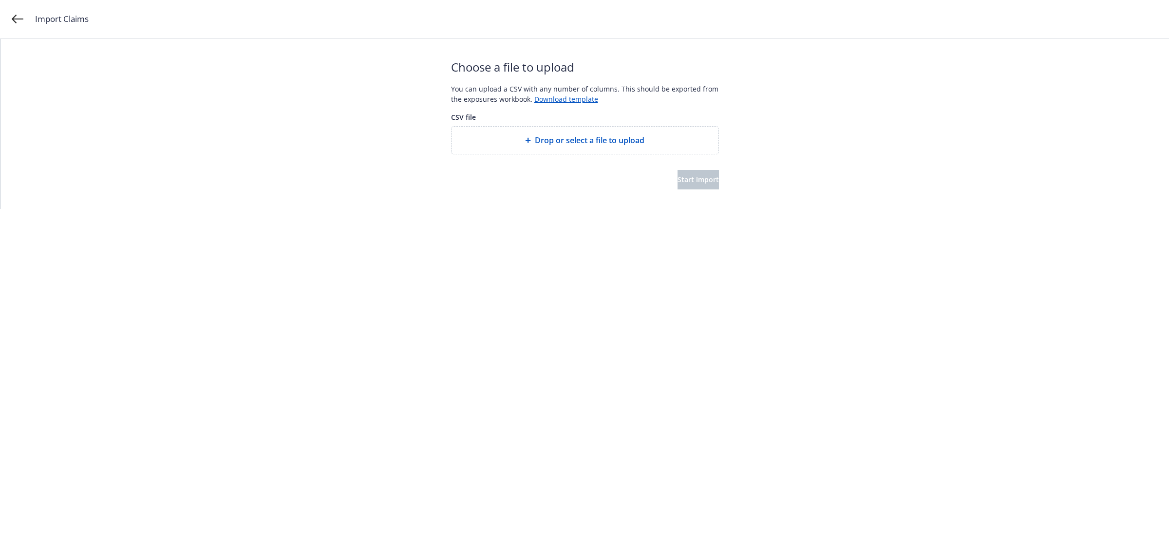
click at [584, 144] on span "Drop or select a file to upload" at bounding box center [590, 140] width 110 height 12
click at [704, 184] on button "Start import" at bounding box center [697, 179] width 41 height 19
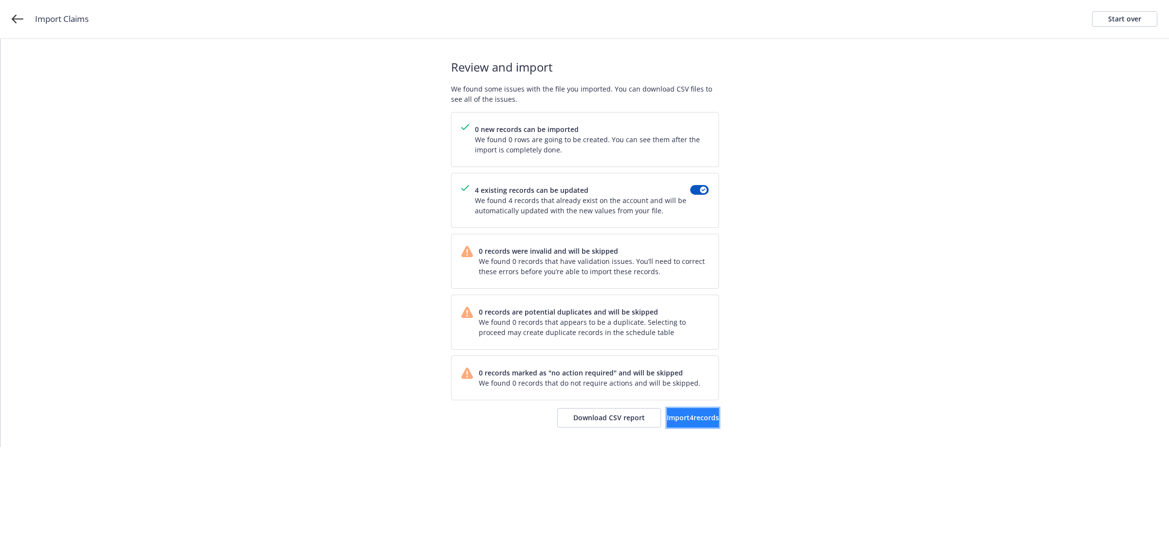
click at [687, 420] on span "Import 4 records" at bounding box center [693, 417] width 52 height 9
click at [685, 433] on div "Import complete Your records were successfully imported into your accounts. You…" at bounding box center [585, 243] width 268 height 408
click at [686, 420] on span "View accounts" at bounding box center [679, 417] width 48 height 9
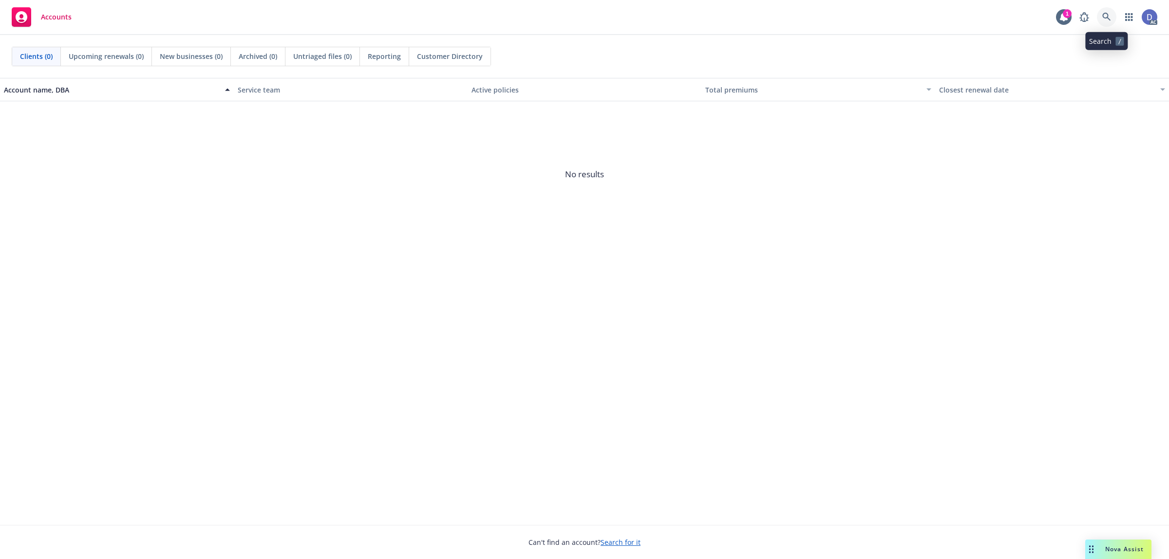
click at [1104, 10] on link at bounding box center [1106, 16] width 19 height 19
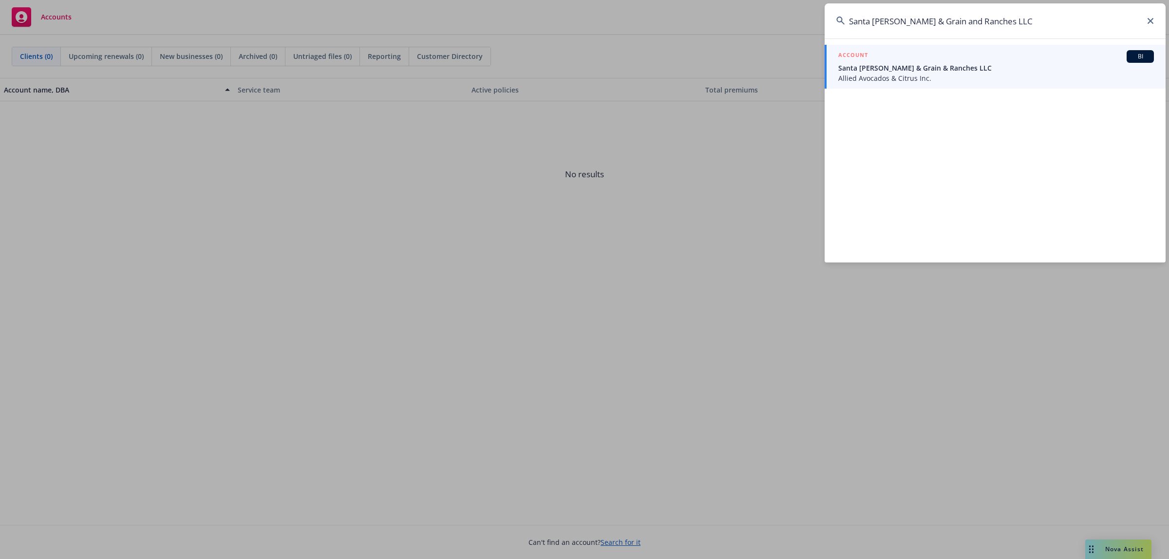
type input "Santa [PERSON_NAME] & Grain and Ranches LLC"
click at [919, 67] on span "Santa [PERSON_NAME] & Grain & Ranches LLC" at bounding box center [996, 68] width 316 height 10
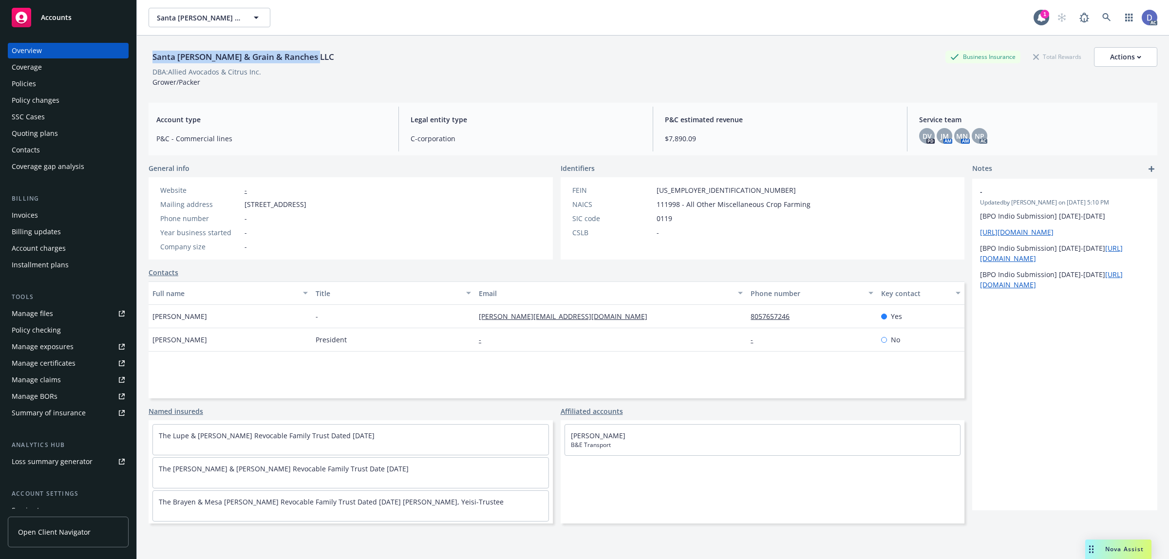
copy div "Santa [PERSON_NAME] & Grain & Ranches LLC"
drag, startPoint x: 317, startPoint y: 62, endPoint x: 151, endPoint y: 61, distance: 165.1
click at [151, 61] on div "Santa [PERSON_NAME] & Grain & Ranches LLC Business Insurance Total Rewards Acti…" at bounding box center [653, 56] width 1009 height 19
click at [28, 83] on div "Policies" at bounding box center [24, 84] width 24 height 16
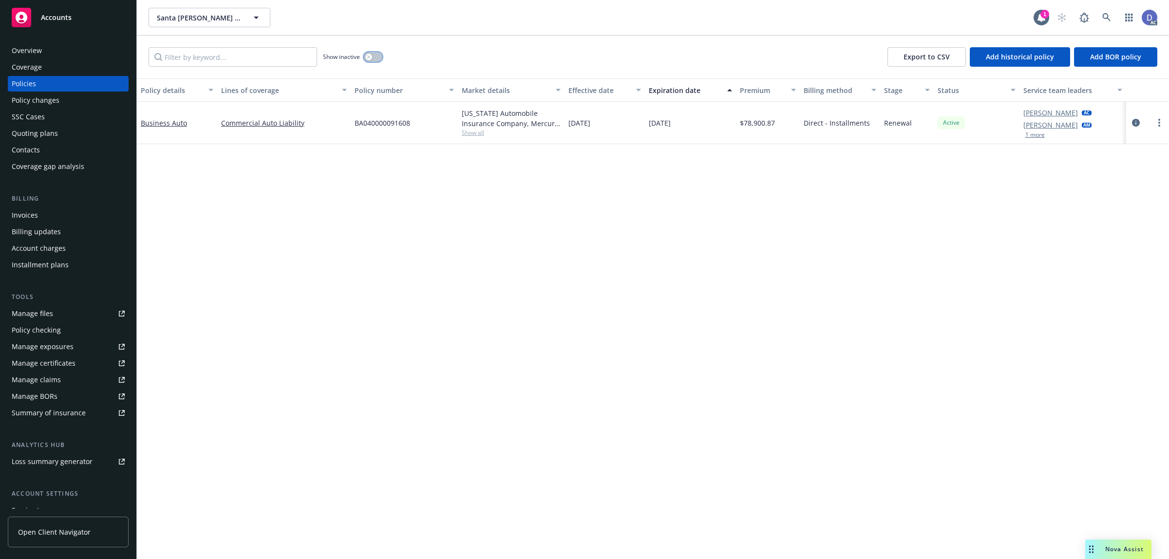
click at [373, 59] on button "button" at bounding box center [373, 57] width 19 height 10
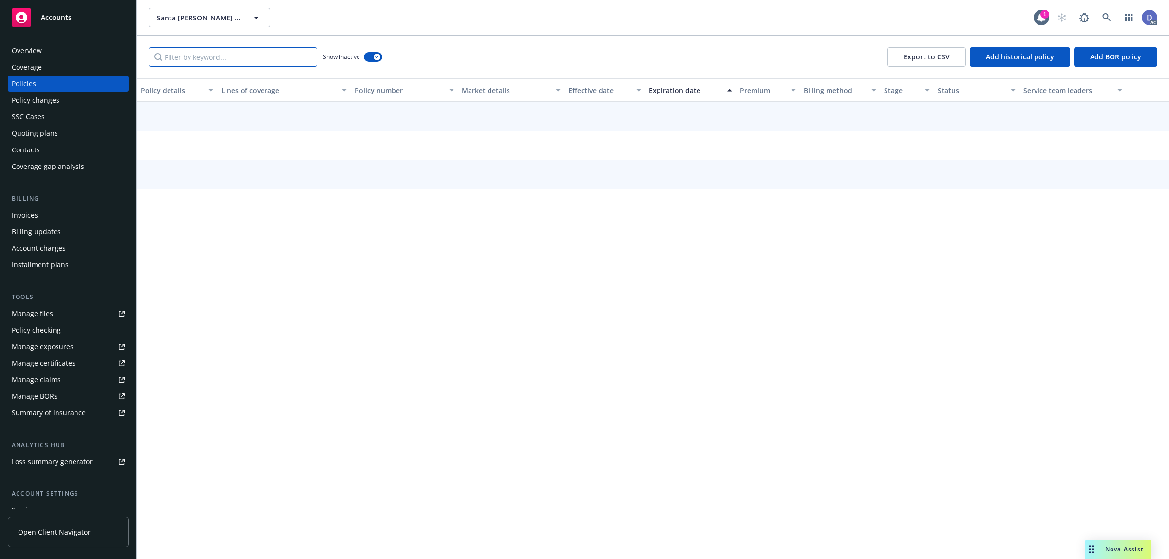
click at [247, 57] on input "Filter by keyword..." at bounding box center [233, 56] width 168 height 19
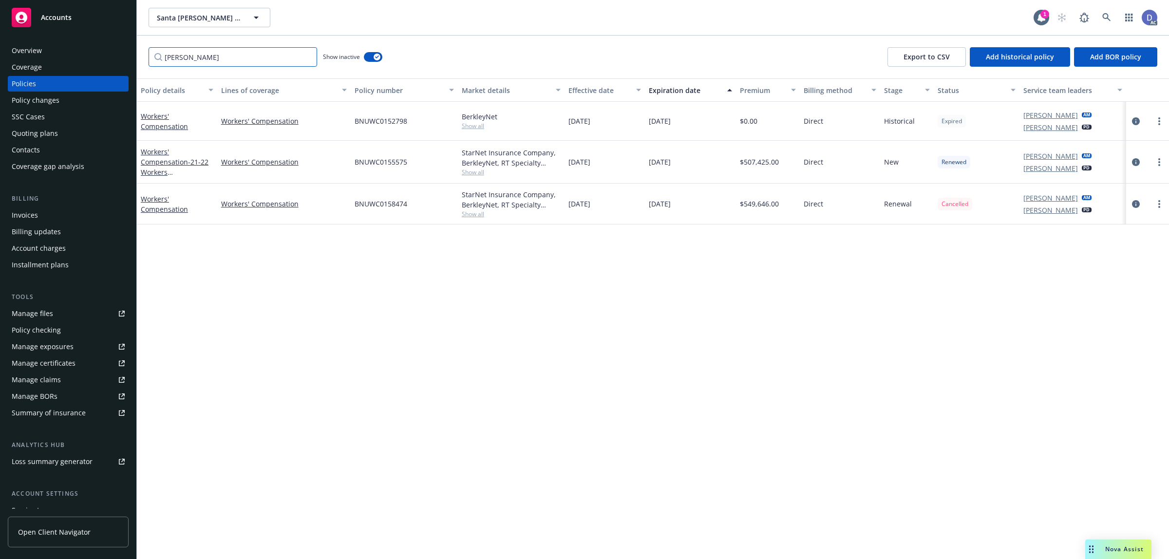
type input "[PERSON_NAME]"
click at [551, 57] on div "[PERSON_NAME] Show inactive Export to CSV Add historical policy Add BOR policy" at bounding box center [653, 57] width 1032 height 43
click at [387, 203] on span "BNUWC0158474" at bounding box center [381, 204] width 53 height 10
copy span "BNUWC0158474"
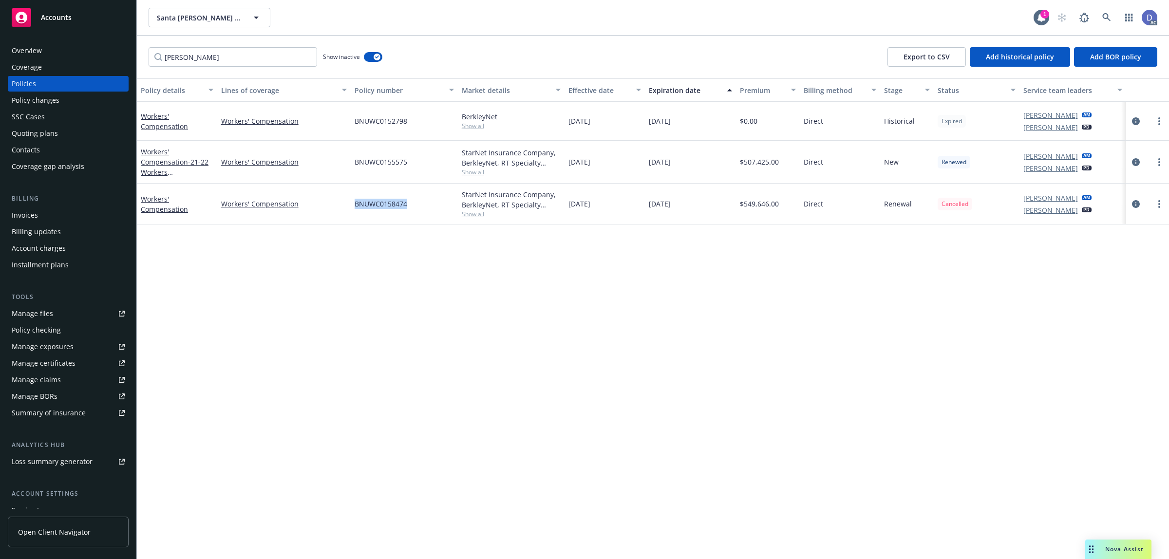
click at [375, 213] on div "BNUWC0158474" at bounding box center [404, 204] width 107 height 41
click at [375, 210] on div "BNUWC0158474" at bounding box center [404, 204] width 107 height 41
click at [380, 203] on span "BNUWC0158474" at bounding box center [381, 204] width 53 height 10
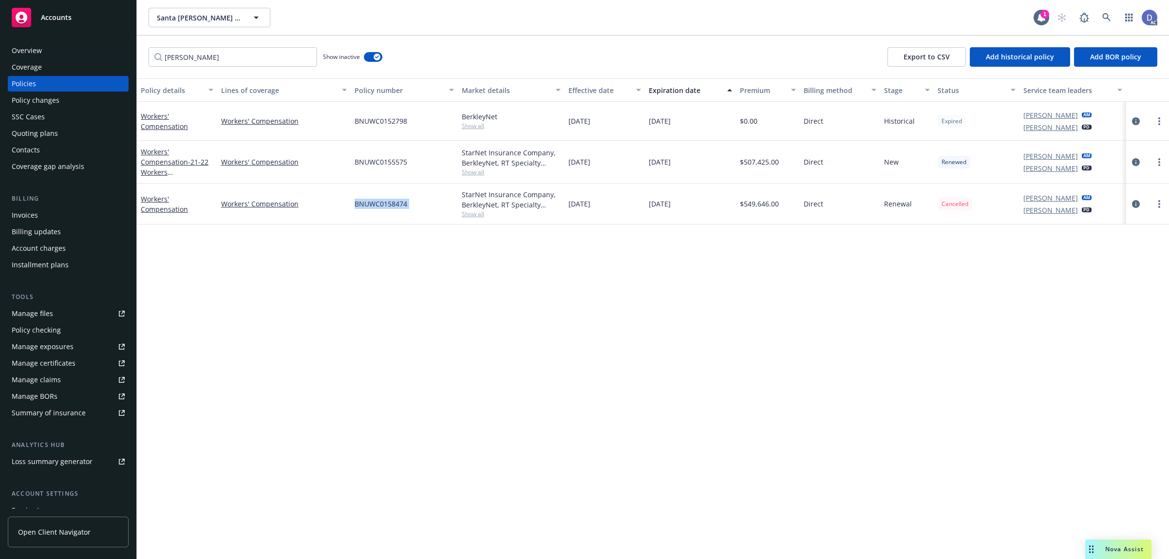
copy span "BNUWC0158474"
click at [43, 382] on div "Manage claims" at bounding box center [36, 380] width 49 height 16
click at [51, 311] on div "Manage files" at bounding box center [32, 314] width 41 height 16
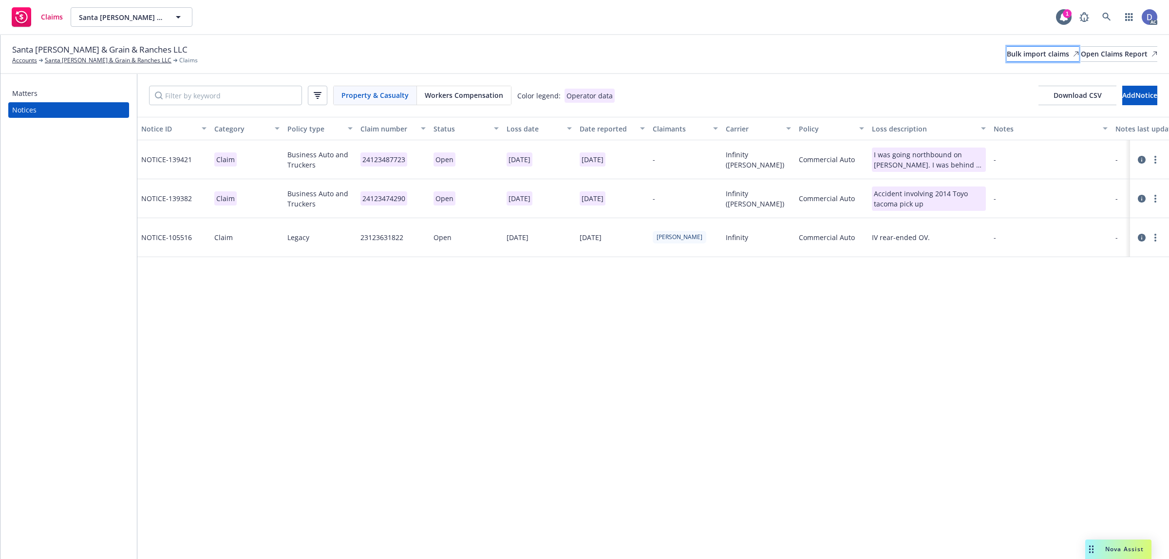
click at [1007, 49] on div "Bulk import claims" at bounding box center [1043, 54] width 72 height 15
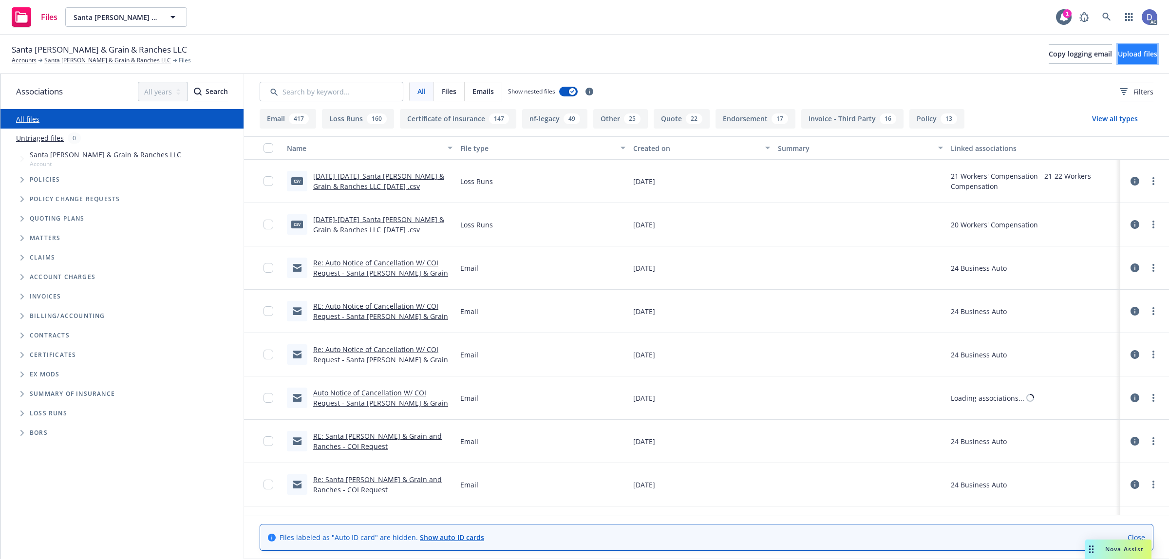
click at [1151, 50] on button "Upload files" at bounding box center [1137, 53] width 39 height 19
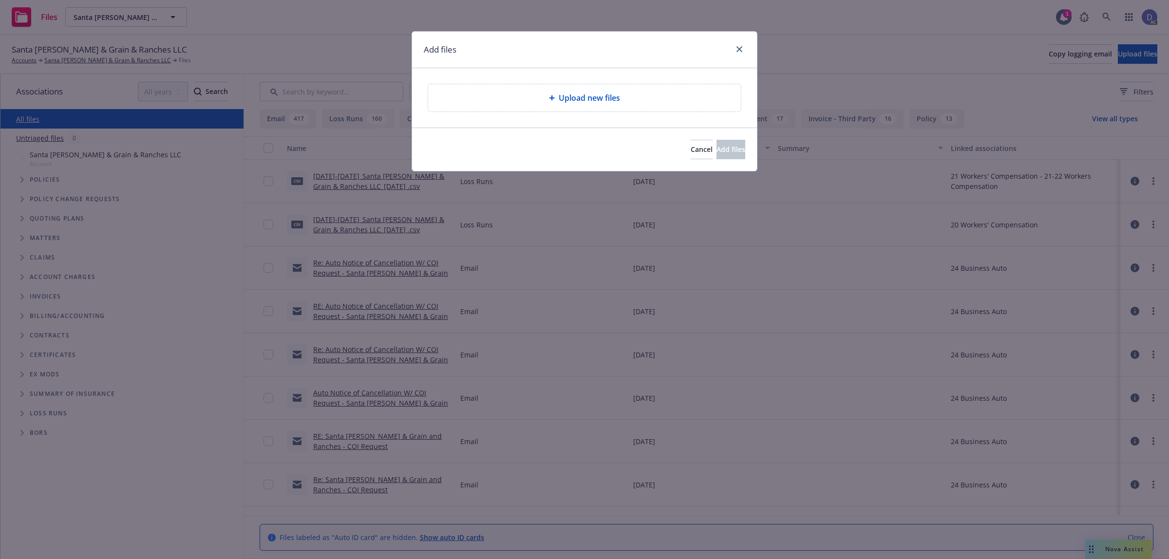
click at [604, 108] on div "Upload new files" at bounding box center [584, 97] width 313 height 27
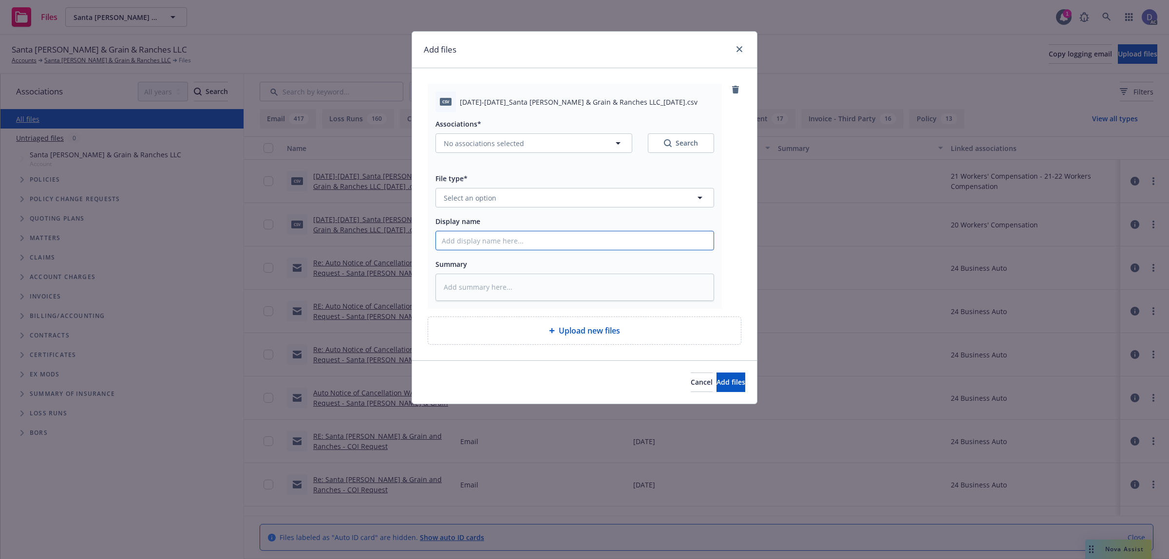
click at [539, 240] on input "Display name" at bounding box center [575, 240] width 278 height 19
paste input "2022-2023_Santa Paula Hay & Grain & Ranches LLC_8-31-2025"
type input "2022-2023_Santa Paula Hay & Grain & Ranches LLC_8-31-2025"
type textarea "x"
type input "2022-2023_Santa Paula Hay & Grain & Ranches LLC_8-31-2025"
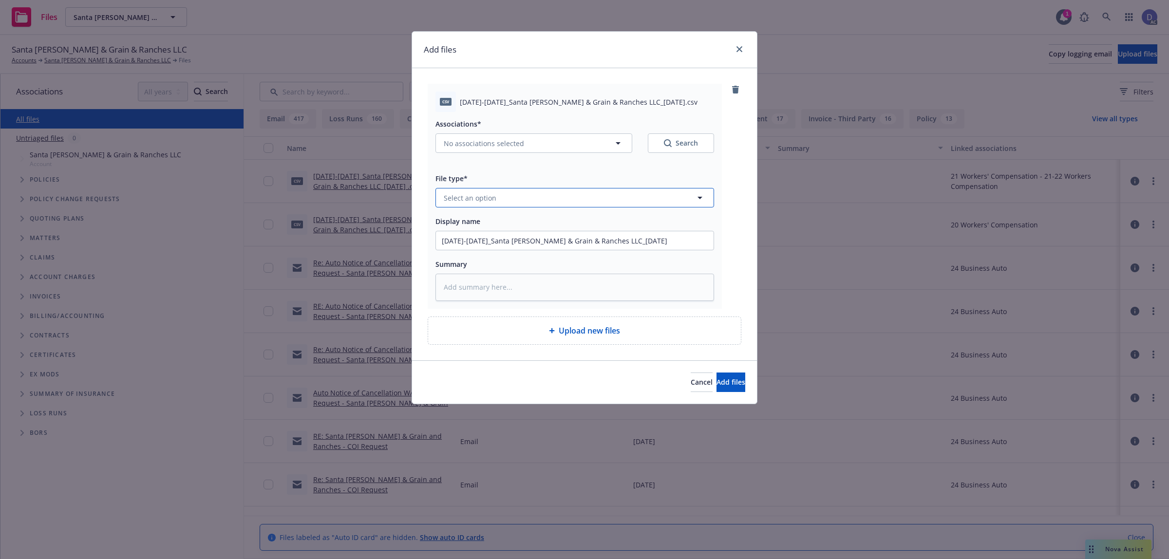
click at [589, 196] on button "Select an option" at bounding box center [574, 197] width 279 height 19
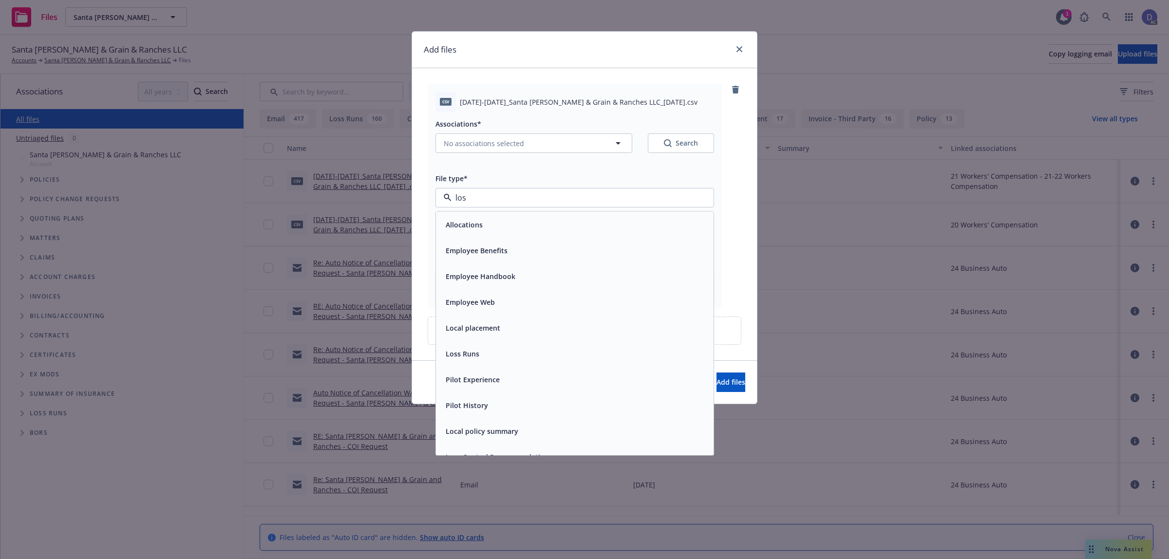
type input "loss"
click at [565, 215] on div "Loss Runs" at bounding box center [575, 225] width 278 height 26
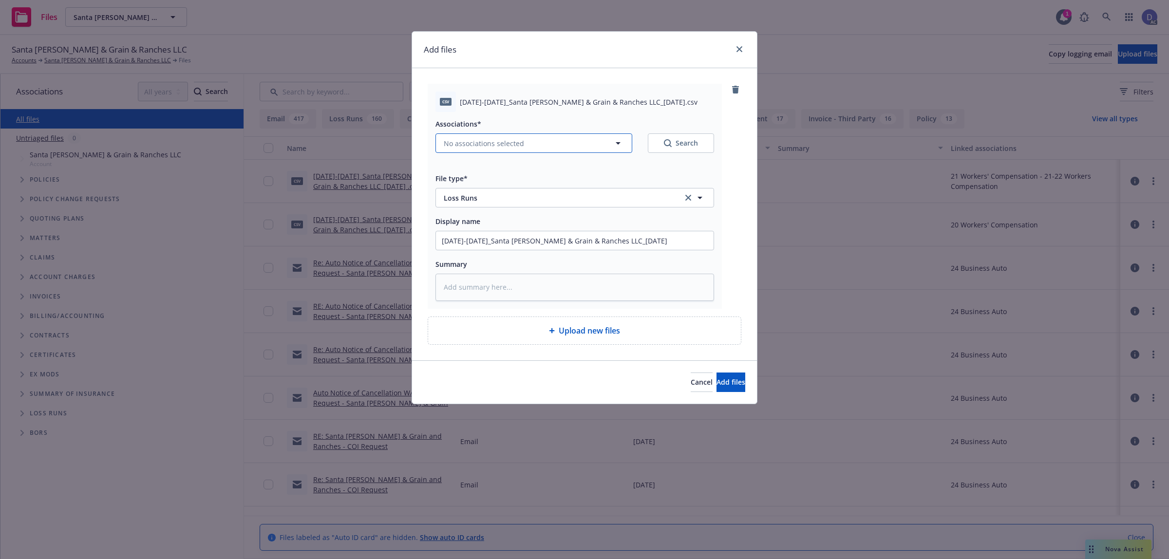
click at [487, 140] on span "No associations selected" at bounding box center [484, 143] width 80 height 10
type textarea "x"
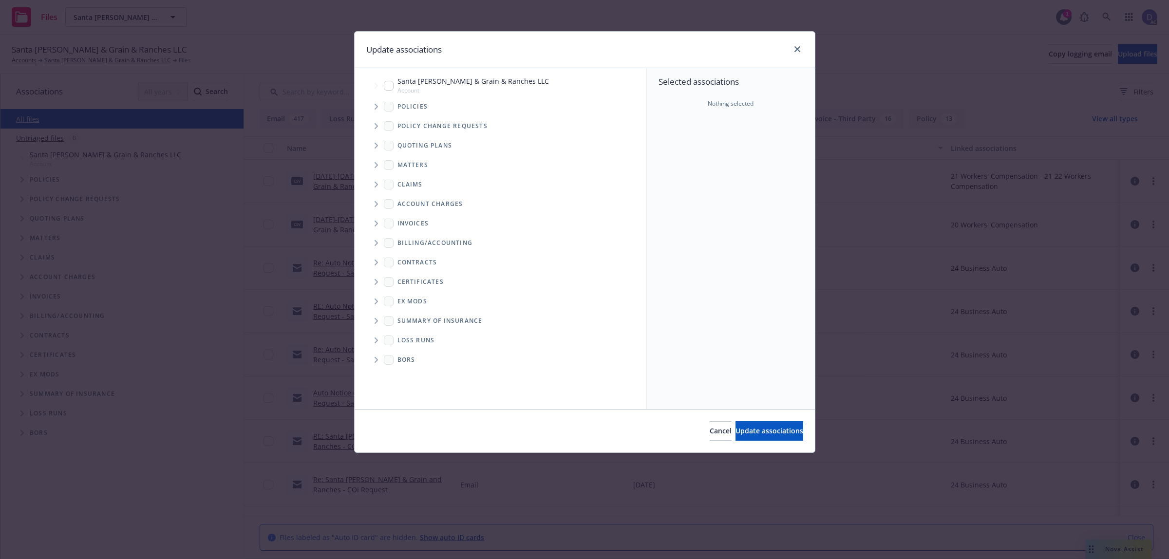
click at [374, 110] on span "Tree Example" at bounding box center [376, 107] width 16 height 16
click at [632, 124] on ul "Santa Paula Hay & Grain & Ranches LLC Account Policies Policy change requests Q…" at bounding box center [501, 153] width 292 height 159
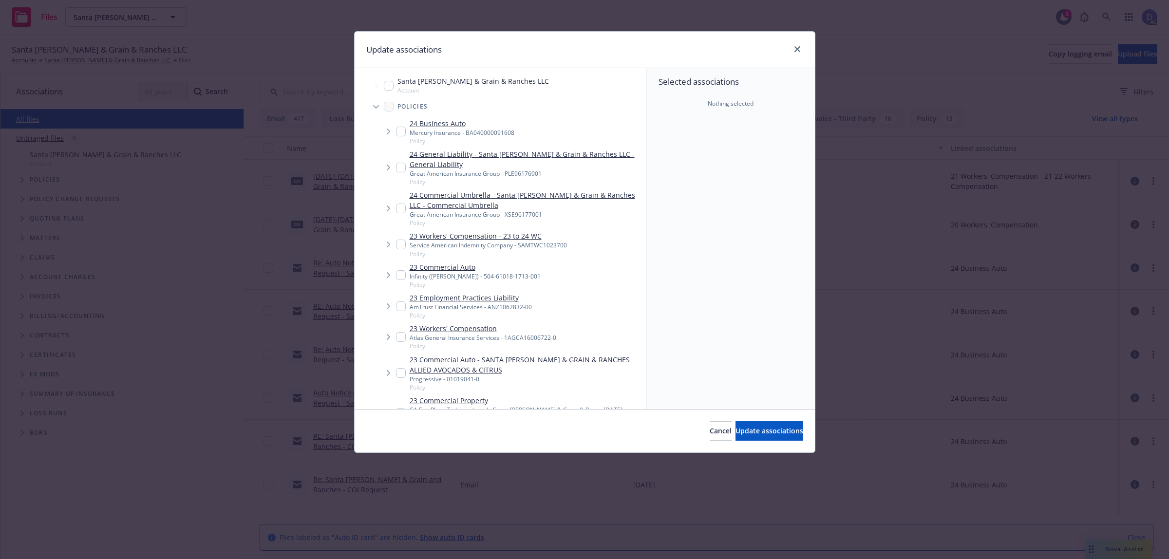
scroll to position [332, 0]
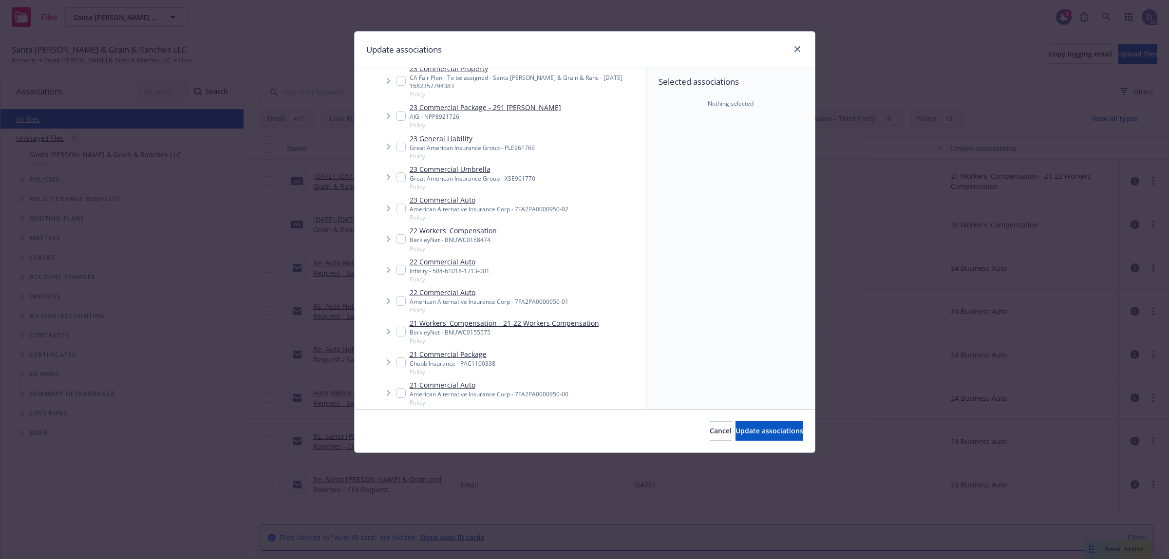
click at [447, 231] on link "22 Workers' Compensation" at bounding box center [453, 230] width 87 height 10
checkbox input "true"
click at [735, 425] on button "Update associations" at bounding box center [769, 430] width 68 height 19
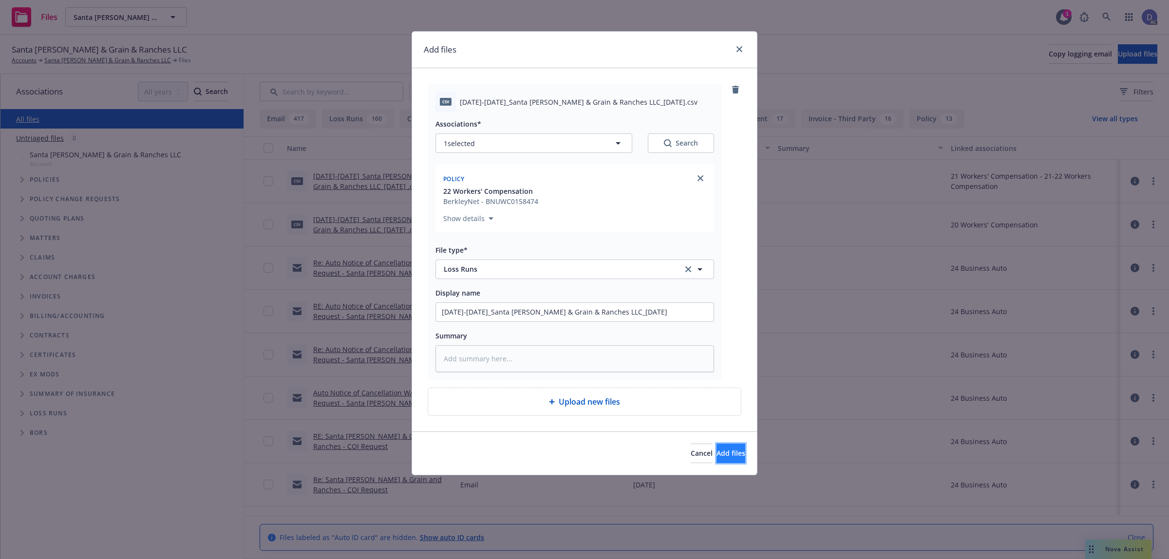
click at [727, 448] on button "Add files" at bounding box center [730, 453] width 29 height 19
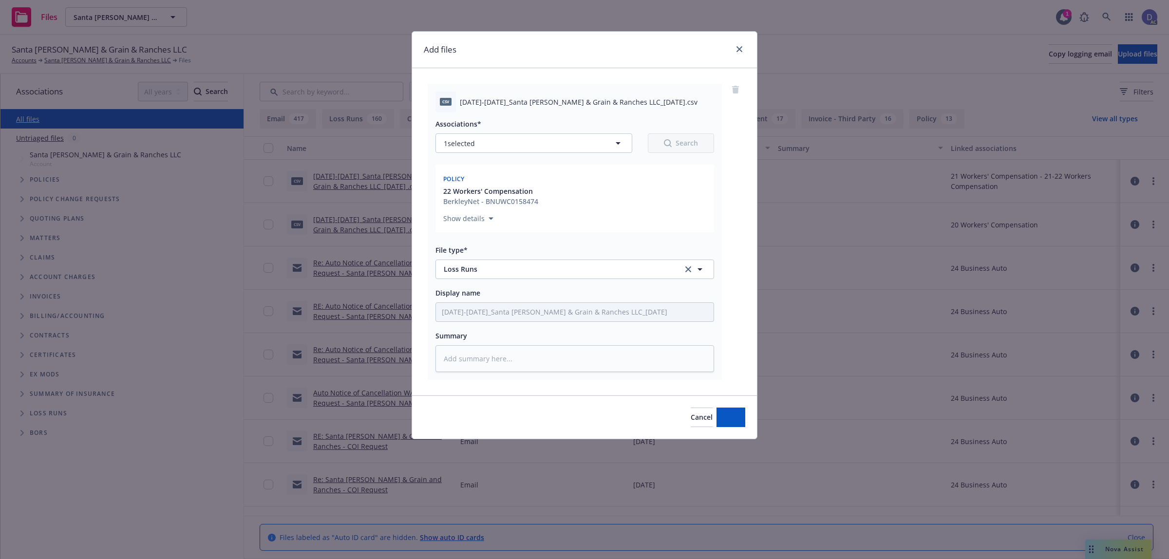
type textarea "x"
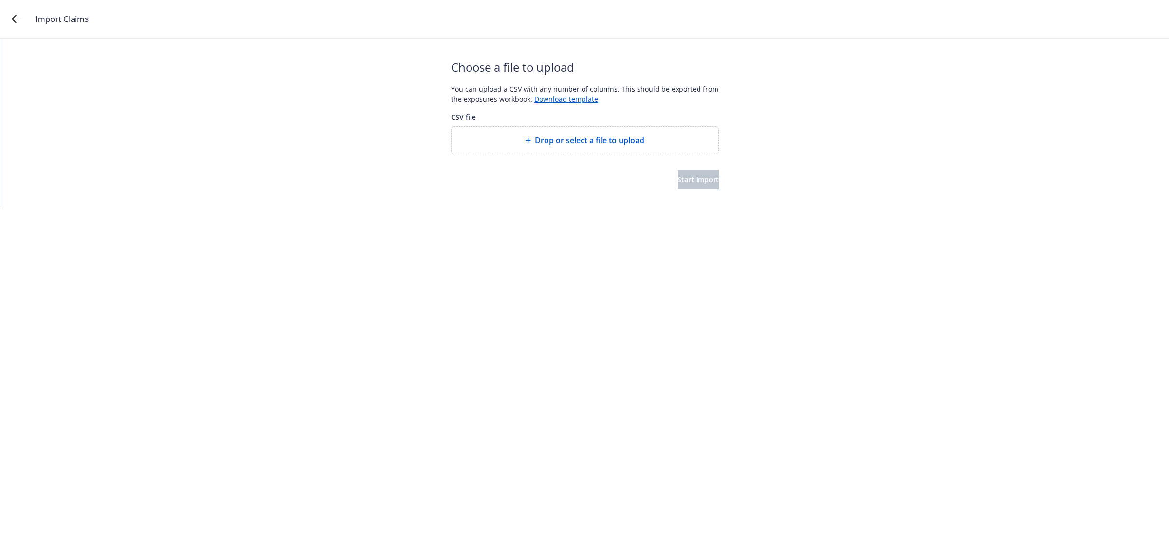
click at [576, 138] on span "Drop or select a file to upload" at bounding box center [590, 140] width 110 height 12
click at [690, 185] on span "Start import" at bounding box center [697, 189] width 41 height 9
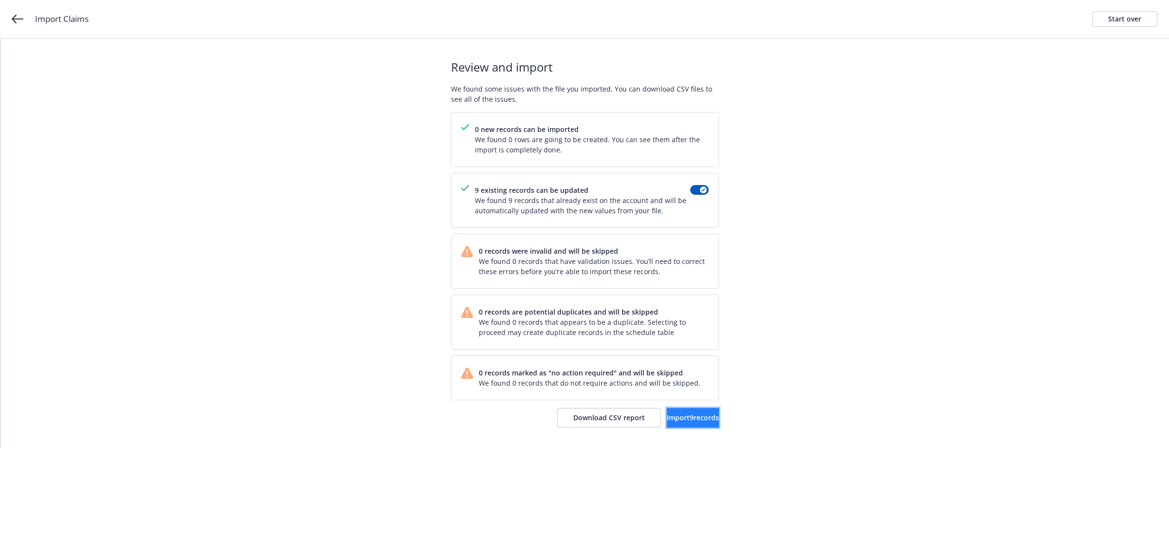
click at [687, 419] on span "Import 9 records" at bounding box center [693, 417] width 52 height 9
click at [674, 414] on span "View accounts" at bounding box center [679, 417] width 48 height 9
